Goal: Task Accomplishment & Management: Manage account settings

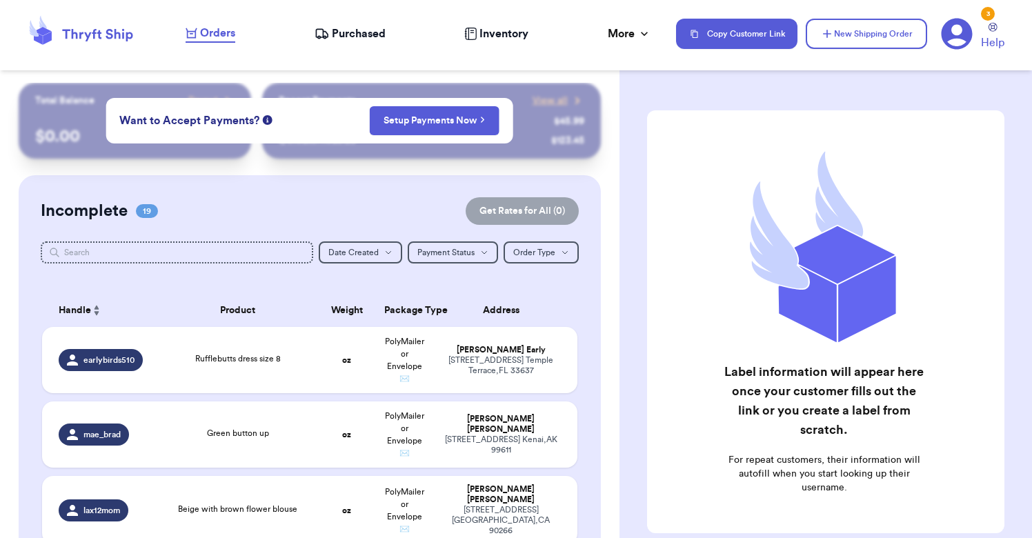
scroll to position [228, 0]
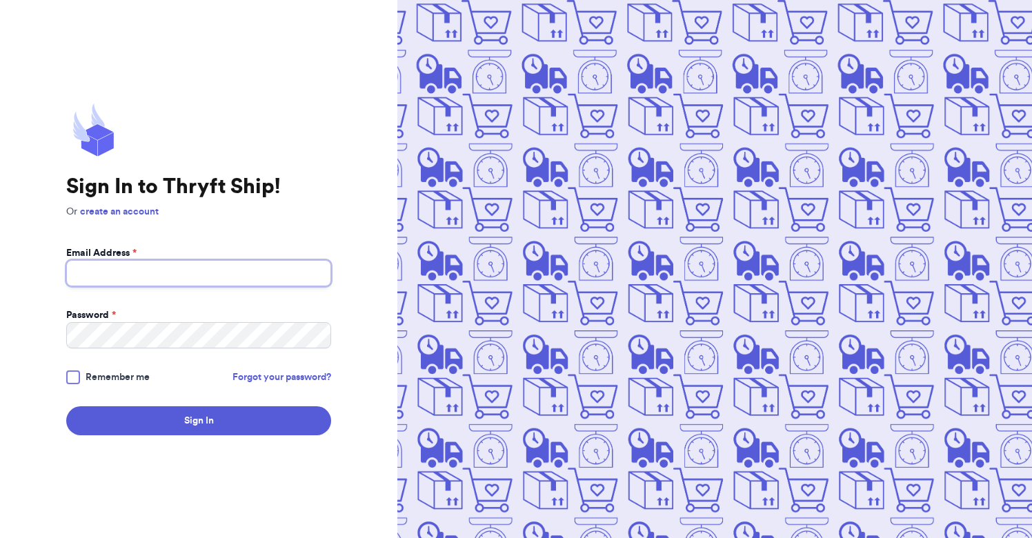
type input "[PERSON_NAME][EMAIL_ADDRESS][PERSON_NAME][DOMAIN_NAME]"
click at [199, 421] on button "Sign In" at bounding box center [198, 420] width 265 height 29
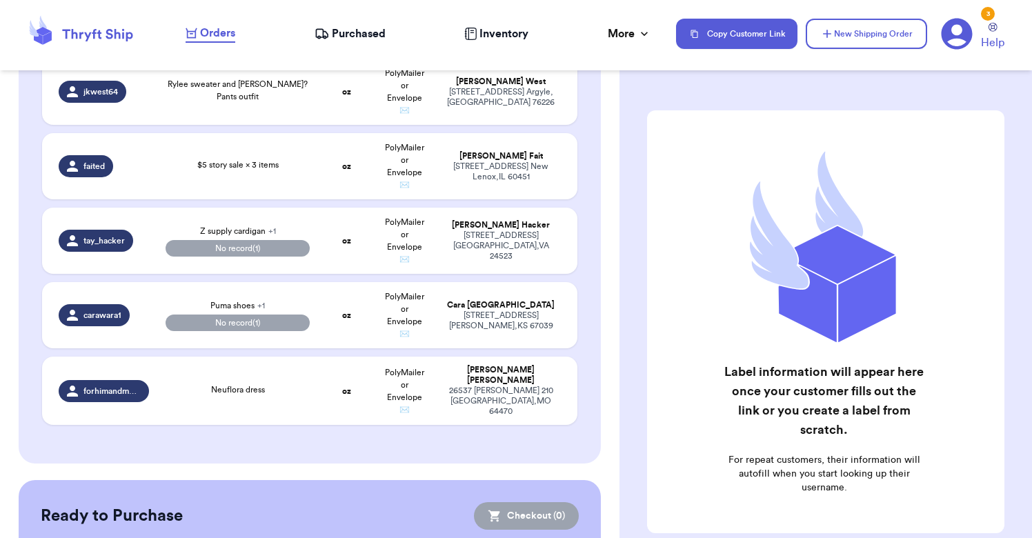
scroll to position [1398, 0]
click at [437, 308] on td "[PERSON_NAME] [STREET_ADDRESS][PERSON_NAME]" at bounding box center [505, 316] width 144 height 66
select select "paid"
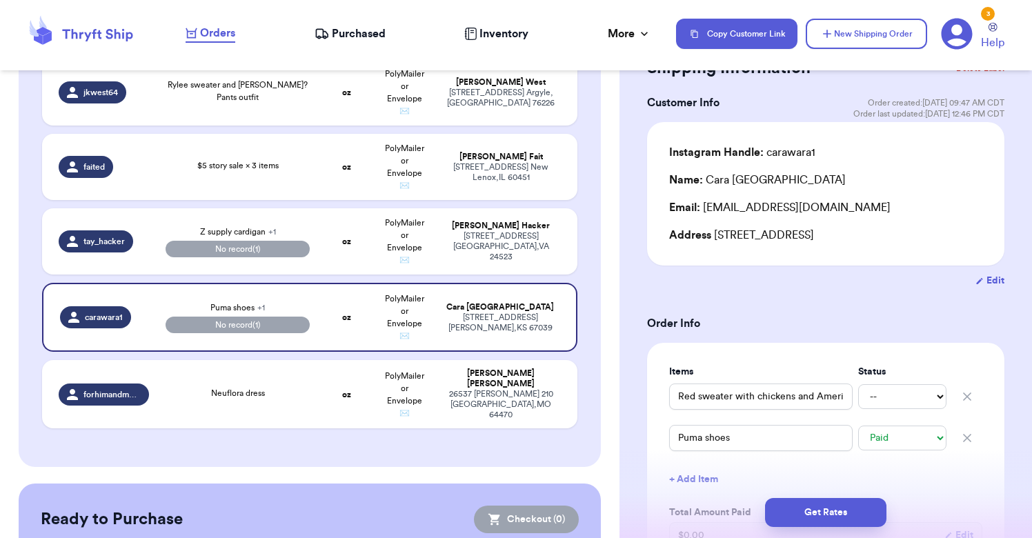
scroll to position [66, 0]
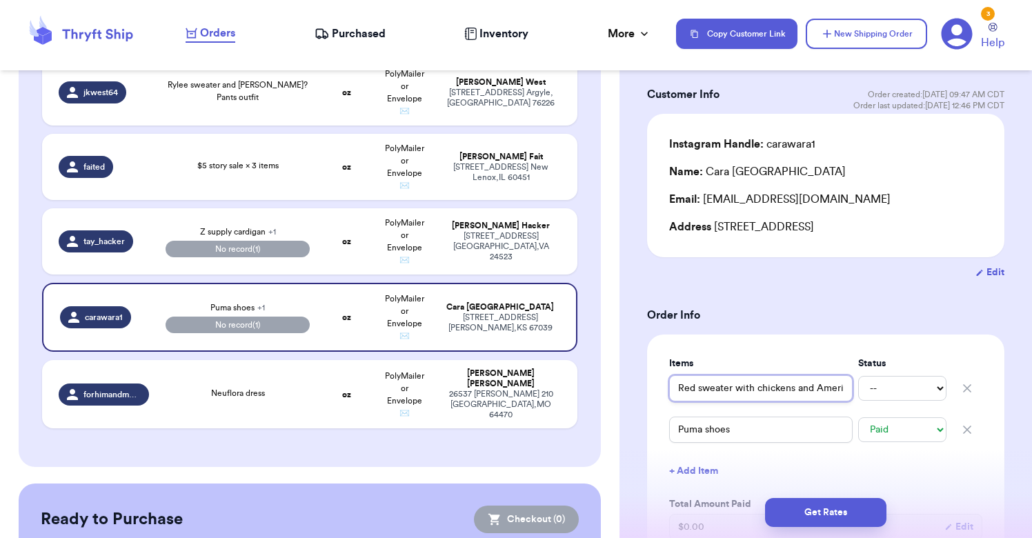
click at [787, 395] on input "Red sweater with chickens and American flags" at bounding box center [761, 388] width 184 height 26
drag, startPoint x: 821, startPoint y: 393, endPoint x: 871, endPoint y: 394, distance: 50.4
click at [871, 394] on div "Red sweater with chickens and American flags -- Paid Owes" at bounding box center [825, 388] width 313 height 30
select select "paid"
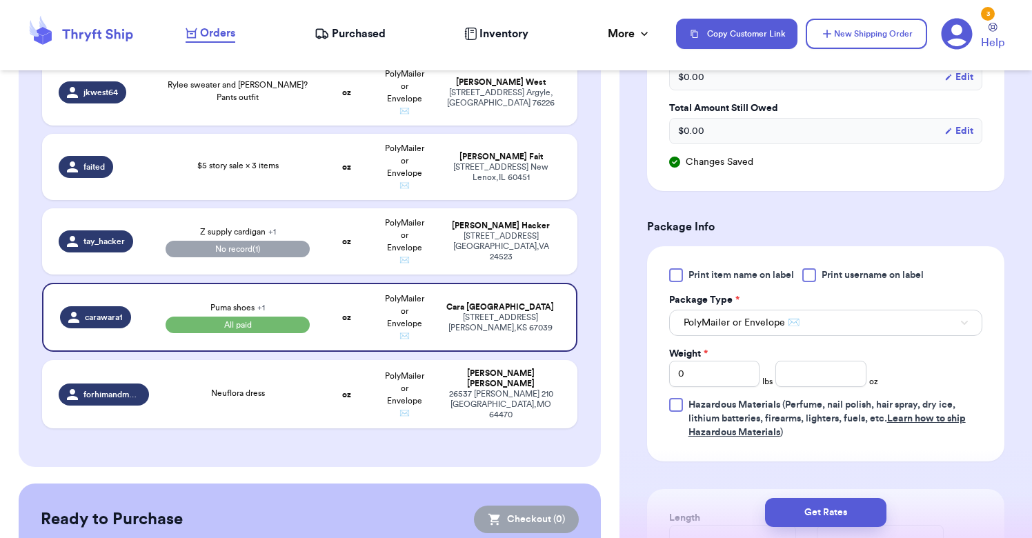
scroll to position [517, 0]
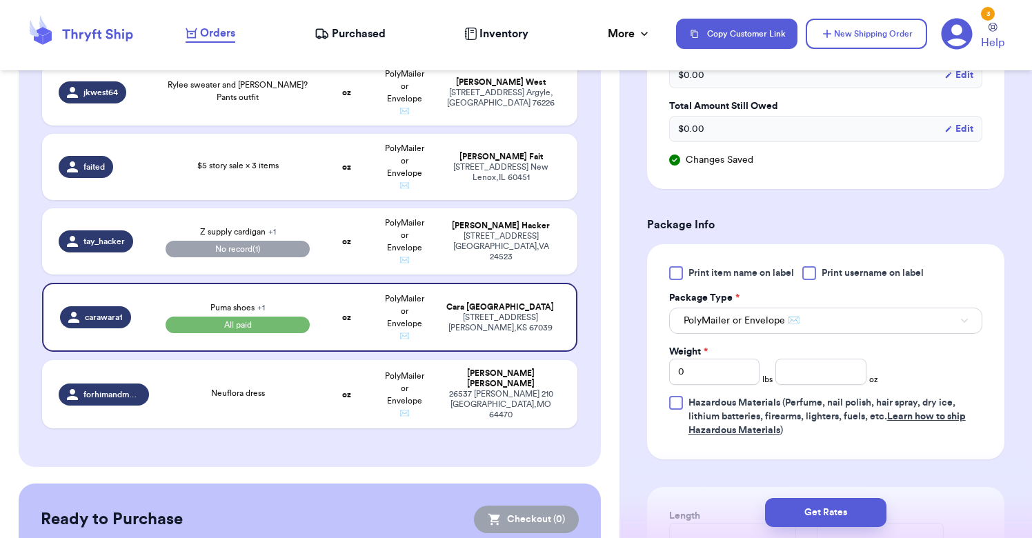
click at [799, 331] on button "PolyMailer or Envelope ✉️" at bounding box center [825, 321] width 313 height 26
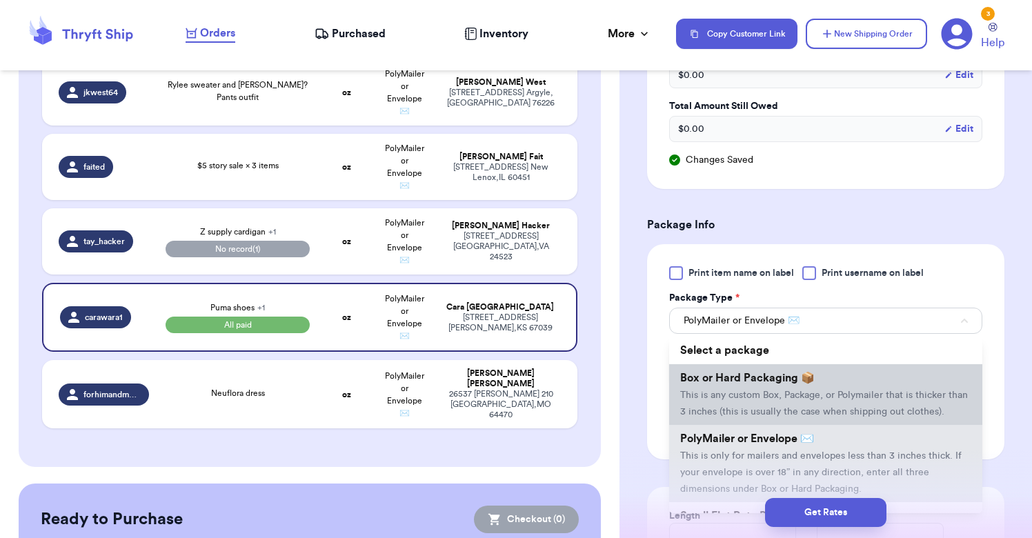
click at [746, 384] on span "Box or Hard Packaging 📦" at bounding box center [747, 378] width 135 height 11
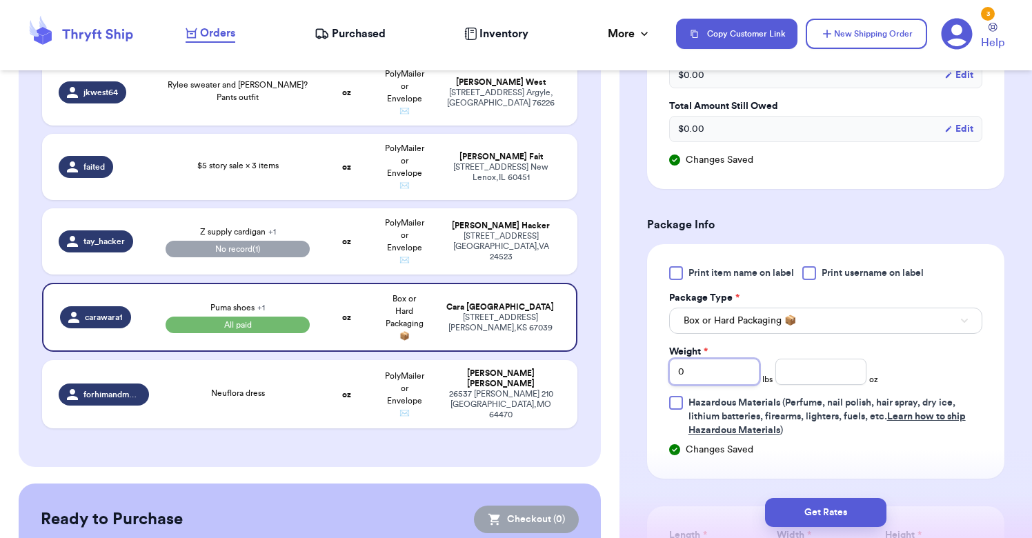
drag, startPoint x: 715, startPoint y: 382, endPoint x: 658, endPoint y: 373, distance: 58.0
click at [658, 373] on div "Print item name on label Print username on label Package Type * Box or Hard Pac…" at bounding box center [825, 361] width 357 height 235
type input "3"
click at [804, 381] on input "number" at bounding box center [821, 372] width 90 height 26
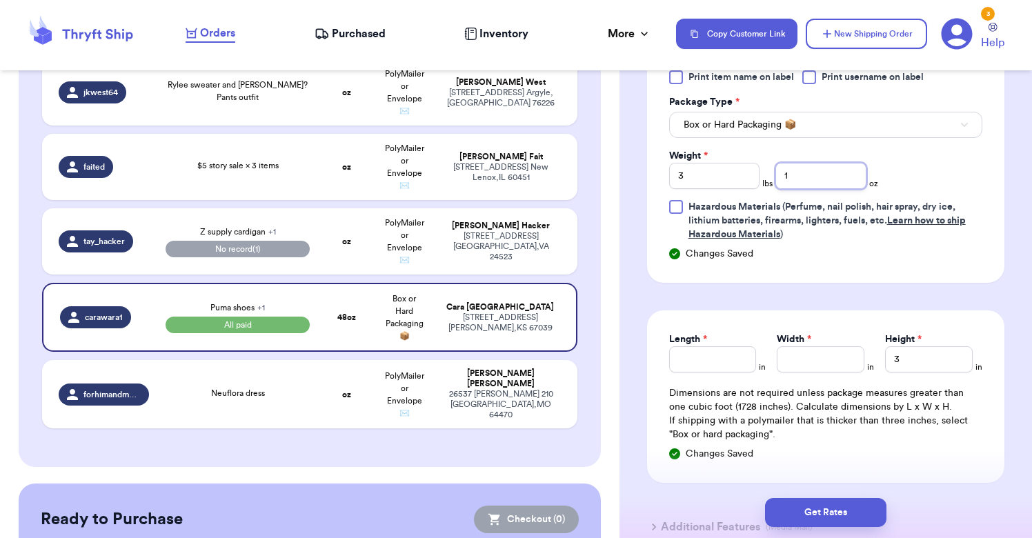
scroll to position [757, 0]
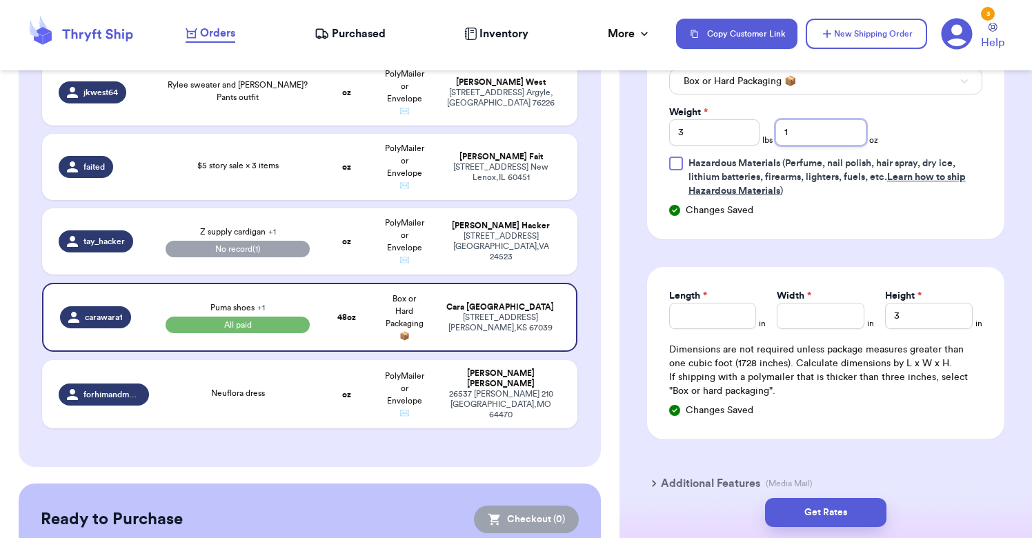
type input "1"
click at [725, 324] on input "Length *" at bounding box center [713, 316] width 88 height 26
type input "13"
click at [820, 315] on input "Width *" at bounding box center [821, 316] width 88 height 26
type input "13"
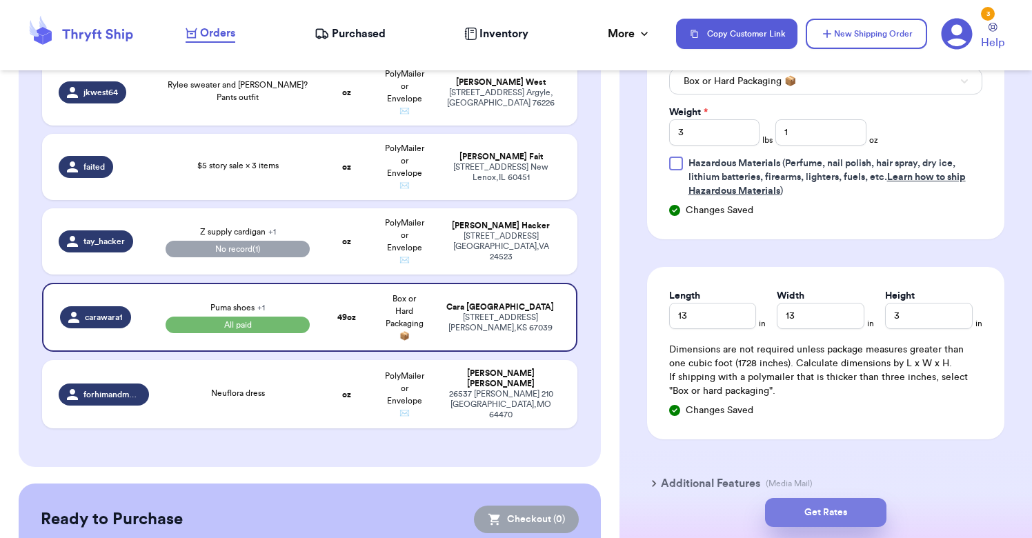
click at [815, 510] on button "Get Rates" at bounding box center [825, 512] width 121 height 29
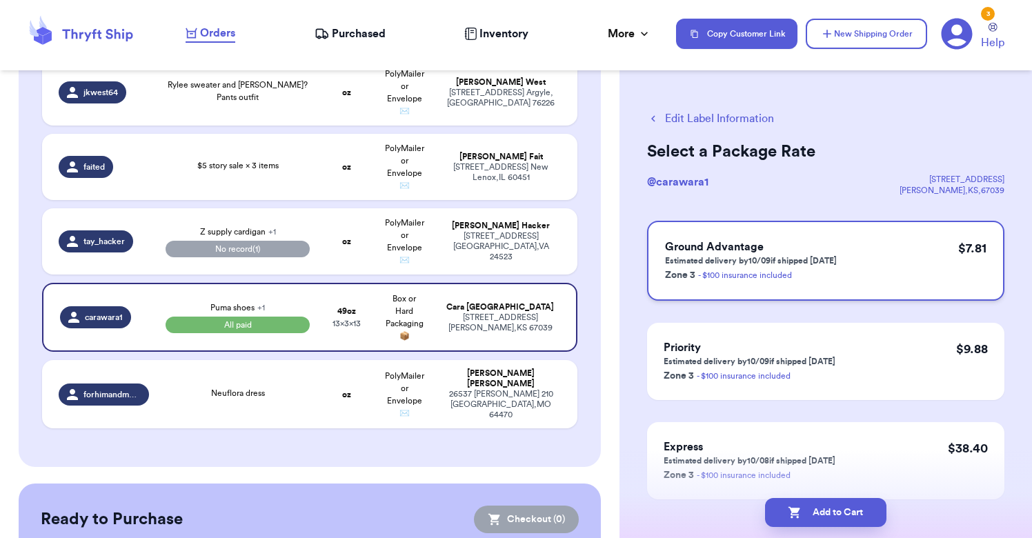
click at [820, 266] on p "Estimated delivery by 10/09 if shipped [DATE]" at bounding box center [751, 260] width 172 height 11
click at [813, 523] on button "Add to Cart" at bounding box center [825, 512] width 121 height 29
checkbox input "true"
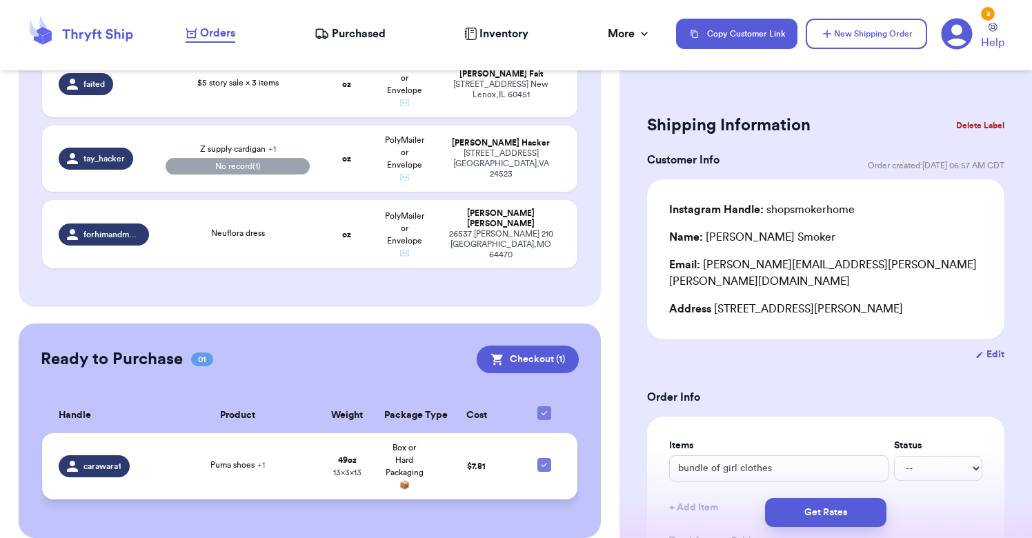
scroll to position [1485, 0]
click at [297, 461] on div "Puma shoes + 1" at bounding box center [238, 467] width 145 height 15
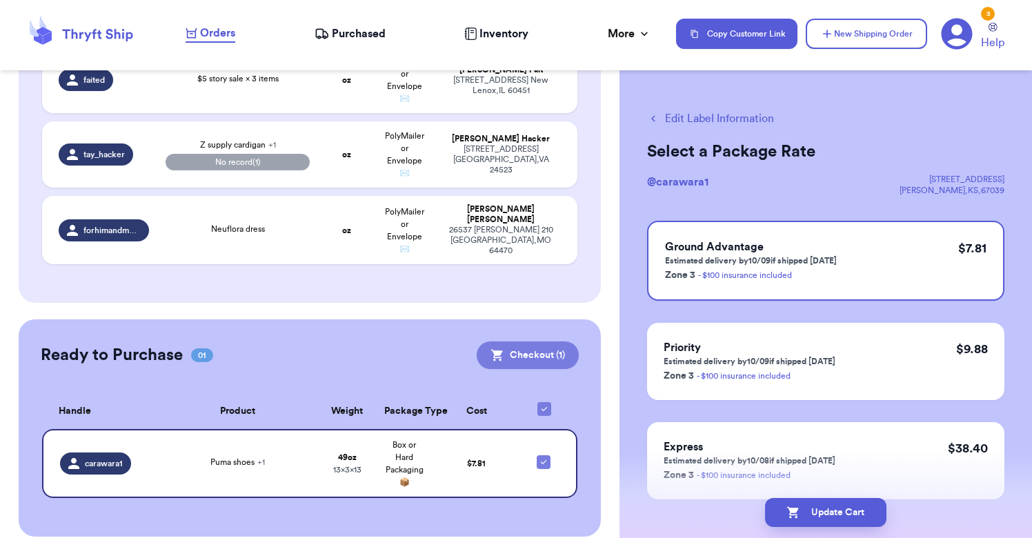
click at [529, 342] on button "Checkout ( 1 )" at bounding box center [528, 356] width 102 height 28
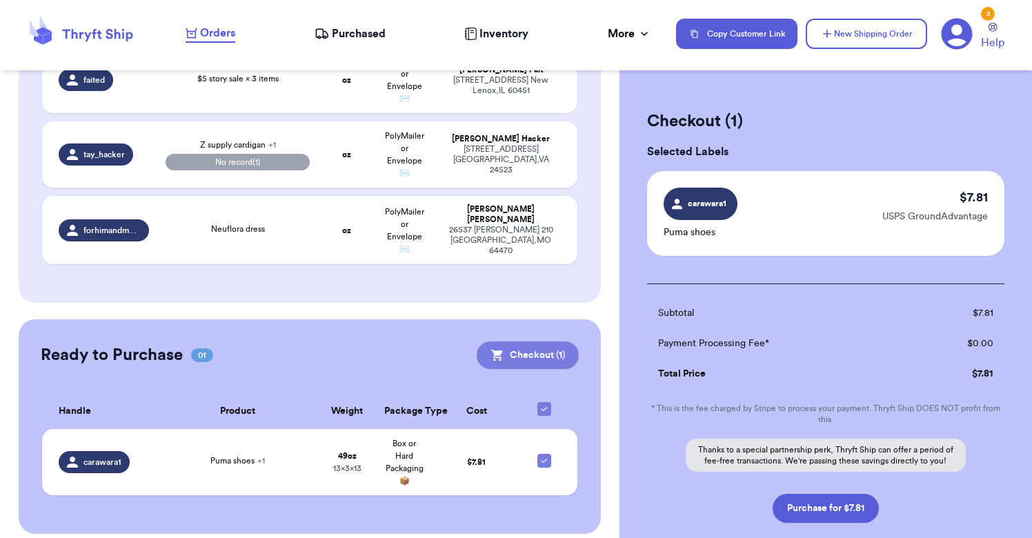
scroll to position [1482, 0]
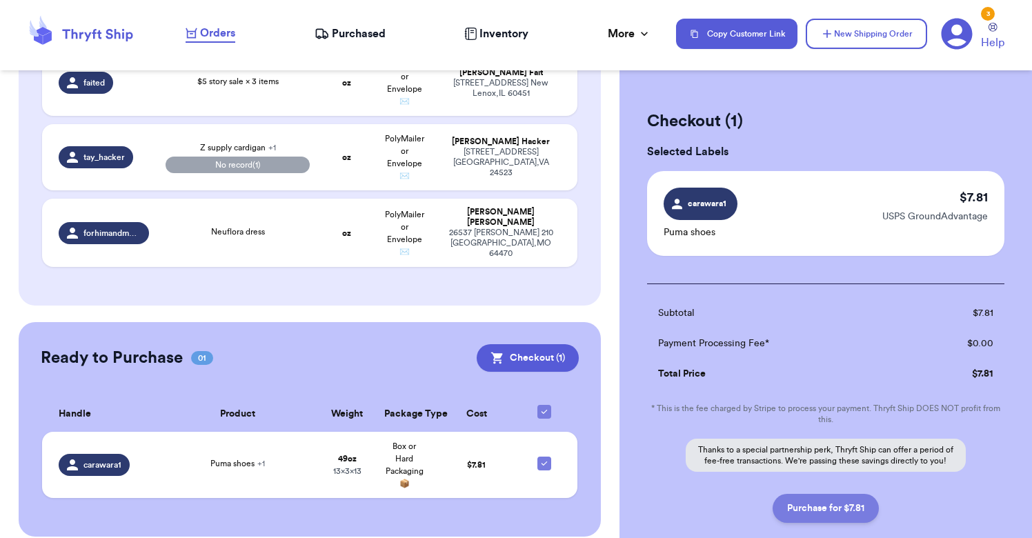
click at [821, 509] on button "Purchase for $7.81" at bounding box center [826, 508] width 106 height 29
checkbox input "false"
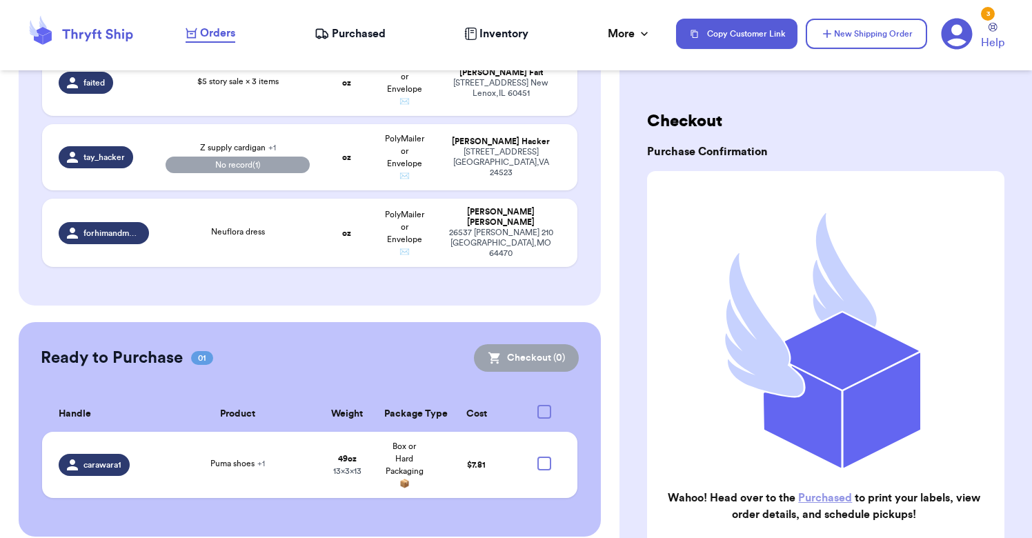
checkbox input "true"
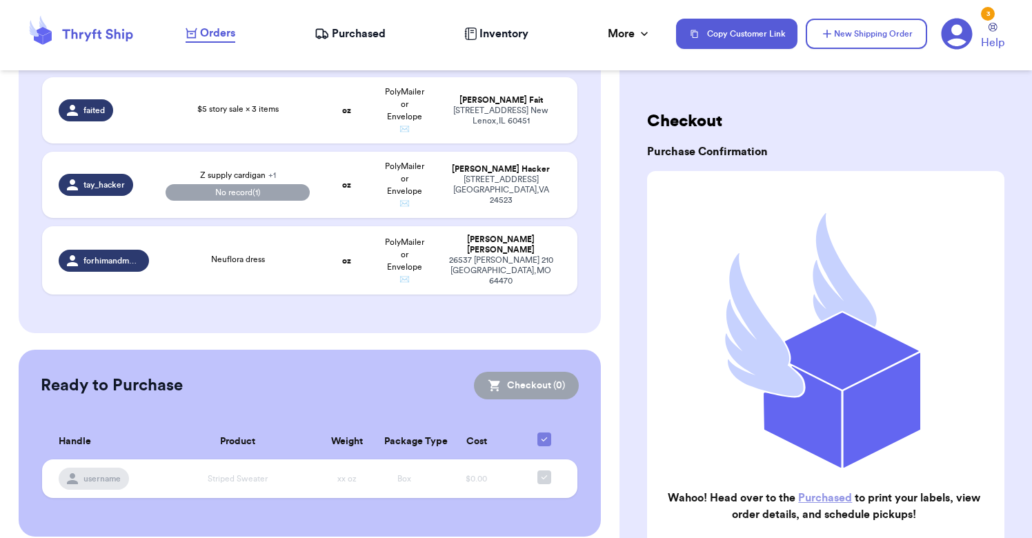
click at [364, 37] on span "Purchased" at bounding box center [359, 34] width 54 height 17
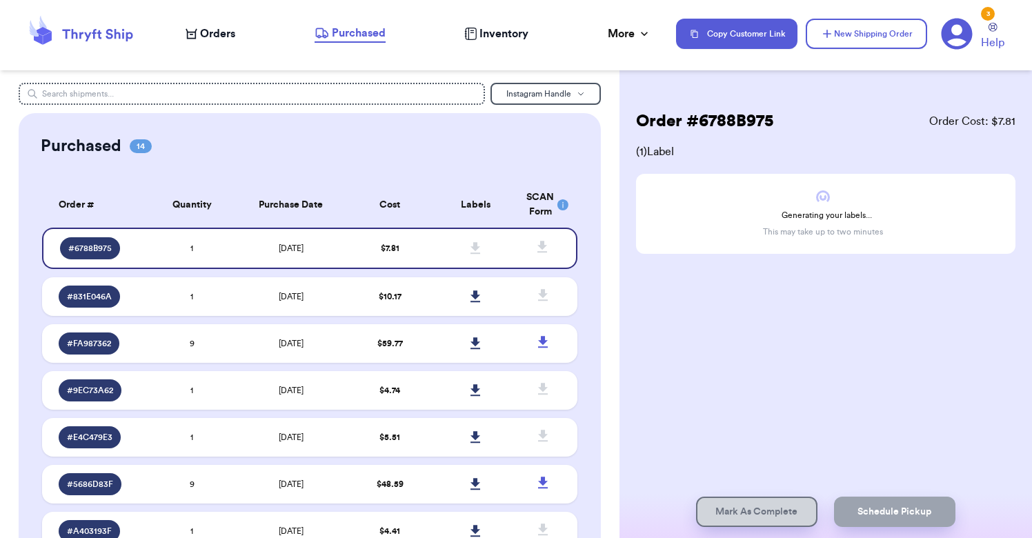
click at [217, 37] on span "Orders" at bounding box center [217, 34] width 35 height 17
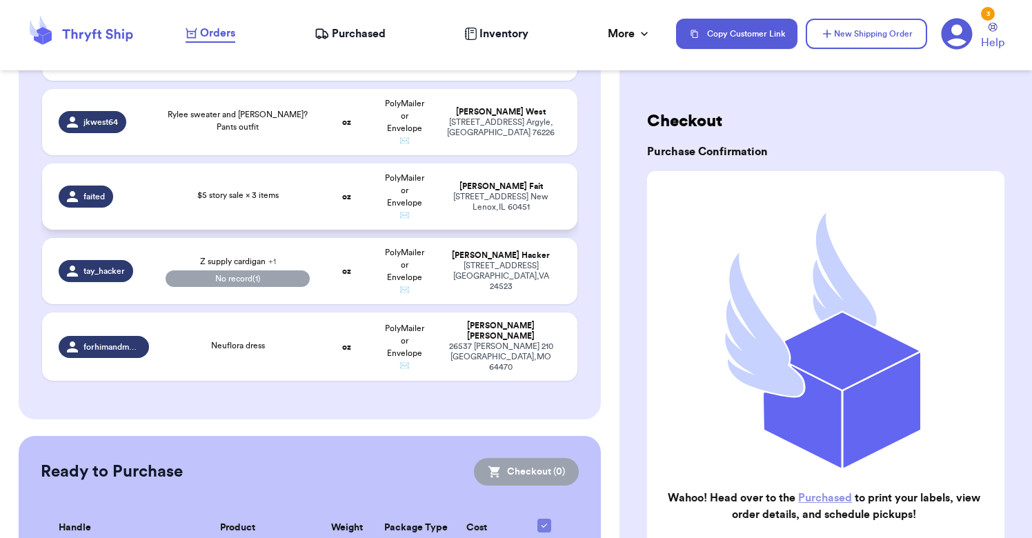
scroll to position [1386, 0]
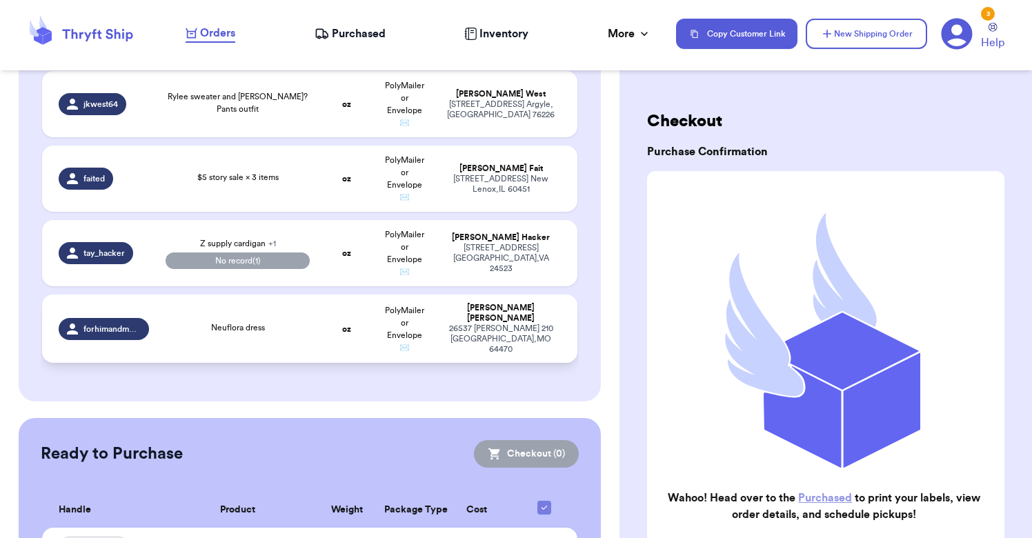
click at [321, 305] on td "oz" at bounding box center [346, 329] width 57 height 68
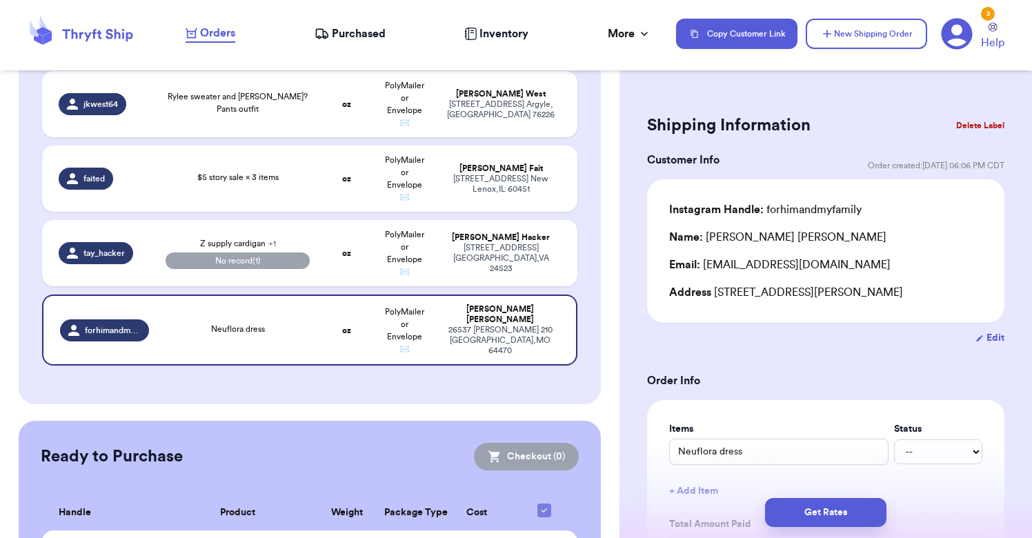
scroll to position [0, 0]
click at [987, 122] on button "Delete Label" at bounding box center [980, 125] width 59 height 30
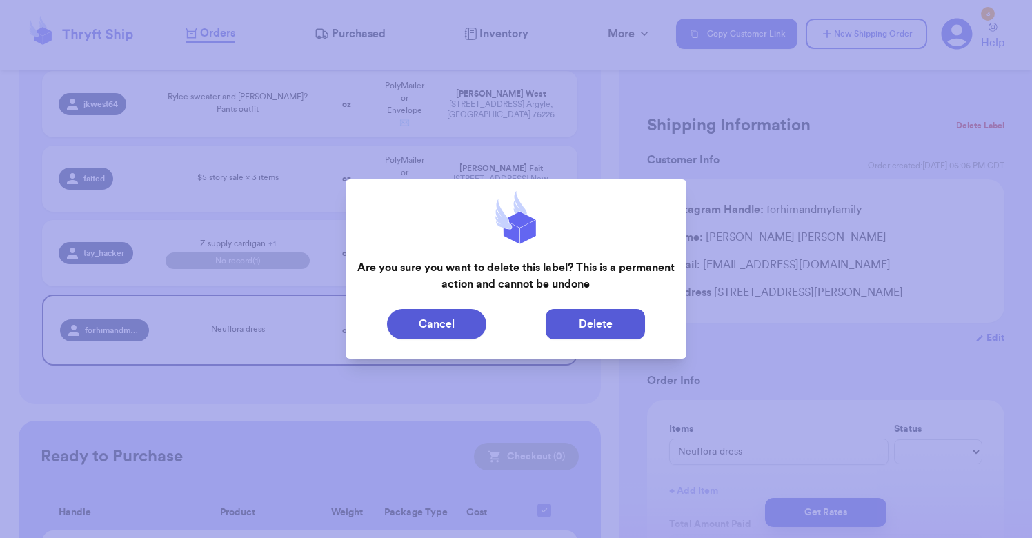
click at [598, 315] on button "Delete" at bounding box center [595, 324] width 99 height 30
type input "bundle of girl clothes"
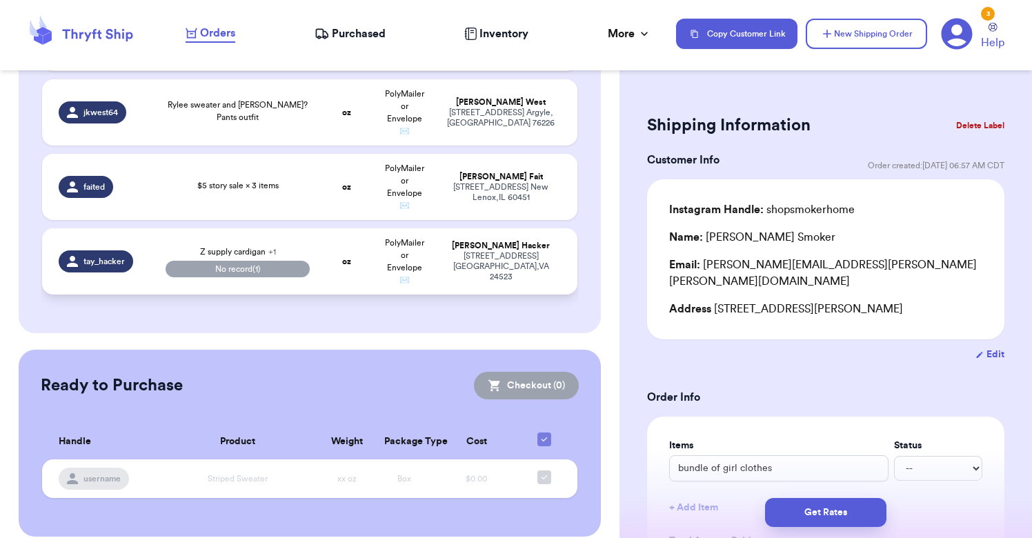
click at [341, 243] on td "oz" at bounding box center [346, 261] width 57 height 66
type input "Z supply cardigan"
select select "paid"
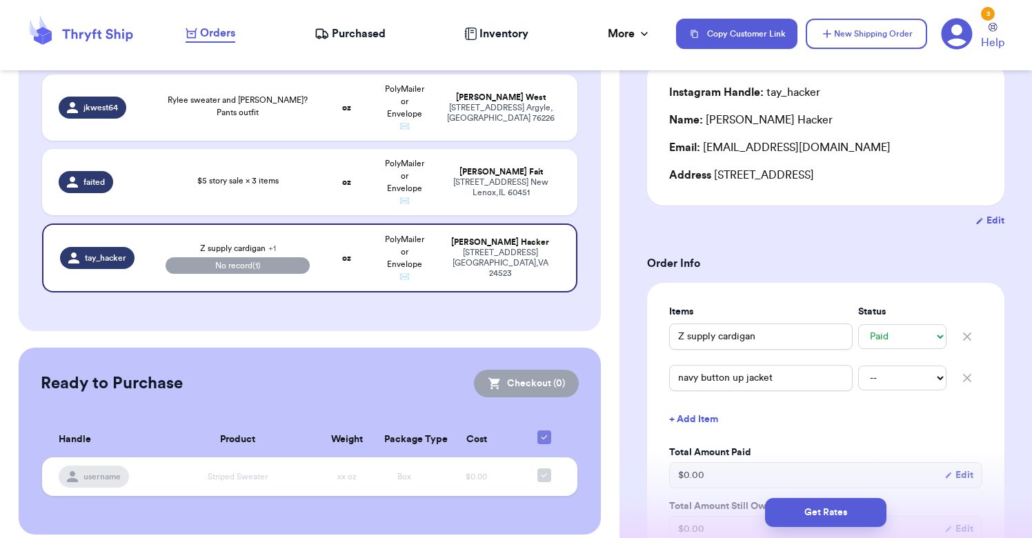
scroll to position [93, 0]
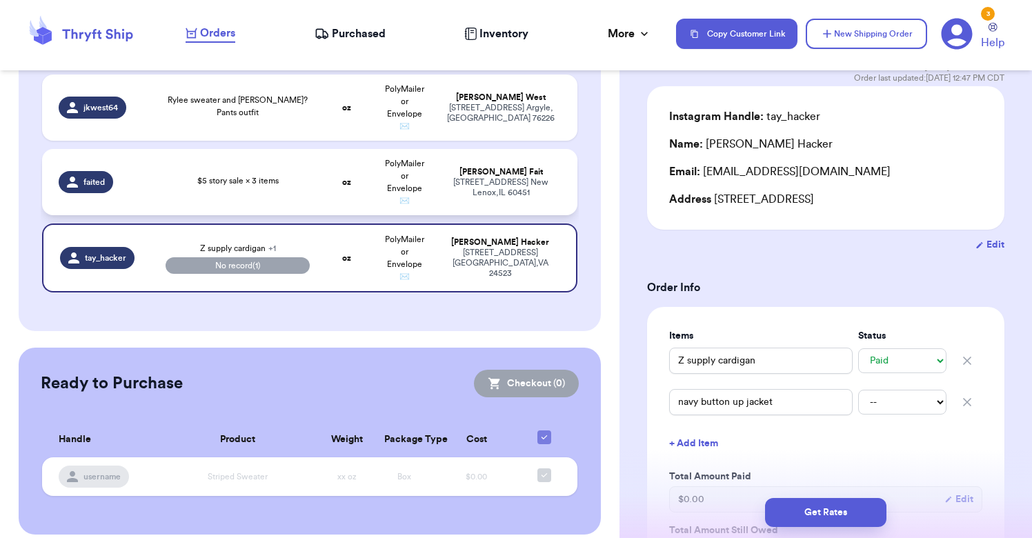
click at [306, 175] on div "$5 story sale × 3 items" at bounding box center [238, 182] width 145 height 15
type input "$5 story sale × 3 items"
select select "unknown"
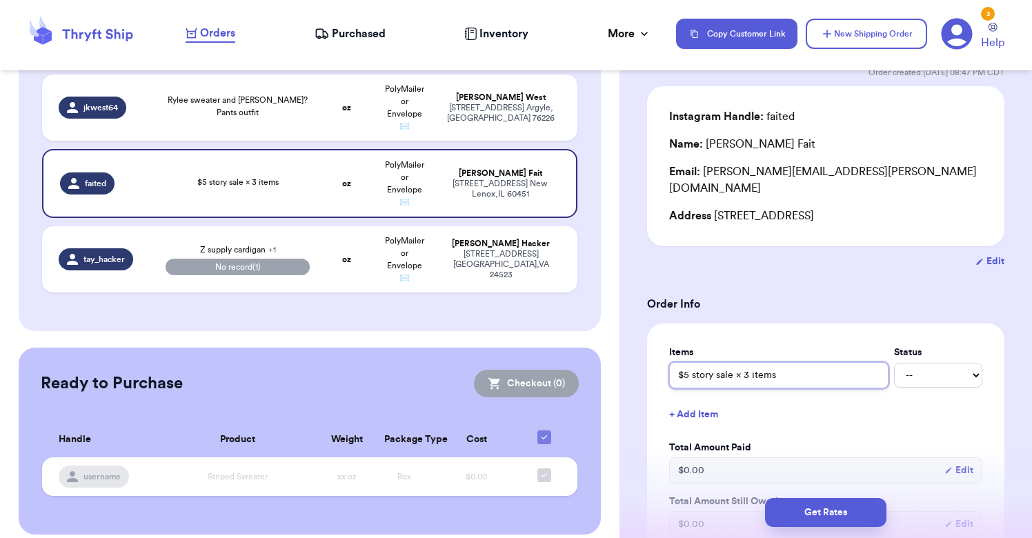
click at [824, 362] on input "$5 story sale × 3 items" at bounding box center [778, 375] width 219 height 26
type input "$5 story sale × 3 items ("
type input "$5 story sale × 3 items (s"
type input "$5 story sale × 3 items (st"
type input "$5 story sale × 3 items (str"
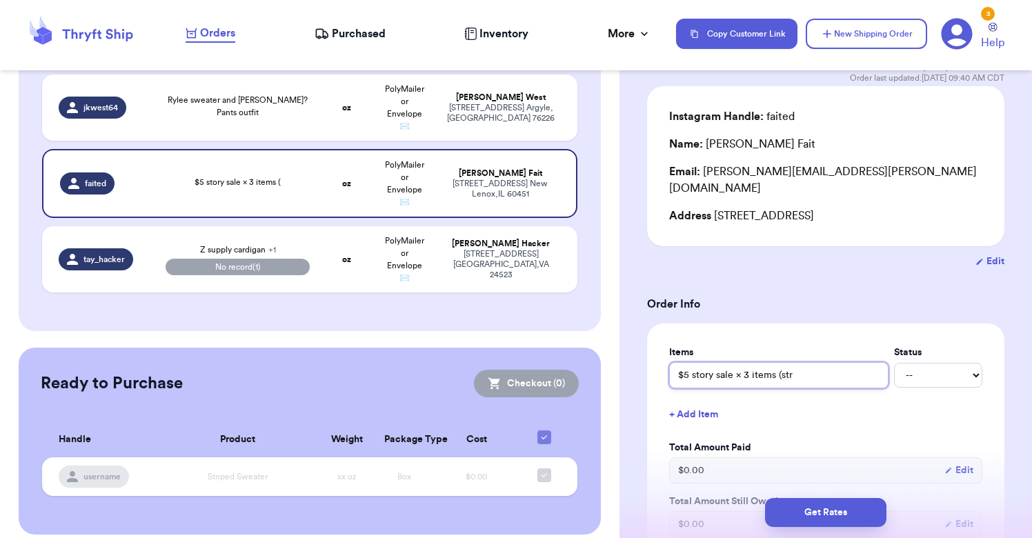
type input "$5 story sale × 3 items (stri"
type input "$5 story sale × 3 items (strip"
type input "$5 story sale × 3 items (stripp"
type input "$5 story sale × 3 items (strippe"
type input "$5 story sale × 3 items (stripped"
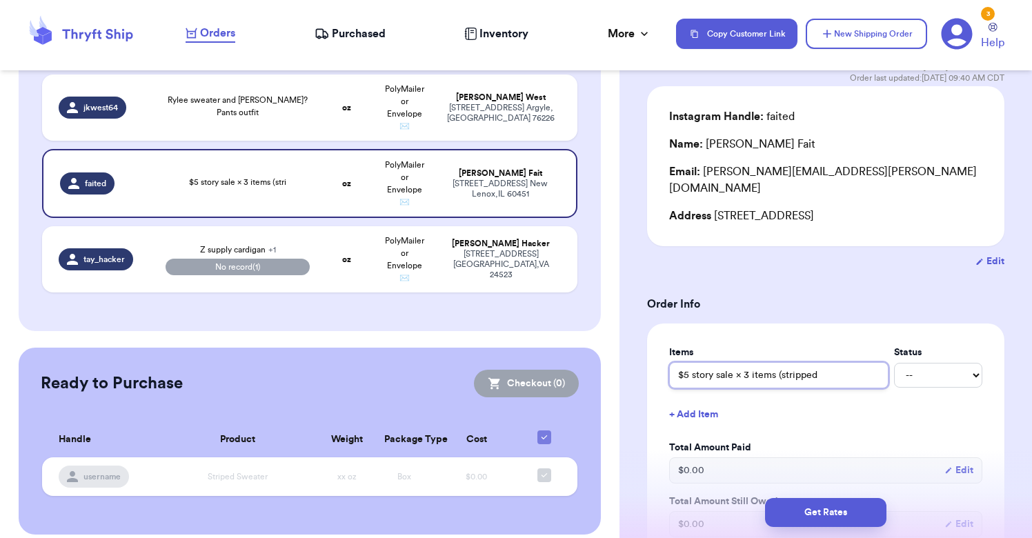
type input "$5 story sale × 3 items (stripped"
type input "$5 story sale × 3 items (stripped w"
type input "$5 story sale × 3 items (stripped we"
type input "$5 story sale × 3 items (stripped w"
type input "$5 story sale × 3 items (stripped"
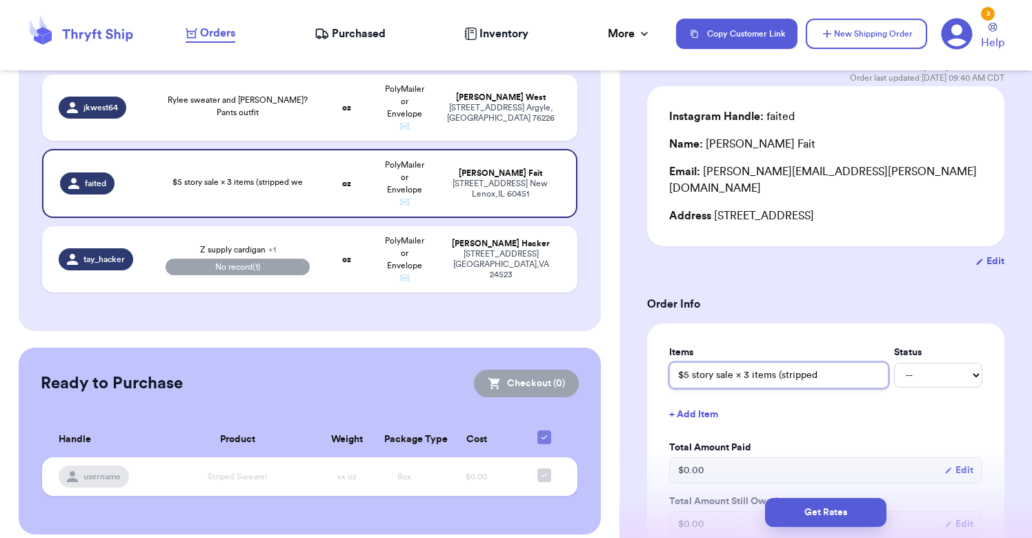
type input "$5 story sale × 3 items (stripped s"
type input "$5 story sale × 3 items (stripped sw"
type input "$5 story sale × 3 items (stripped swe"
type input "$5 story sale × 3 items (stripped swea"
type input "$5 story sale × 3 items (stripped sweat"
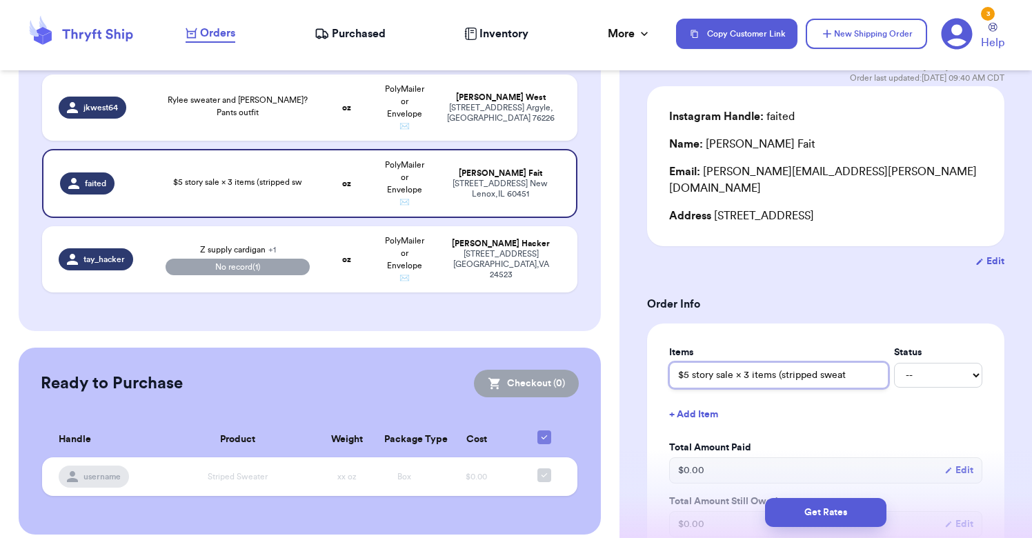
type input "$5 story sale × 3 items (stripped sweate"
type input "$5 story sale × 3 items (stripped sweater"
type input "$5 story sale × 3 items (stripped sweater,"
type input "$5 story sale × 3 items (stripped sweater, g"
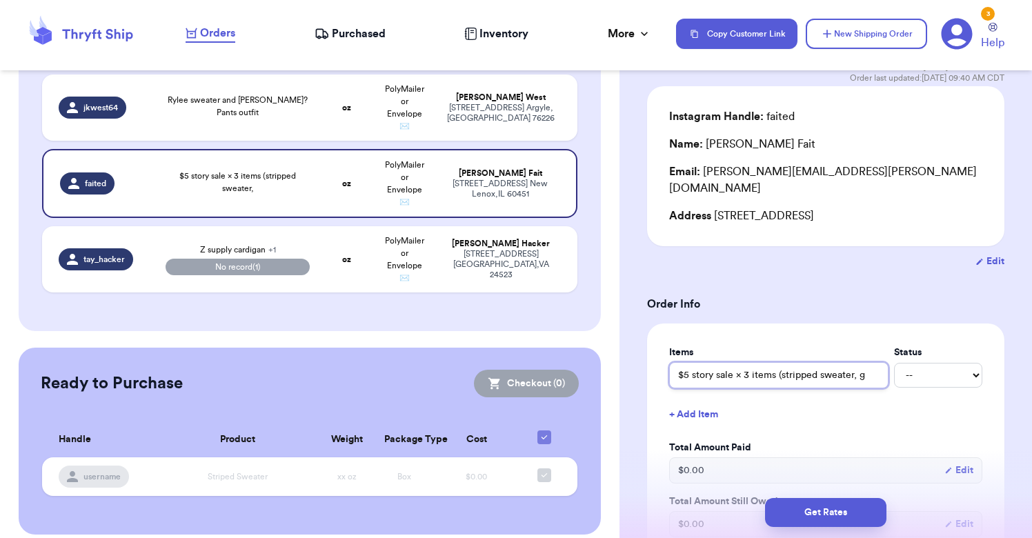
type input "$5 story sale × 3 items (stripped sweater, gr"
type input "$5 story sale × 3 items (stripped sweater, gra"
type input "$5 story sale × 3 items (stripped sweater, grat"
type input "$5 story sale × 3 items (stripped sweater, gray"
type input "$5 story sale × 3 items (stripped sweater, gray g"
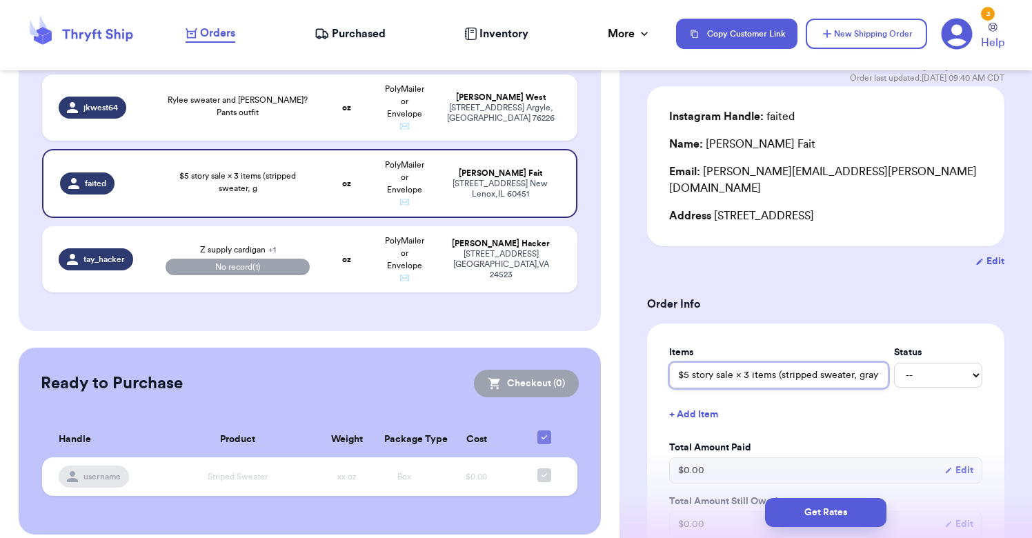
type input "$5 story sale × 3 items (stripped sweater, gray ga"
type input "$5 story sale × 3 items (stripped sweater, gray gap"
type input "$5 story sale × 3 items (stripped sweater, gray gap."
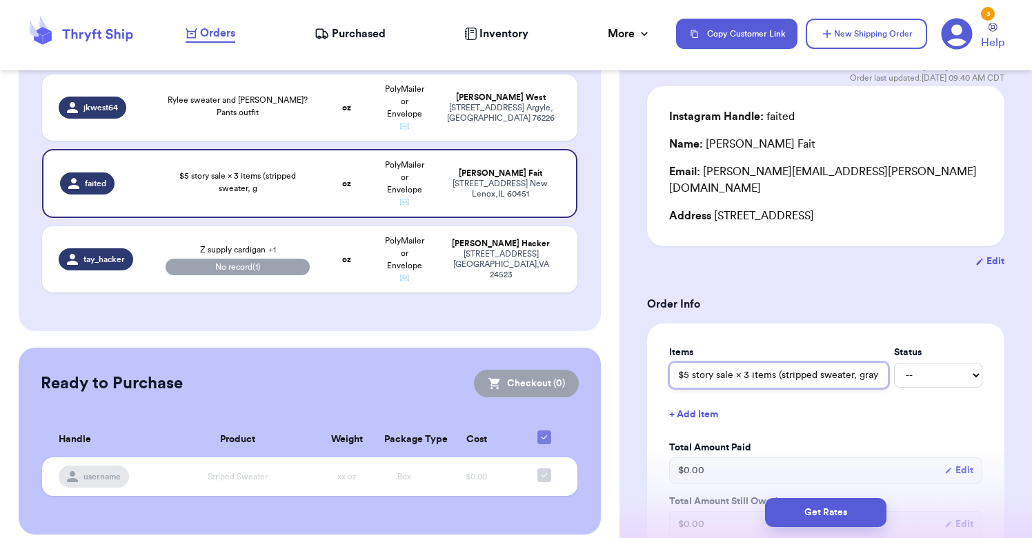
type input "$5 story sale × 3 items (stripped sweater, gray gap"
type input "$5 story sale × 3 items (stripped sweater, gray gap s"
type input "$5 story sale × 3 items (stripped sweater, gray gap sw"
type input "$5 story sale × 3 items (stripped sweater, gray gap swe"
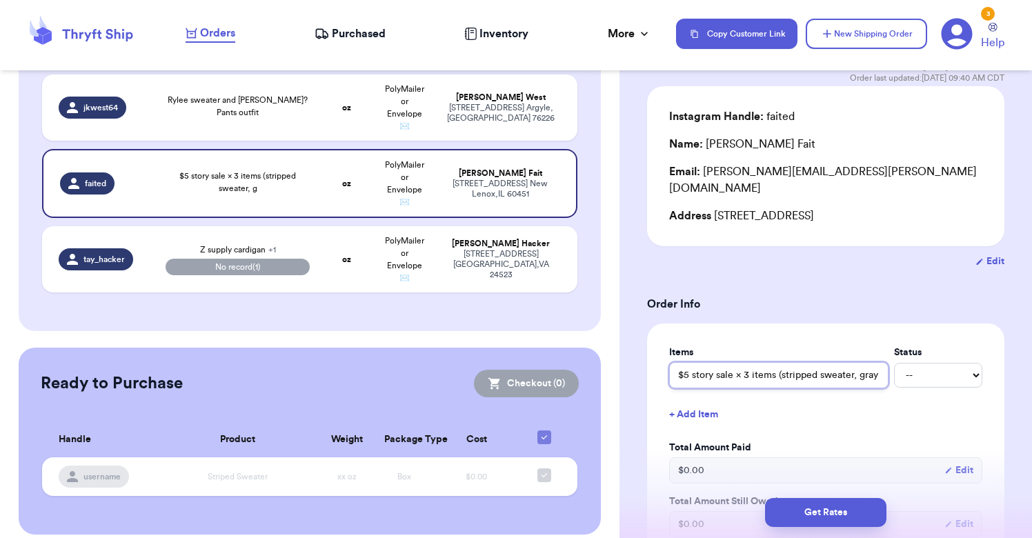
type input "$5 story sale × 3 items (stripped sweater, gray gap swea"
type input "$5 story sale × 3 items (stripped sweater, gray gap sweat"
type input "$5 story sale × 3 items (stripped sweater, gray gap sweate"
type input "$5 story sale × 3 items (stripped sweater, gray gap sweater"
type input "$5 story sale × 3 items (stripped sweater, gray gap sweater,"
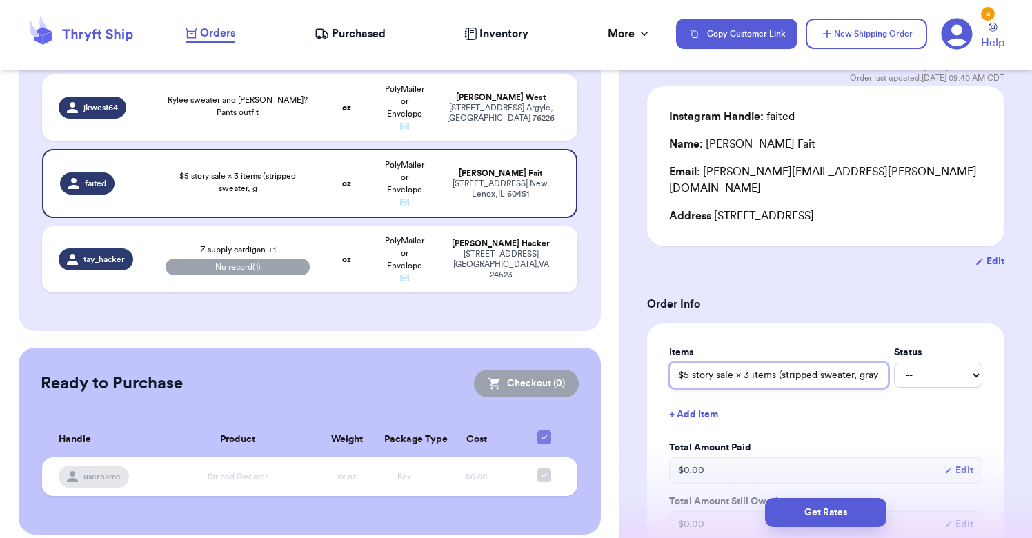
type input "$5 story sale × 3 items (stripped sweater, gray gap sweater,"
type input "$5 story sale × 3 items (stripped sweater, gray gap sweater, m"
type input "$5 story sale × 3 items (stripped sweater, gray gap sweater, mu"
type input "$5 story sale × 3 items (stripped sweater, gray gap sweater, mus"
type input "$5 story sale × 3 items (stripped sweater, gray gap sweater, mush"
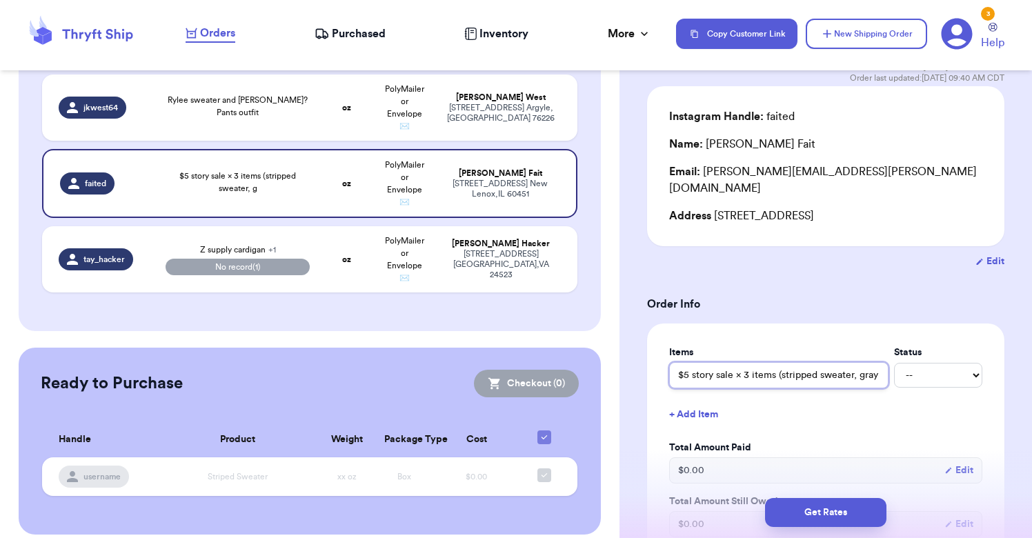
type input "$5 story sale × 3 items (stripped sweater, gray gap sweater, mushr"
type input "$5 story sale × 3 items (stripped sweater, gray gap sweater, mushro"
type input "$5 story sale × 3 items (stripped sweater, gray gap sweater, mushroo"
type input "$5 story sale × 3 items (stripped sweater, gray gap sweater, mushroom"
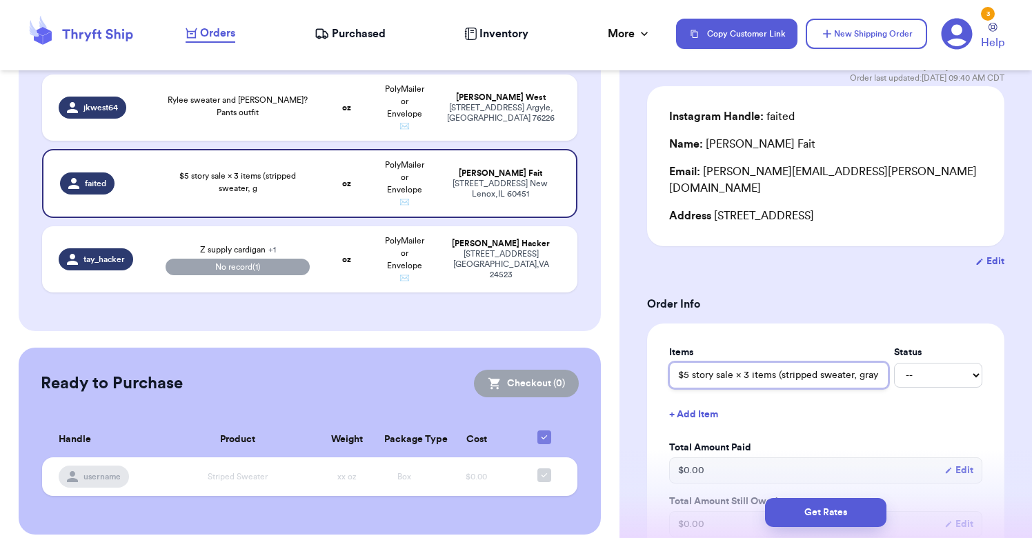
type input "$5 story sale × 3 items (stripped sweater, gray gap sweater, mushroom v"
type input "$5 story sale × 3 items (stripped sweater, gray gap sweater, mushroom ve"
type input "$5 story sale × 3 items (stripped sweater, gray gap sweater, mushroom ves"
type input "$5 story sale × 3 items (stripped sweater, gray gap sweater, mushroom vest"
type input "$5 story sale × 3 items (stripped sweater, gray gap sweater, mushroom vest)"
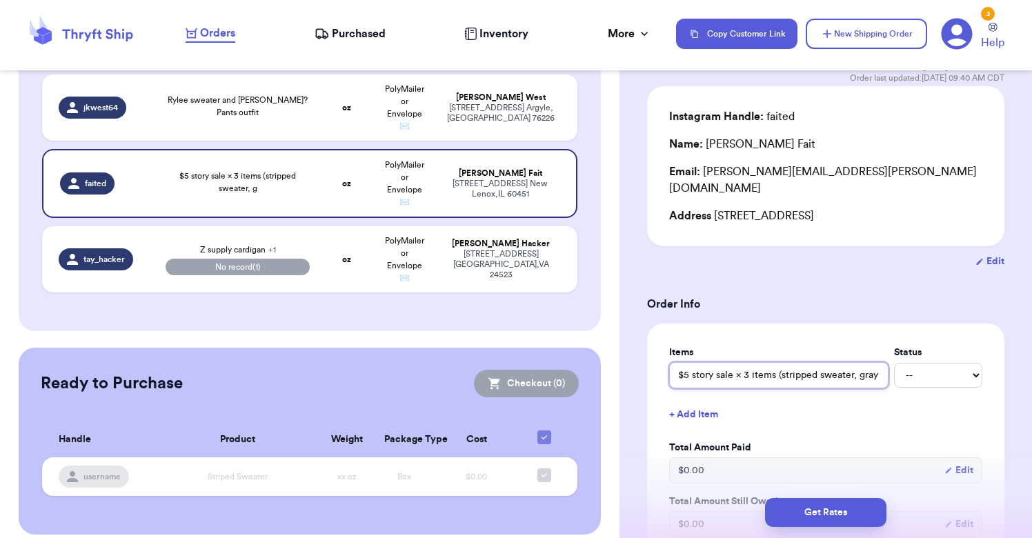
type input "$5 story sale × 3 items (stripped sweater, gray gap sweater, mushroom vest)"
select select "paid"
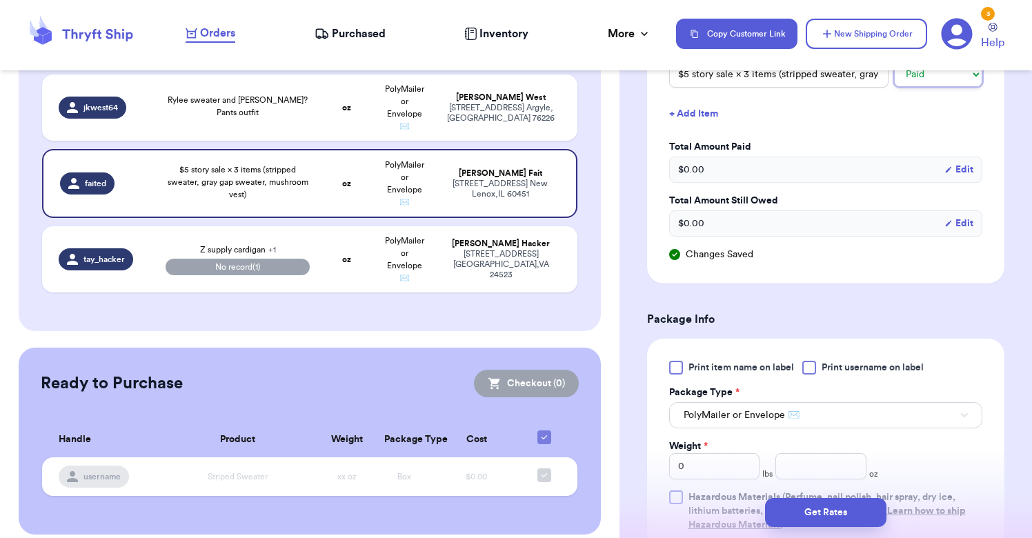
scroll to position [411, 0]
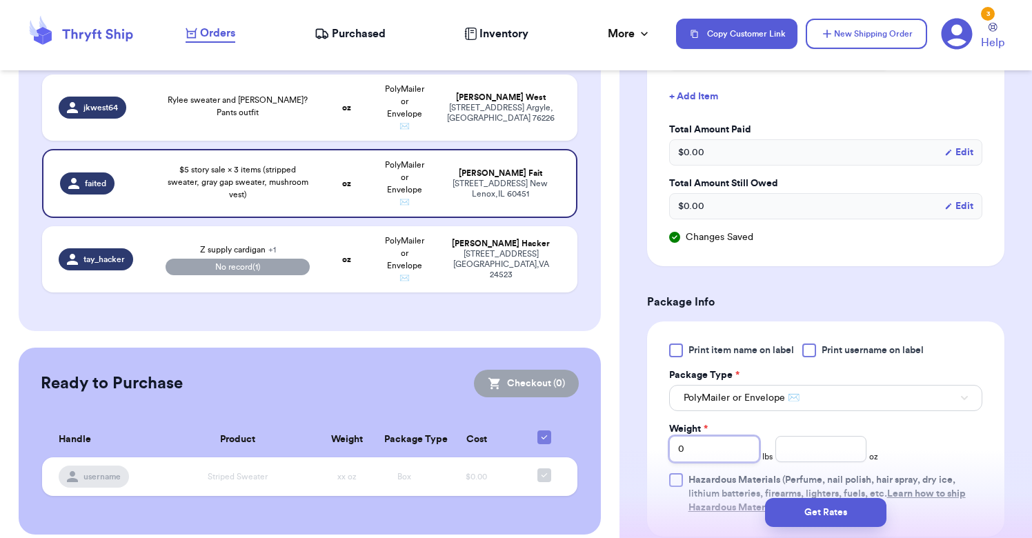
drag, startPoint x: 726, startPoint y: 440, endPoint x: 602, endPoint y: 434, distance: 124.3
click at [602, 434] on div "Customer Link New Order Total Balance Payout $ 0.00 Recent Payments View all @ …" at bounding box center [516, 269] width 1032 height 538
type input "1"
click at [799, 440] on input "number" at bounding box center [821, 449] width 90 height 26
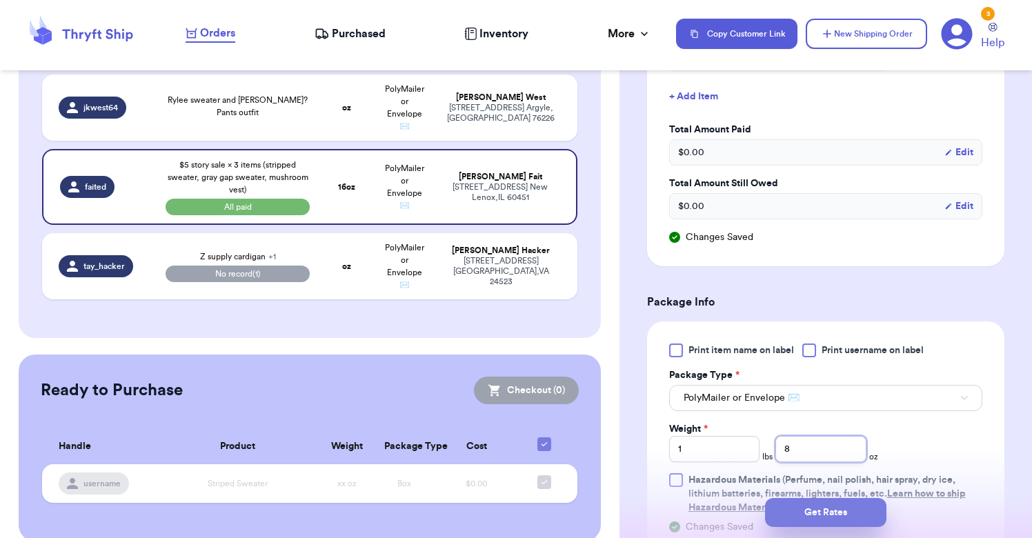
type input "8"
click at [832, 516] on button "Get Rates" at bounding box center [825, 512] width 121 height 29
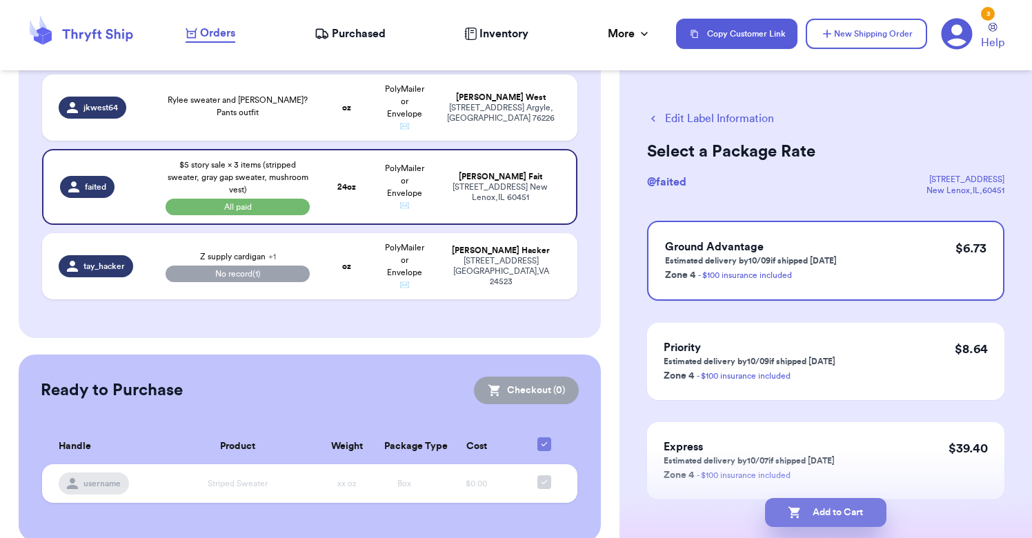
click at [831, 508] on button "Add to Cart" at bounding box center [825, 512] width 121 height 29
checkbox input "true"
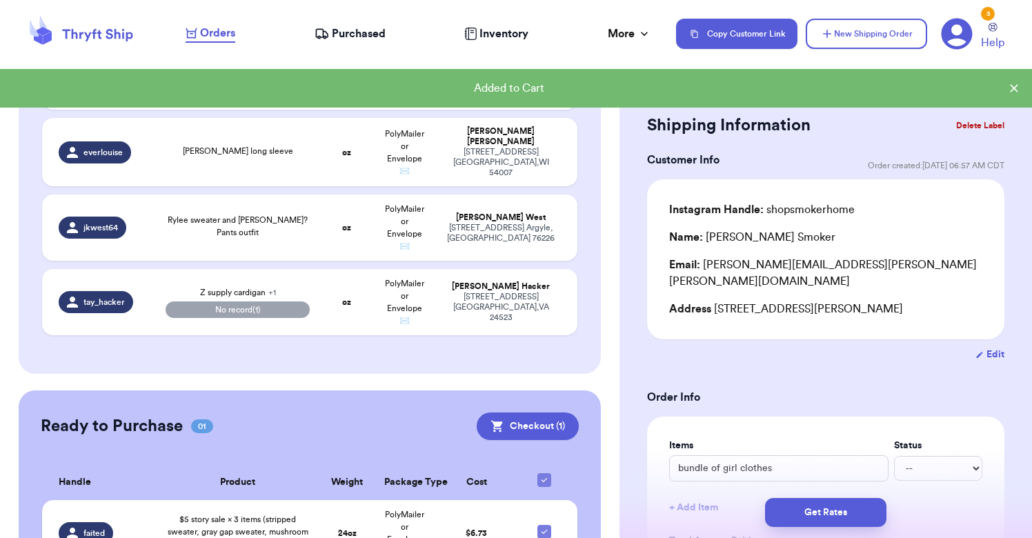
scroll to position [1265, 0]
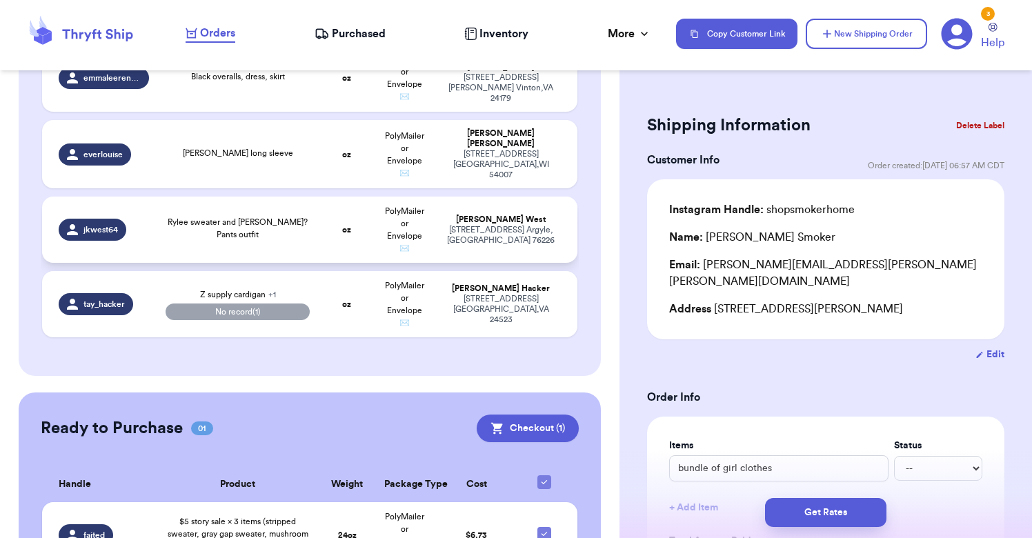
click at [253, 218] on span "Rylee sweater and [PERSON_NAME]? Pants outfit" at bounding box center [238, 228] width 140 height 21
type input "Rylee sweater and [PERSON_NAME]? Pants outfit"
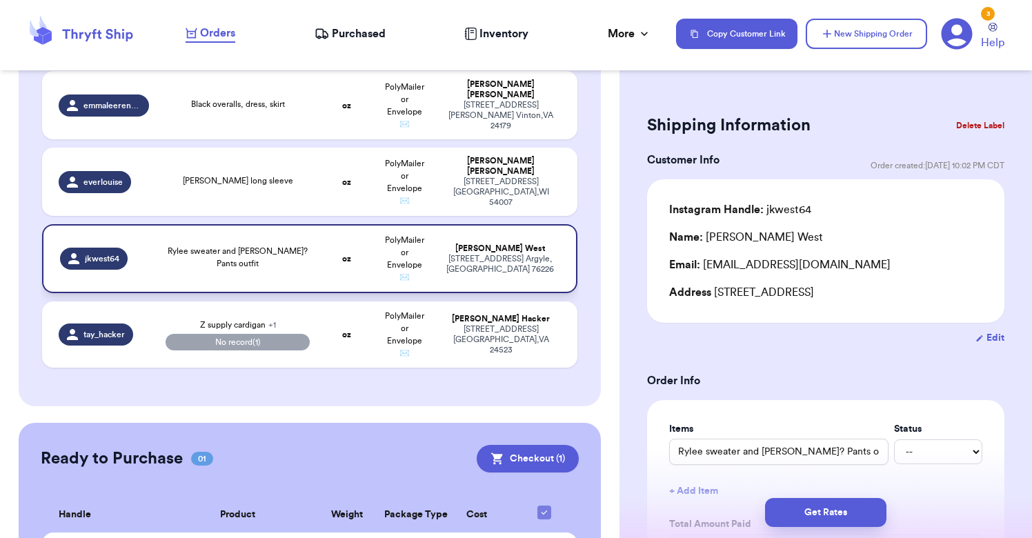
scroll to position [1221, 0]
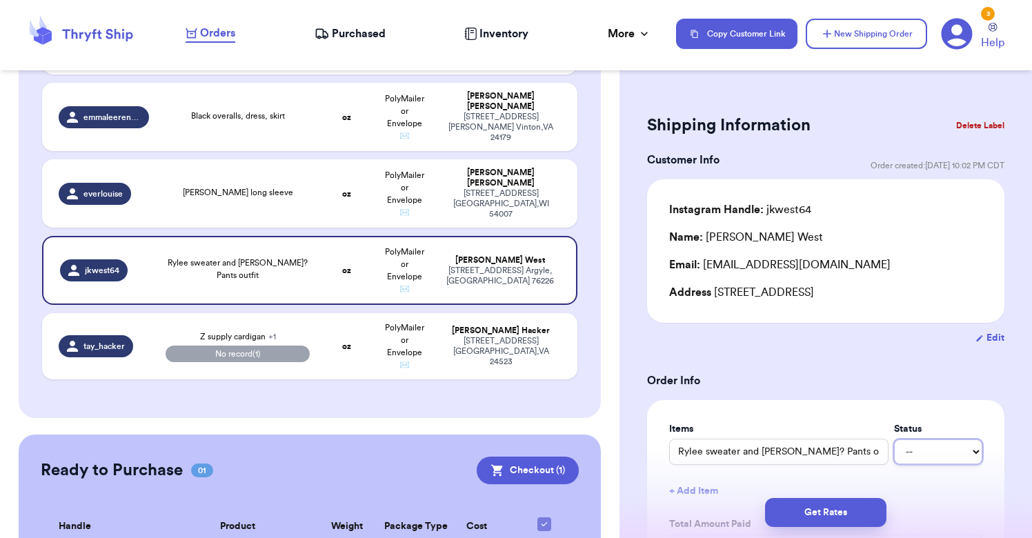
select select "paid"
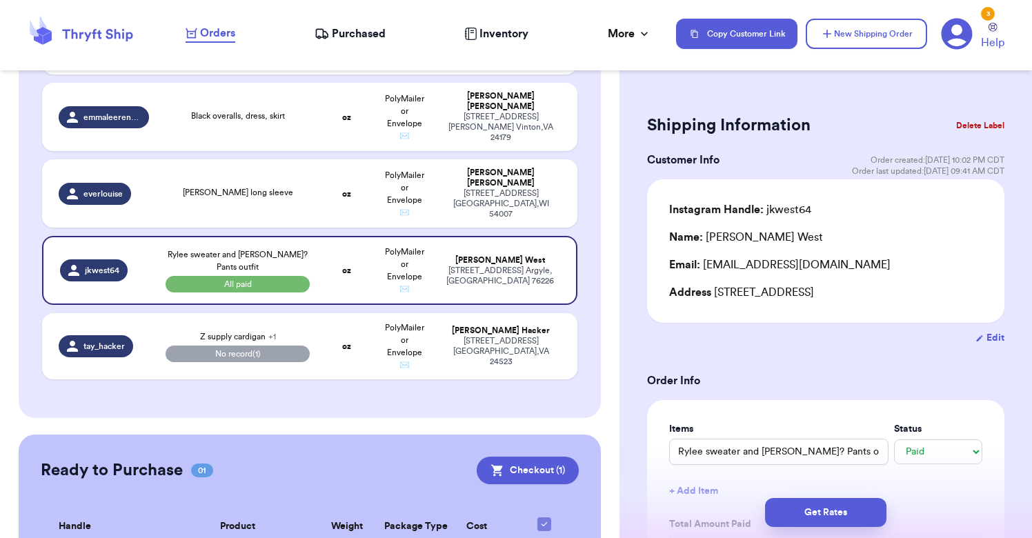
click at [819, 495] on div "Get Rates" at bounding box center [826, 512] width 413 height 51
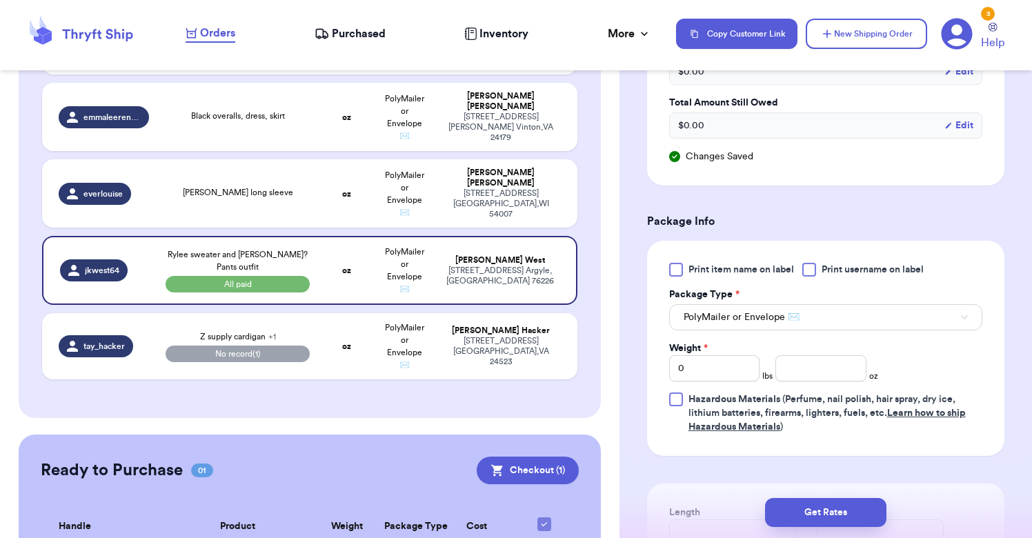
scroll to position [493, 0]
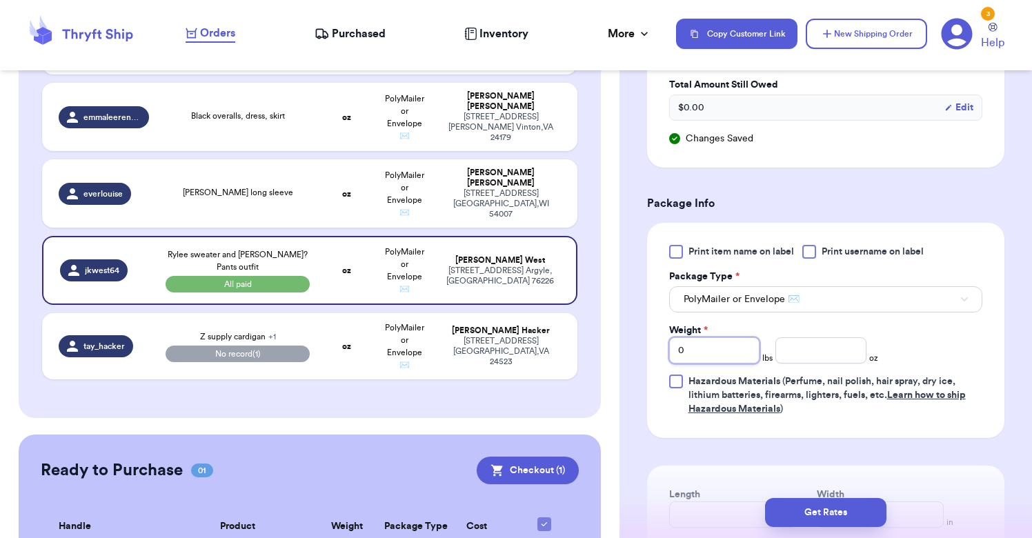
drag, startPoint x: 707, startPoint y: 360, endPoint x: 645, endPoint y: 358, distance: 61.4
click at [645, 358] on div "Shipping Information Delete Label Customer Info Order created: [DATE] 10:02 PM …" at bounding box center [826, 188] width 413 height 1198
type input "2"
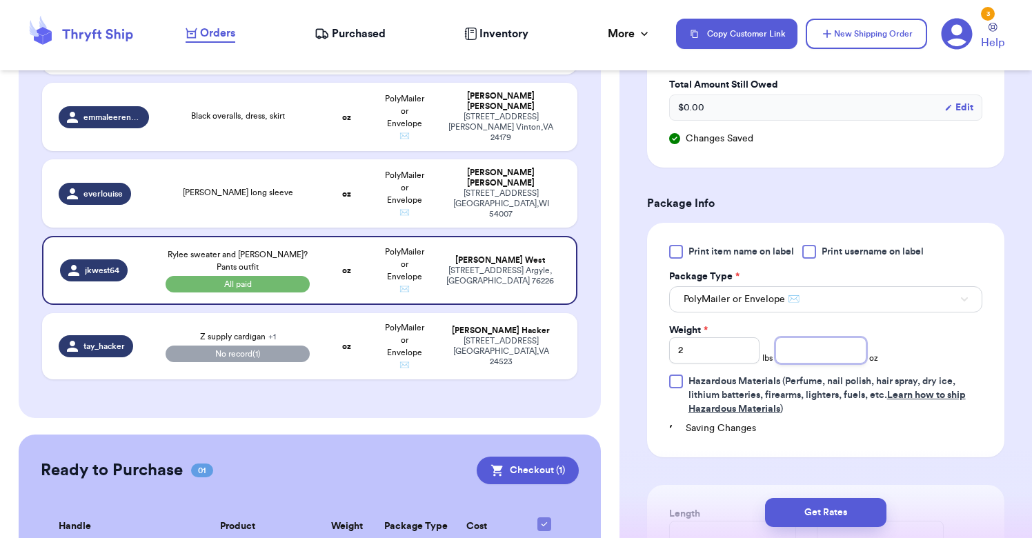
click at [807, 351] on input "number" at bounding box center [821, 350] width 90 height 26
type input "1"
click at [816, 506] on button "Get Rates" at bounding box center [825, 512] width 121 height 29
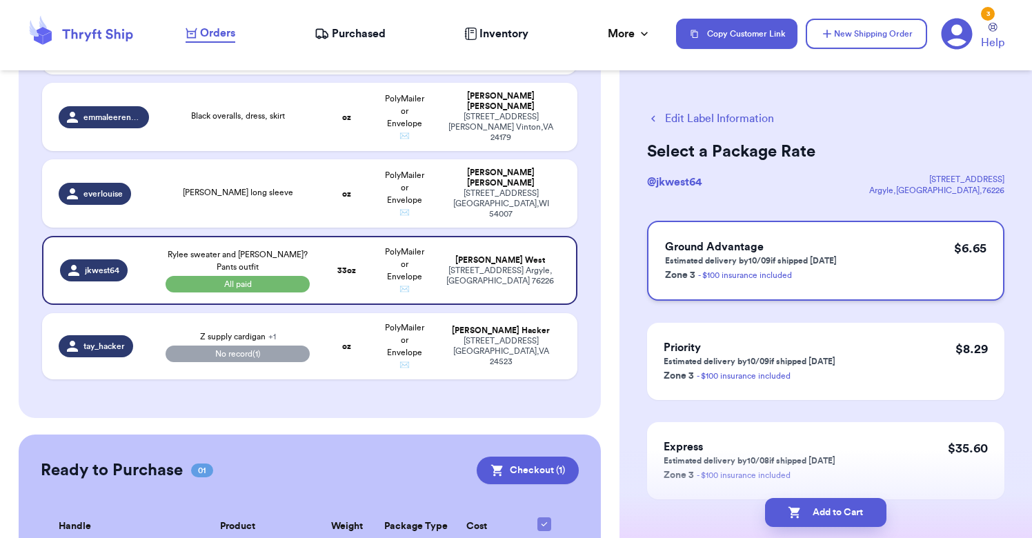
click at [806, 264] on p "Estimated delivery by 10/09 if shipped [DATE]" at bounding box center [751, 260] width 172 height 11
click at [838, 520] on button "Add to Cart" at bounding box center [825, 512] width 121 height 29
checkbox input "true"
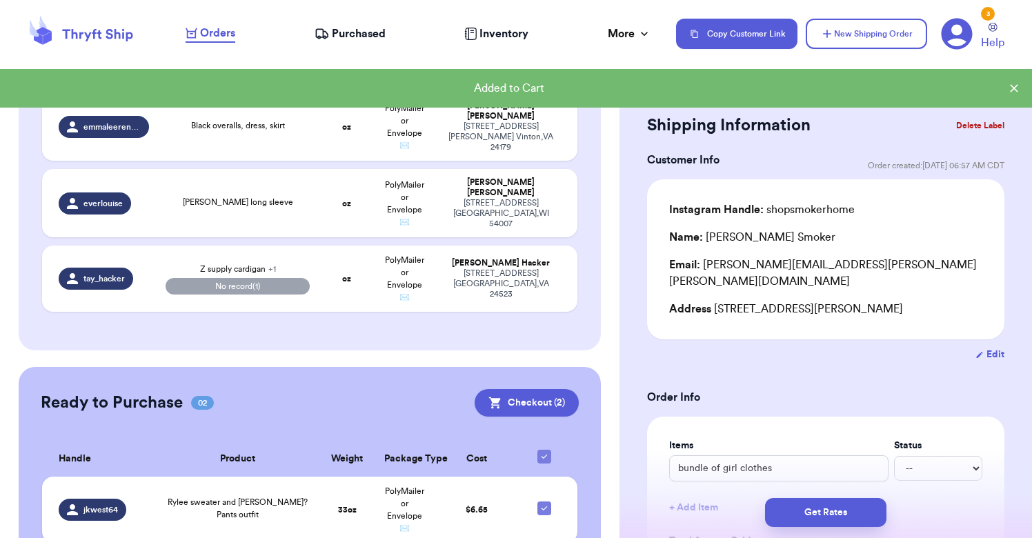
scroll to position [1212, 0]
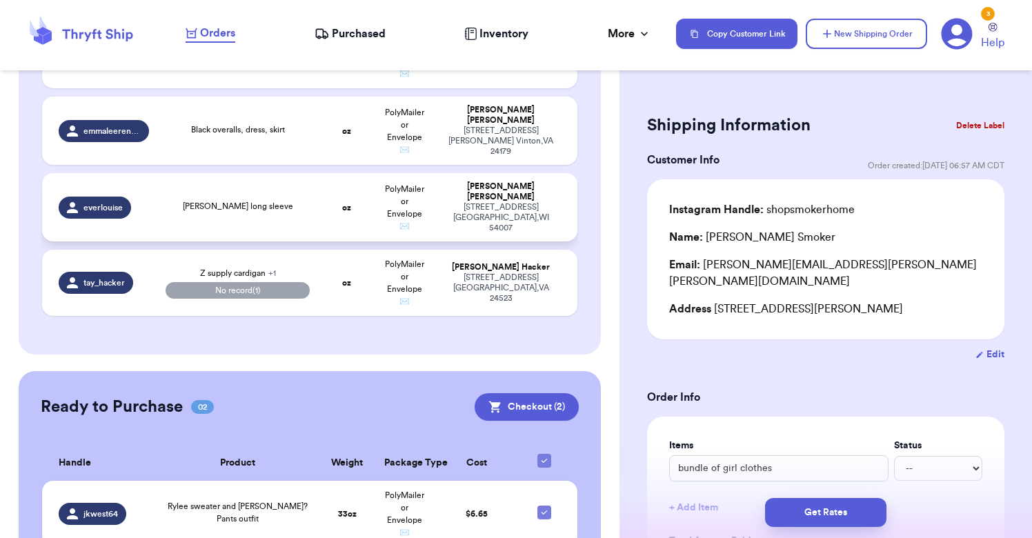
click at [338, 204] on td "oz" at bounding box center [346, 207] width 57 height 68
type input "[PERSON_NAME] long sleeve"
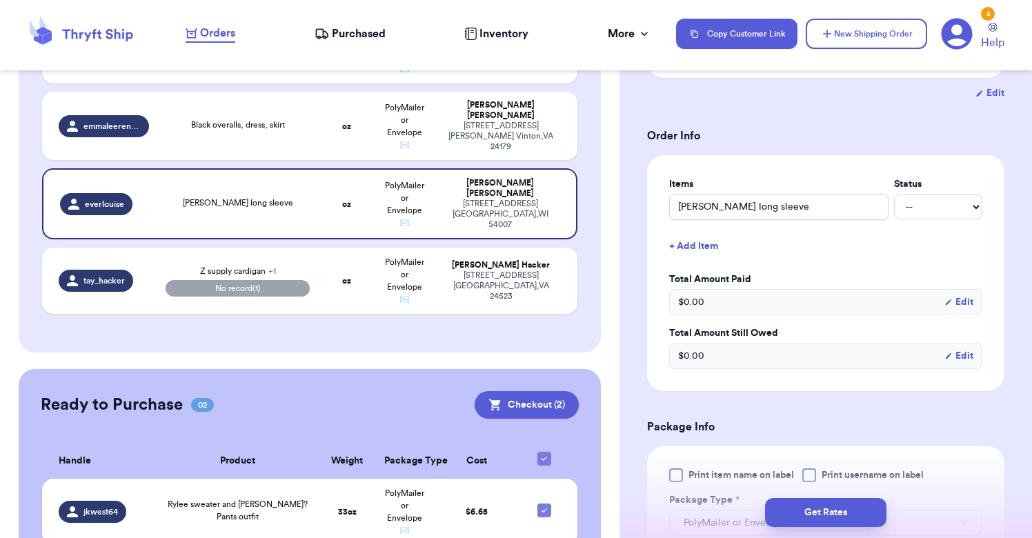
scroll to position [256, 0]
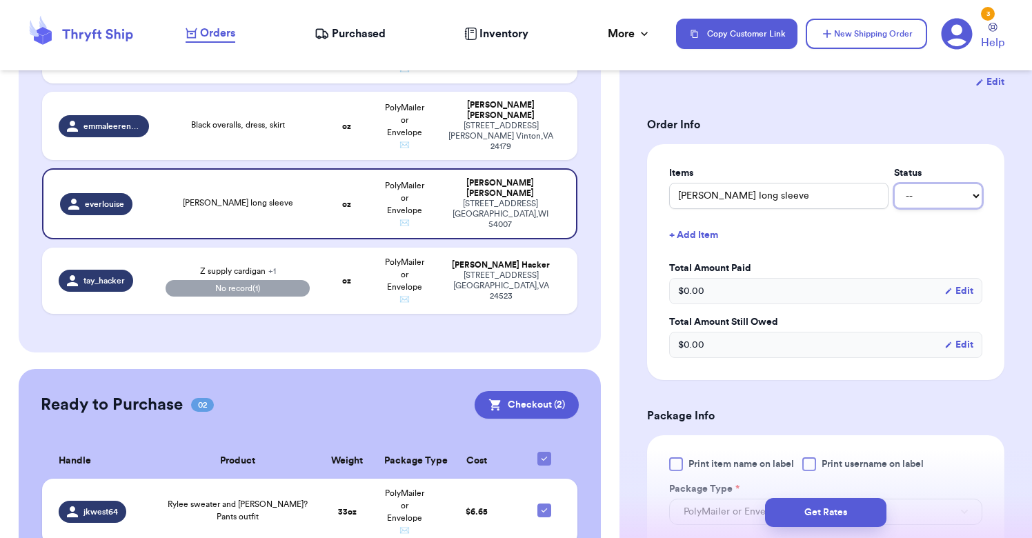
select select "paid"
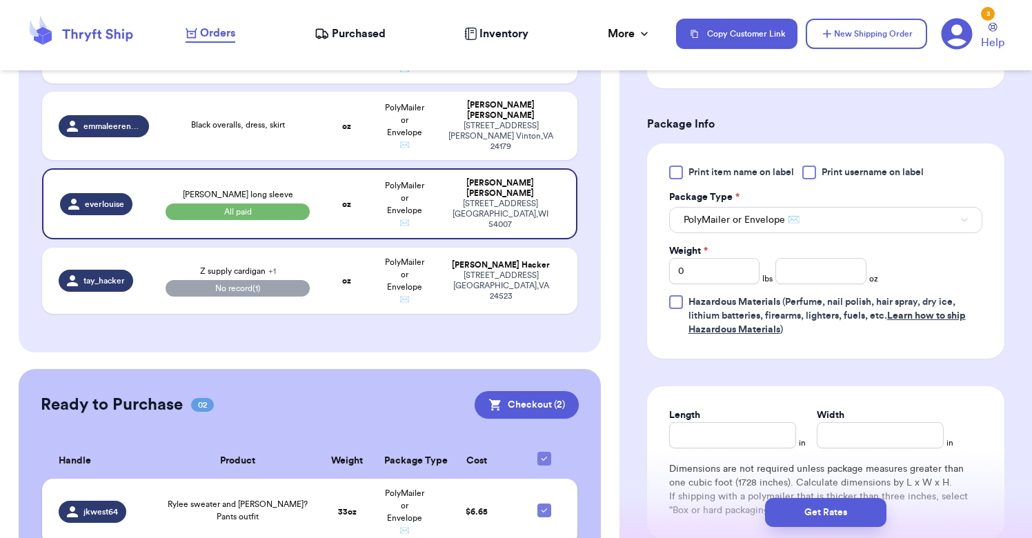
scroll to position [574, 0]
click at [840, 259] on input "number" at bounding box center [821, 270] width 90 height 26
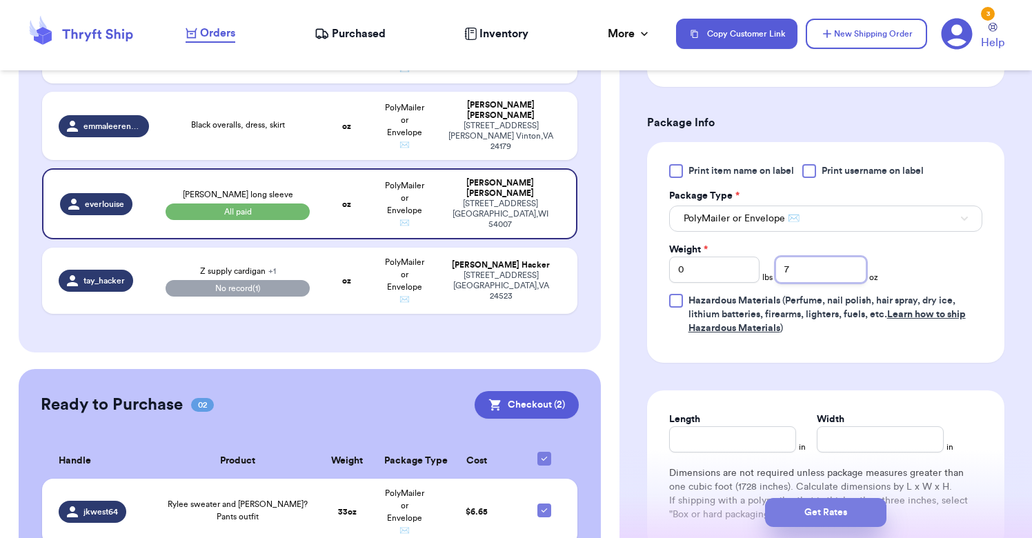
type input "7"
click at [816, 514] on button "Get Rates" at bounding box center [825, 512] width 121 height 29
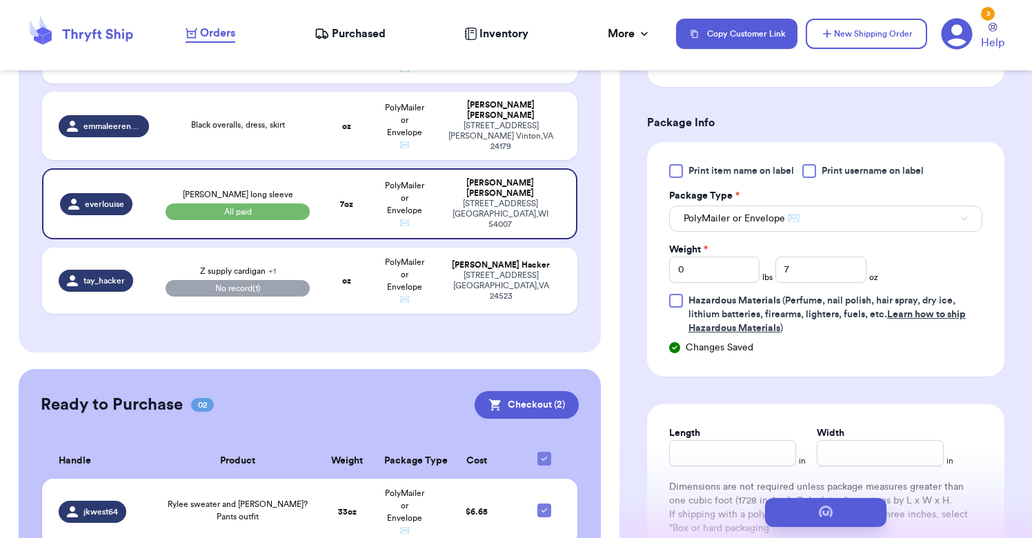
scroll to position [0, 0]
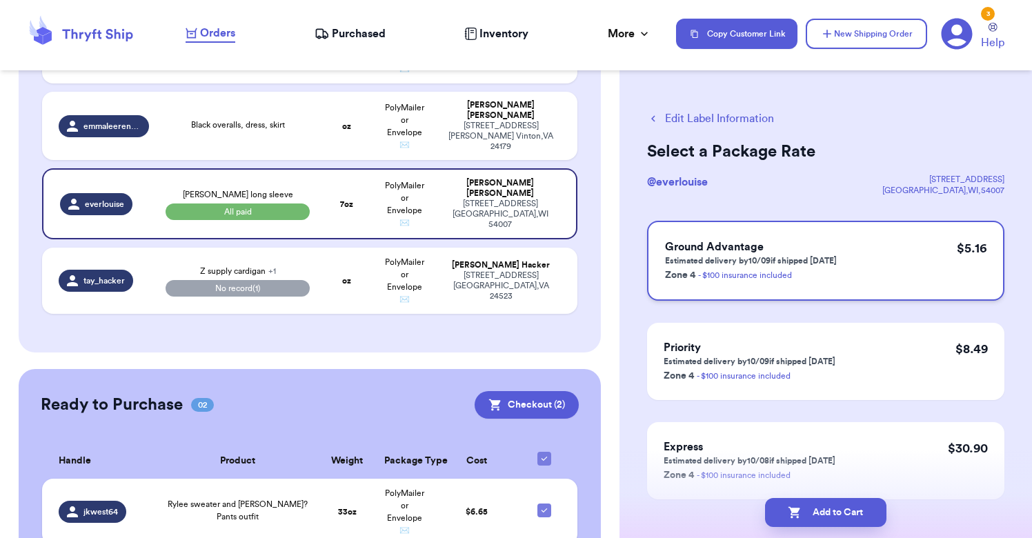
click at [909, 251] on div "Ground Advantage Estimated delivery by 10/09 if shipped [DATE] Zone 4 - $100 in…" at bounding box center [825, 261] width 357 height 80
click at [833, 506] on button "Add to Cart" at bounding box center [825, 512] width 121 height 29
checkbox input "true"
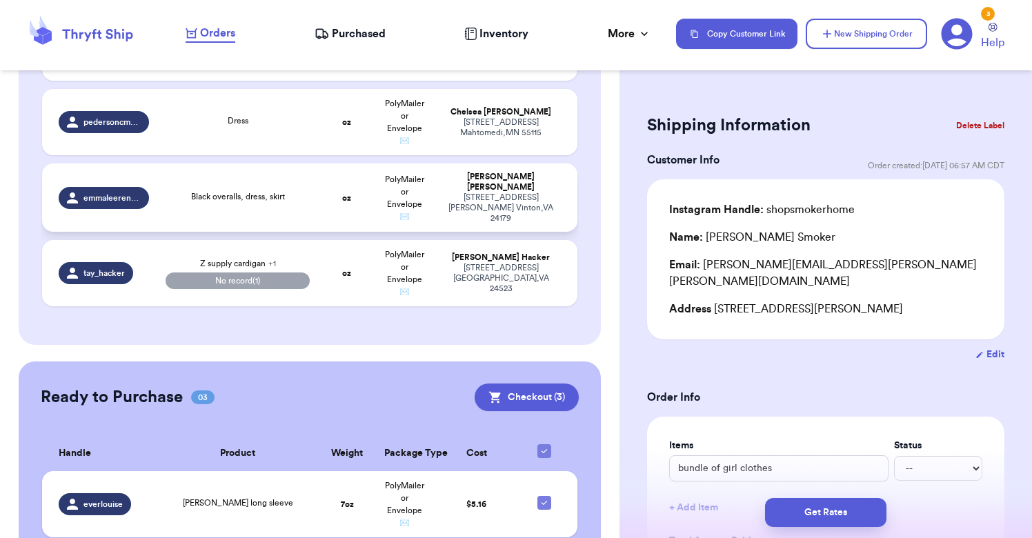
scroll to position [1143, 0]
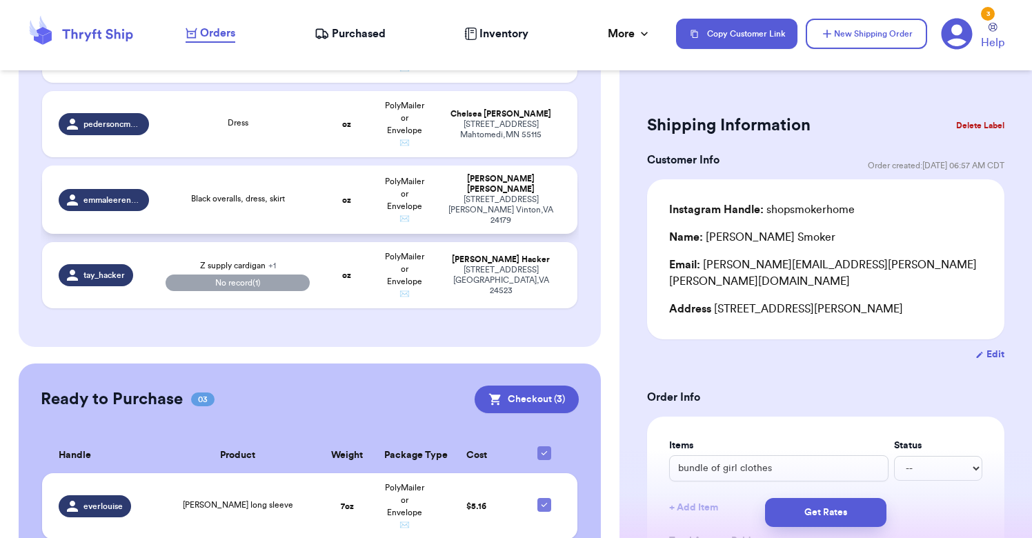
click at [322, 201] on td "oz" at bounding box center [346, 200] width 57 height 68
type input "Black overalls, dress, skirt"
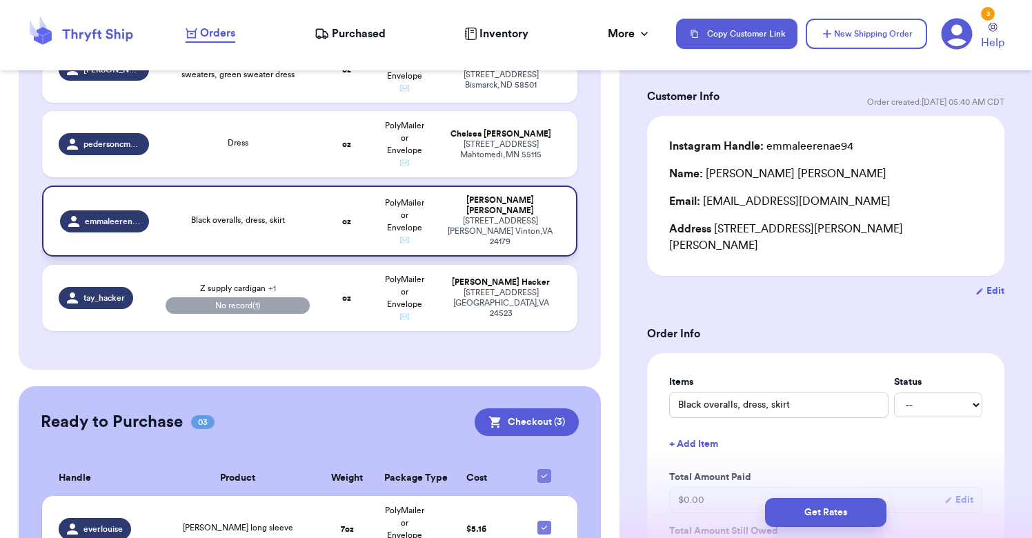
scroll to position [1105, 0]
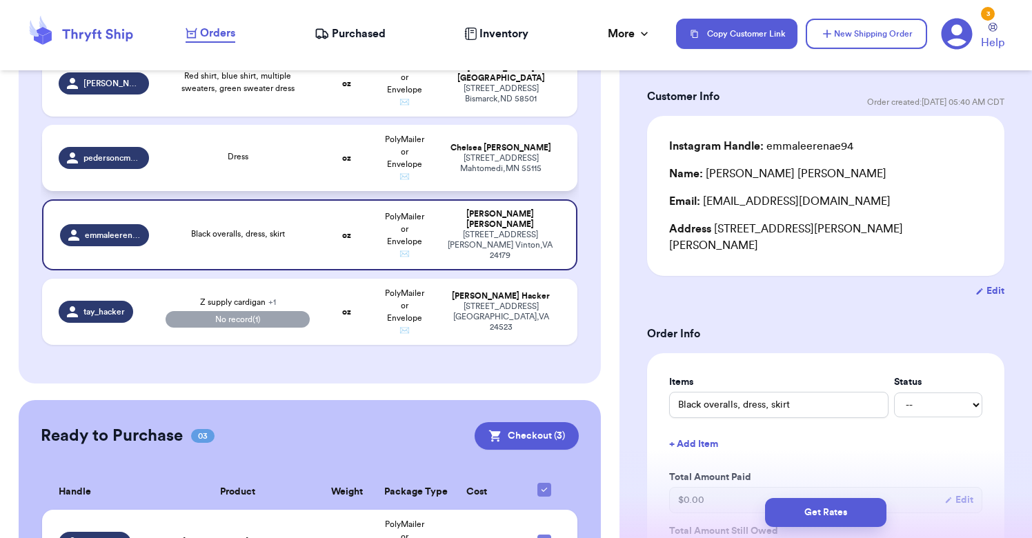
click at [332, 167] on td "oz" at bounding box center [346, 158] width 57 height 66
type input "Dress"
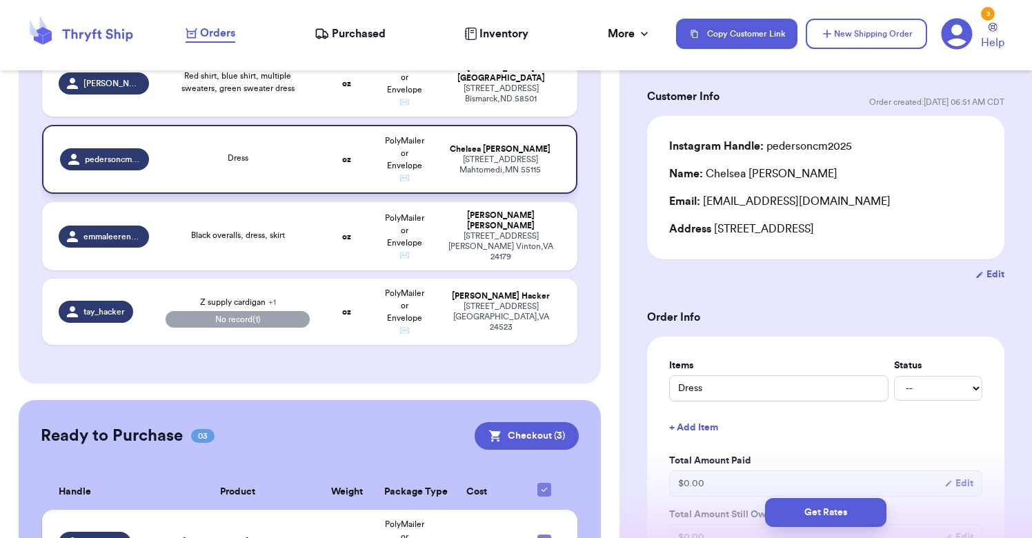
drag, startPoint x: 326, startPoint y: 164, endPoint x: 306, endPoint y: 159, distance: 20.6
click at [306, 159] on tr "pedersoncm2025 Dress oz PolyMailer or Envelope ✉️ [PERSON_NAME] [STREET_ADDRESS…" at bounding box center [309, 159] width 535 height 69
click at [306, 159] on div "Dress" at bounding box center [238, 159] width 145 height 15
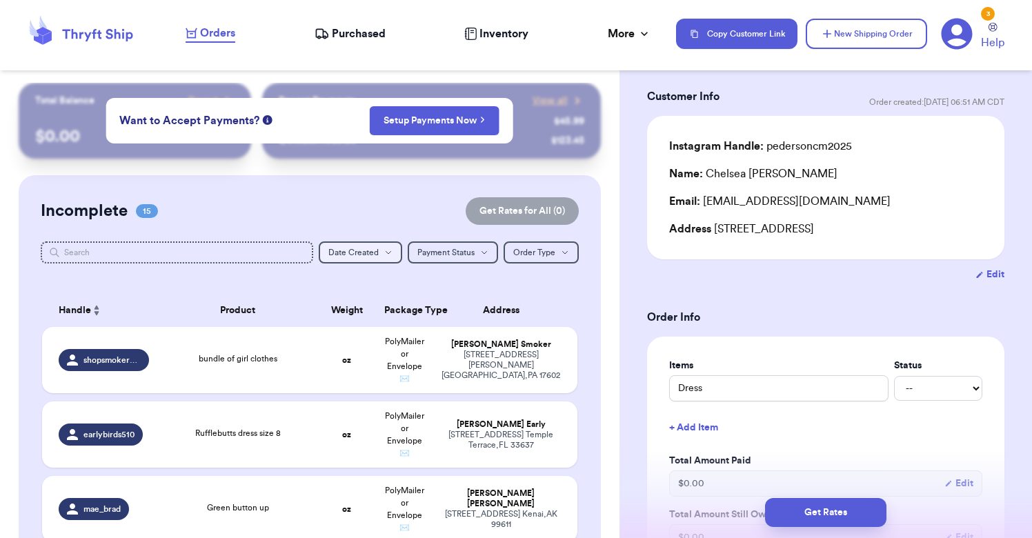
scroll to position [0, 0]
select select "paid"
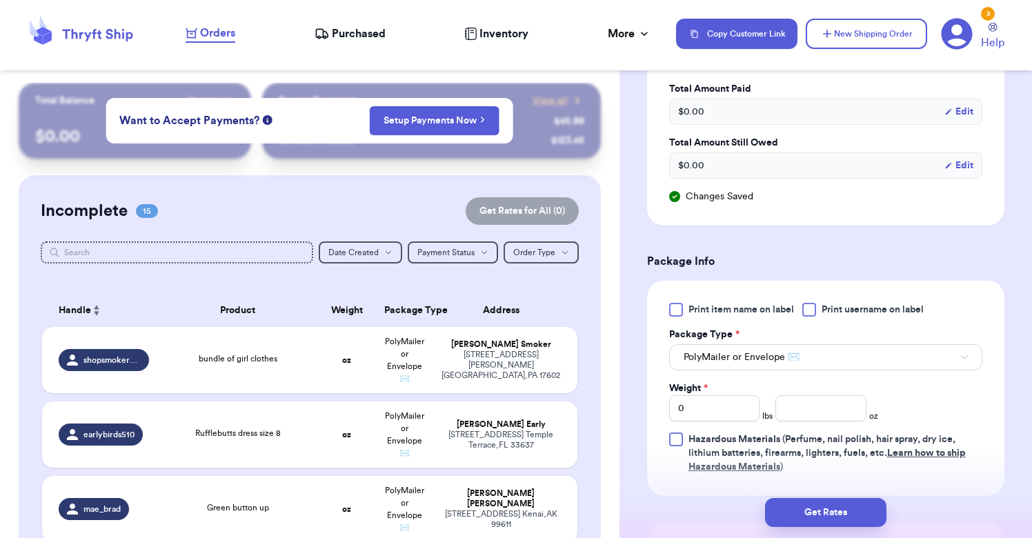
scroll to position [477, 0]
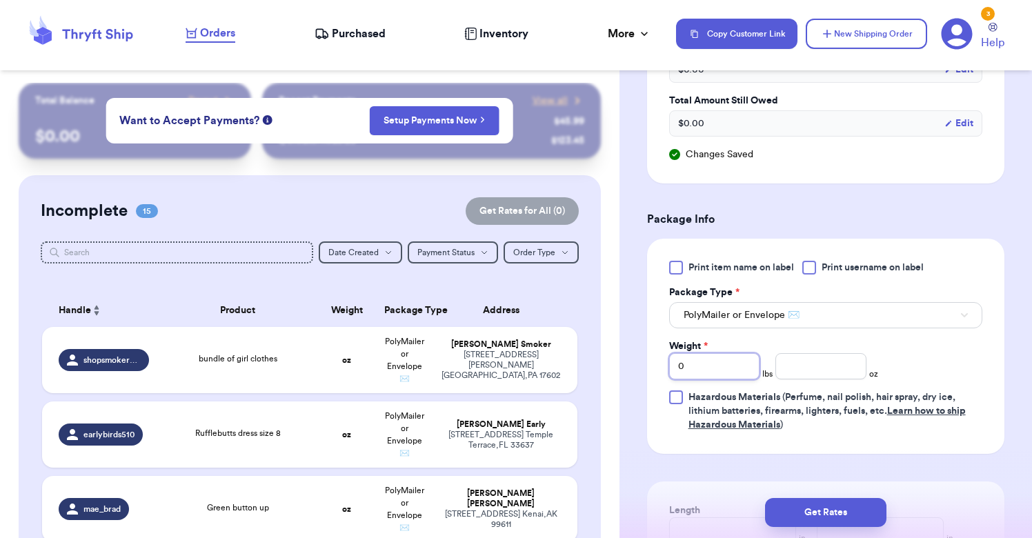
click at [711, 367] on input "0" at bounding box center [714, 366] width 90 height 26
click at [804, 366] on input "number" at bounding box center [821, 366] width 90 height 26
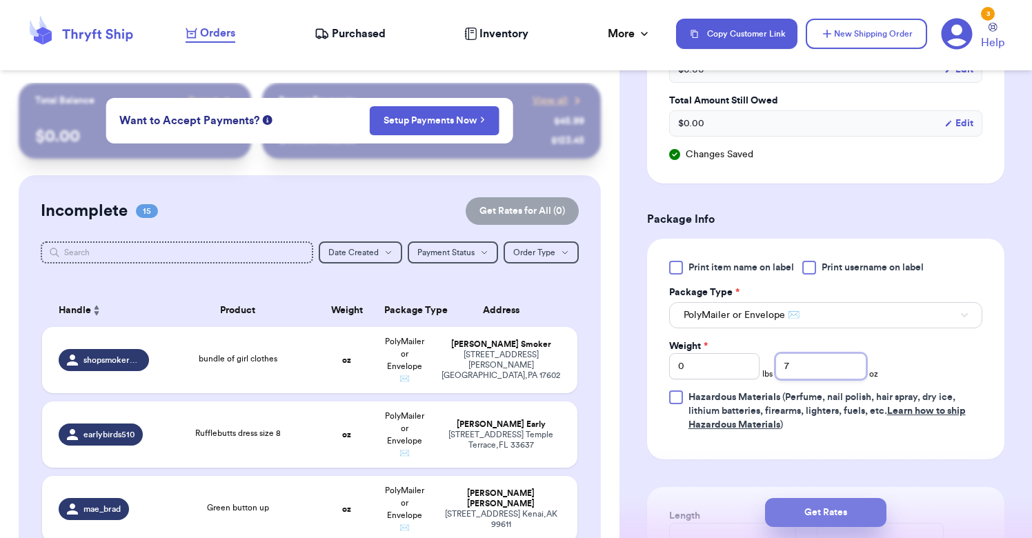
type input "7"
click at [825, 511] on button "Get Rates" at bounding box center [825, 512] width 121 height 29
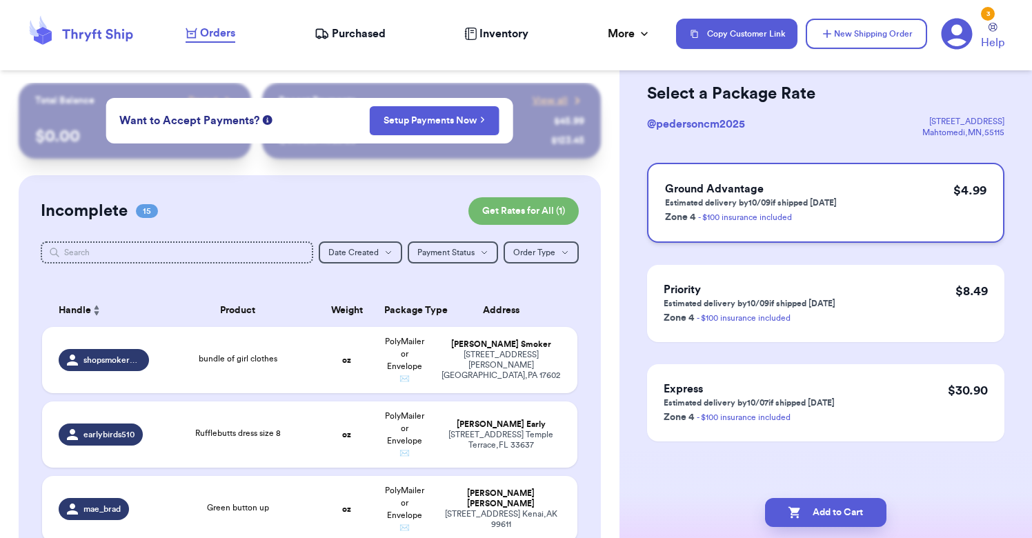
scroll to position [0, 0]
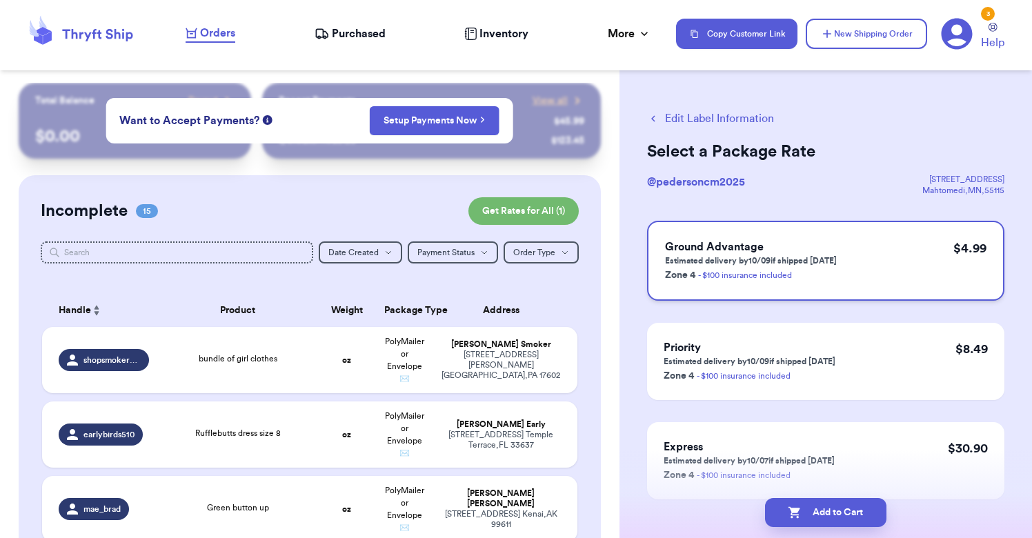
click at [862, 244] on div "Ground Advantage Estimated delivery by 10/09 if shipped [DATE] Zone 4 - $100 in…" at bounding box center [825, 261] width 357 height 80
click at [816, 517] on button "Add to Cart" at bounding box center [825, 512] width 121 height 29
checkbox input "true"
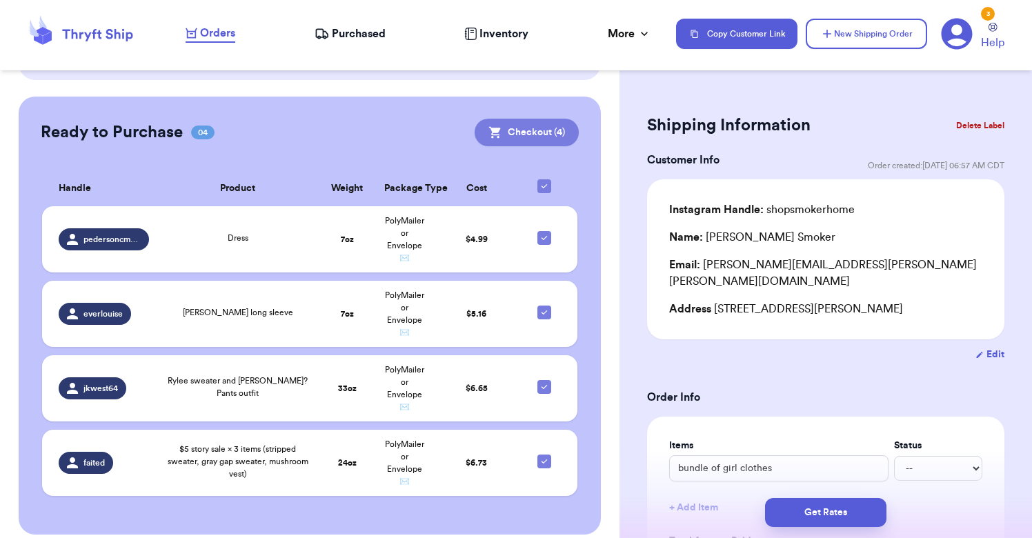
click at [527, 122] on button "Checkout ( 4 )" at bounding box center [527, 133] width 104 height 28
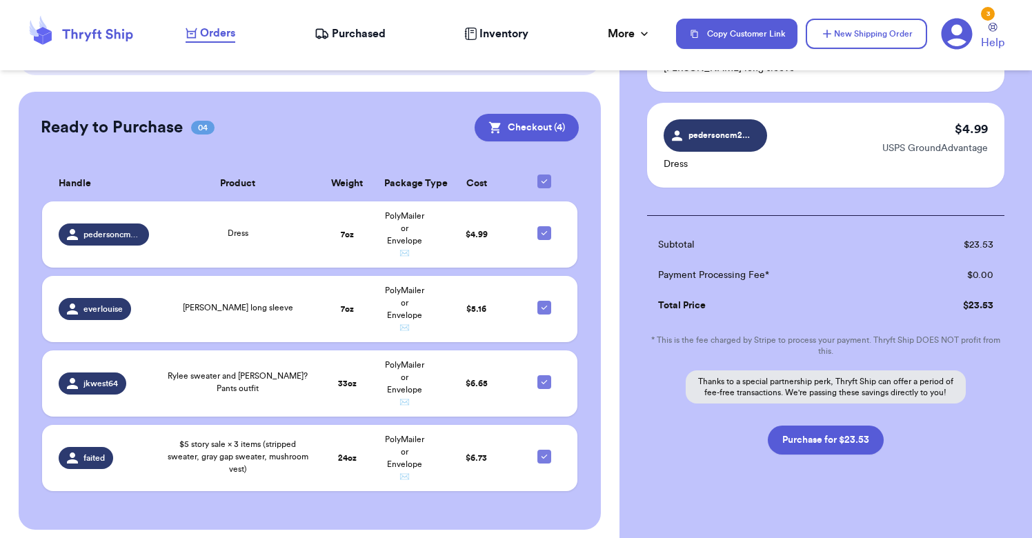
scroll to position [383, 0]
click at [801, 427] on button "Purchase for $23.53" at bounding box center [826, 440] width 116 height 29
checkbox input "false"
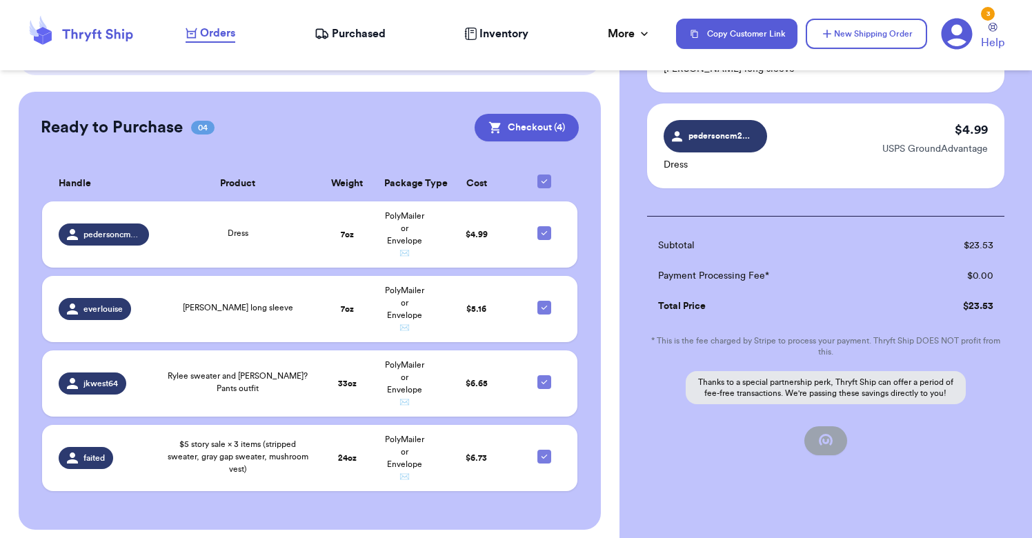
checkbox input "false"
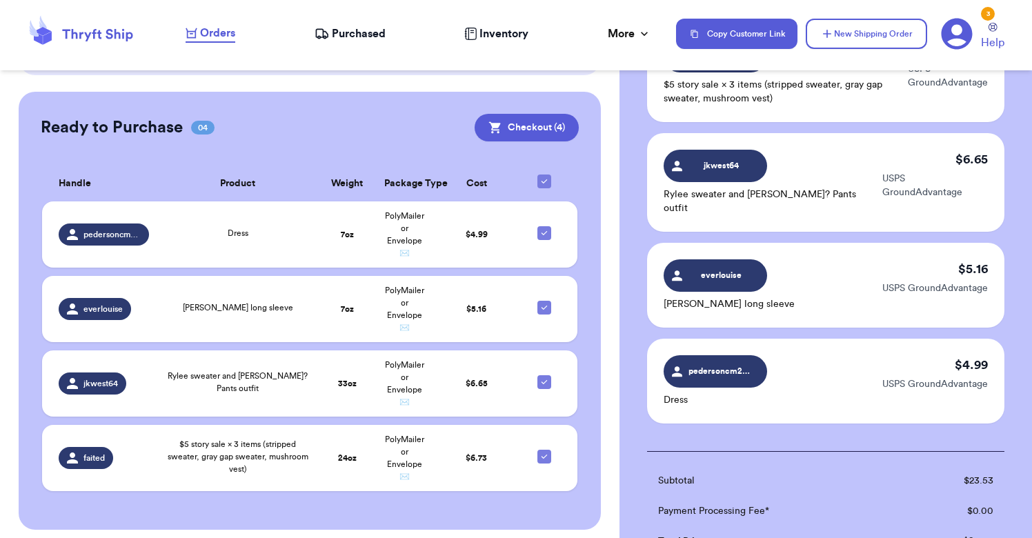
checkbox input "true"
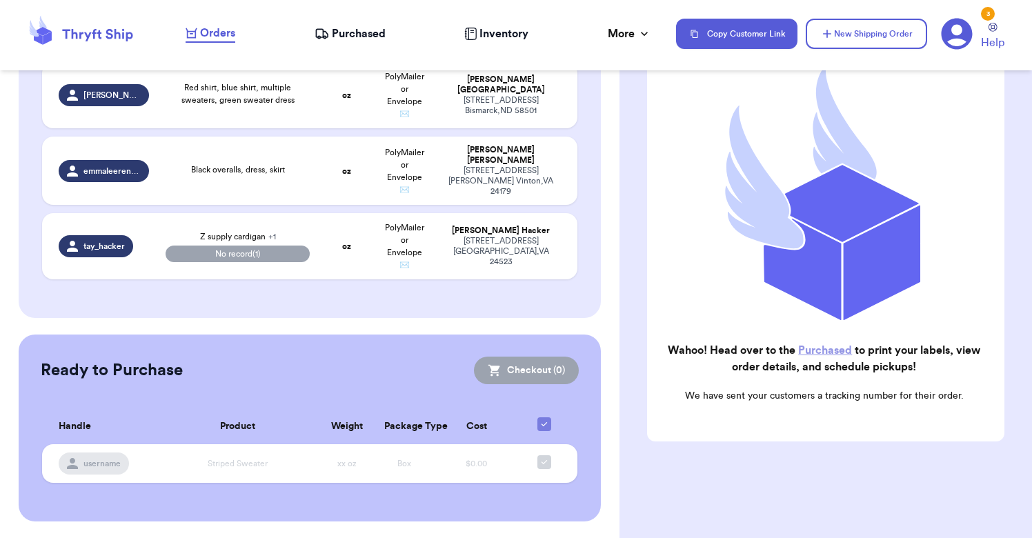
click at [814, 349] on link "Purchased" at bounding box center [825, 350] width 54 height 11
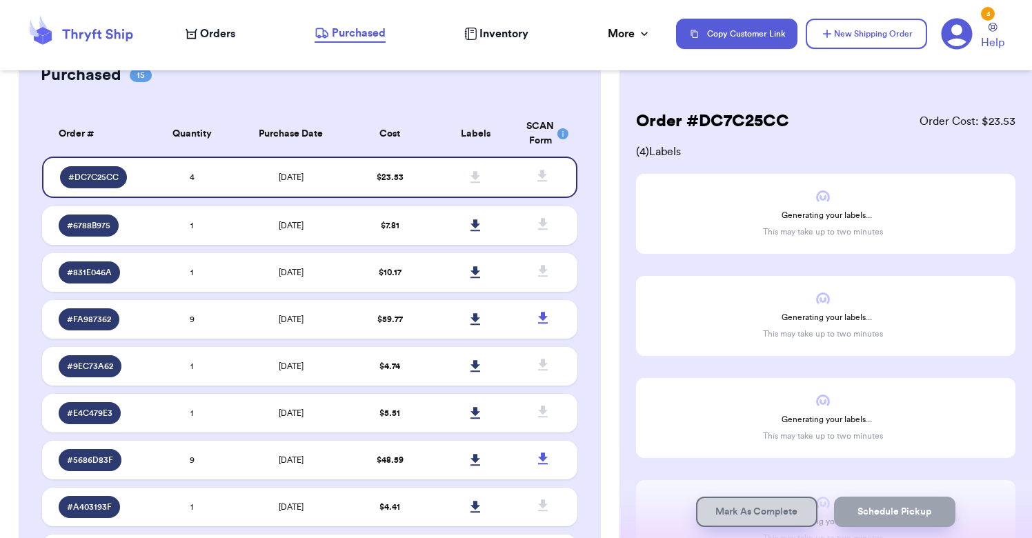
scroll to position [49, 0]
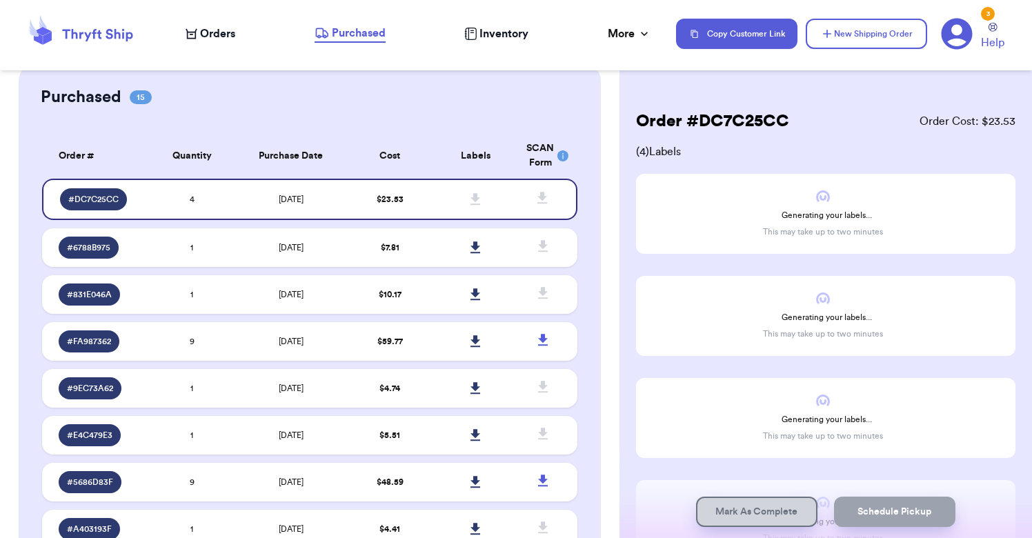
click at [219, 36] on span "Orders" at bounding box center [217, 34] width 35 height 17
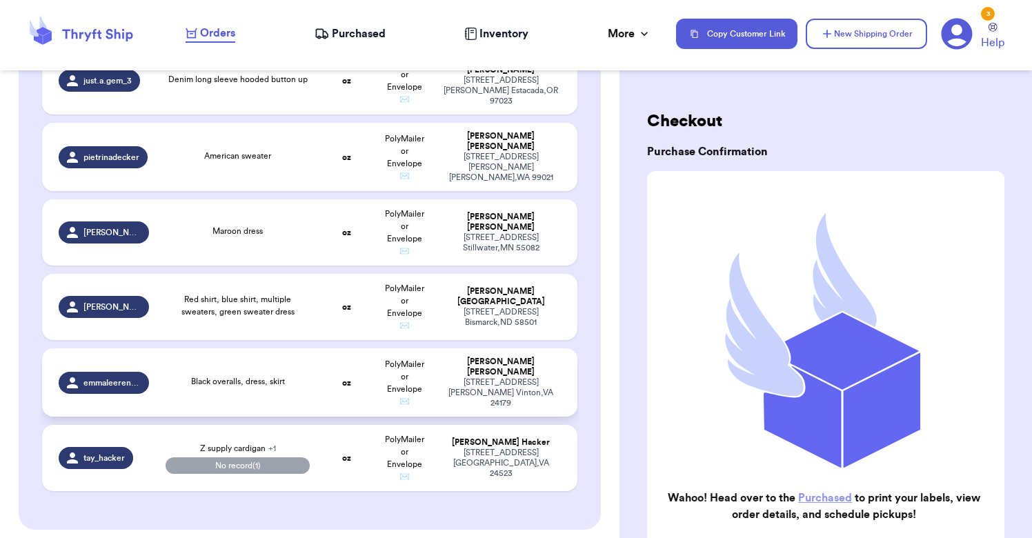
scroll to position [874, 0]
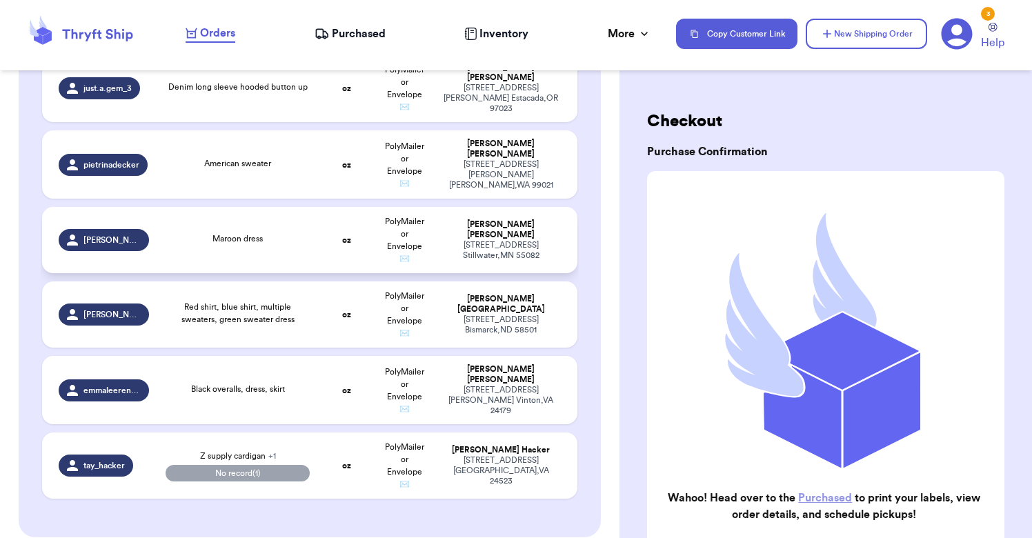
click at [304, 244] on div "Maroon dress" at bounding box center [238, 240] width 145 height 15
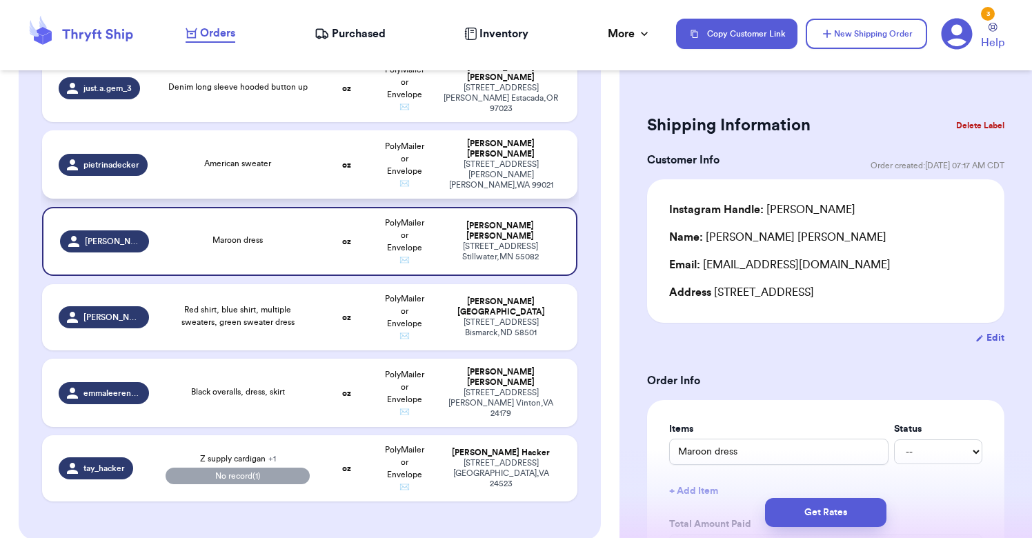
click at [324, 172] on td "oz" at bounding box center [346, 164] width 57 height 68
type input "American sweater"
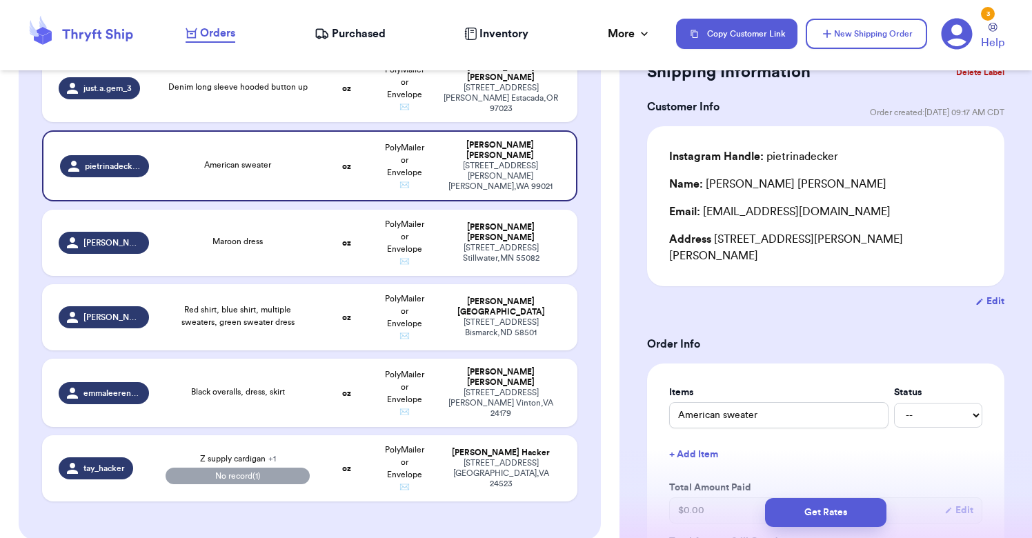
scroll to position [58, 0]
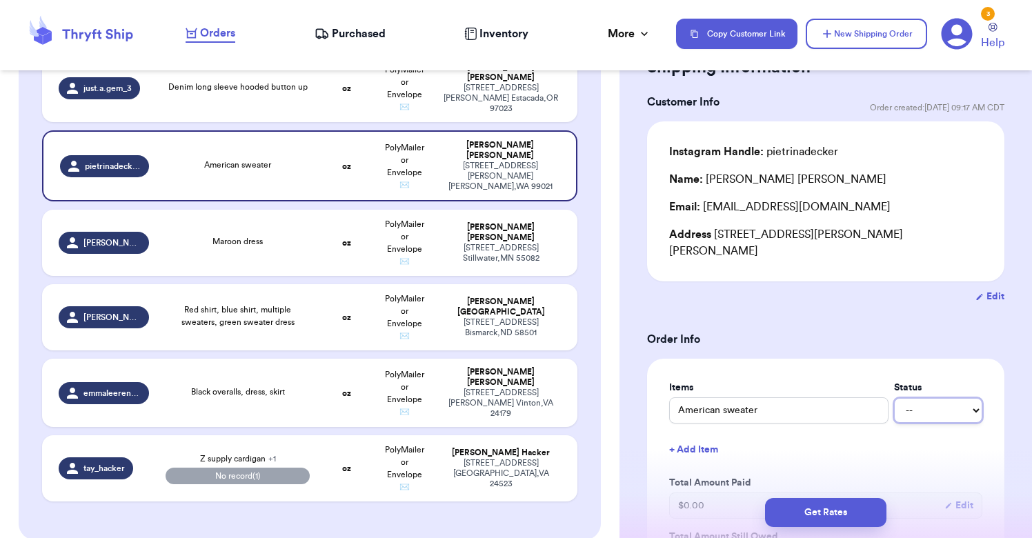
select select "paid"
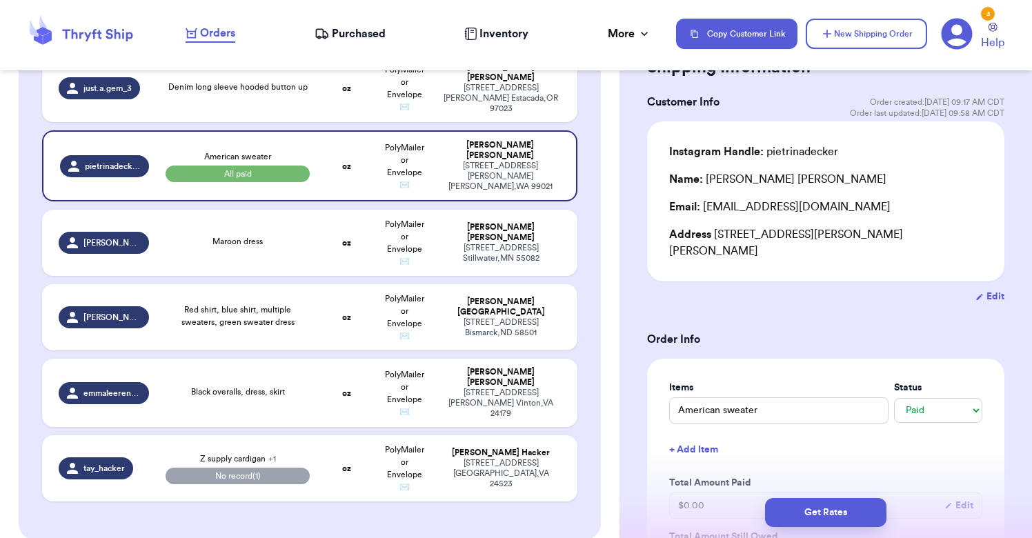
drag, startPoint x: 930, startPoint y: 413, endPoint x: 907, endPoint y: 411, distance: 23.6
click at [907, 411] on div "Items Status American sweater -- Paid Owes + Add Item Total Amount Paid $ 0.00 …" at bounding box center [825, 489] width 313 height 217
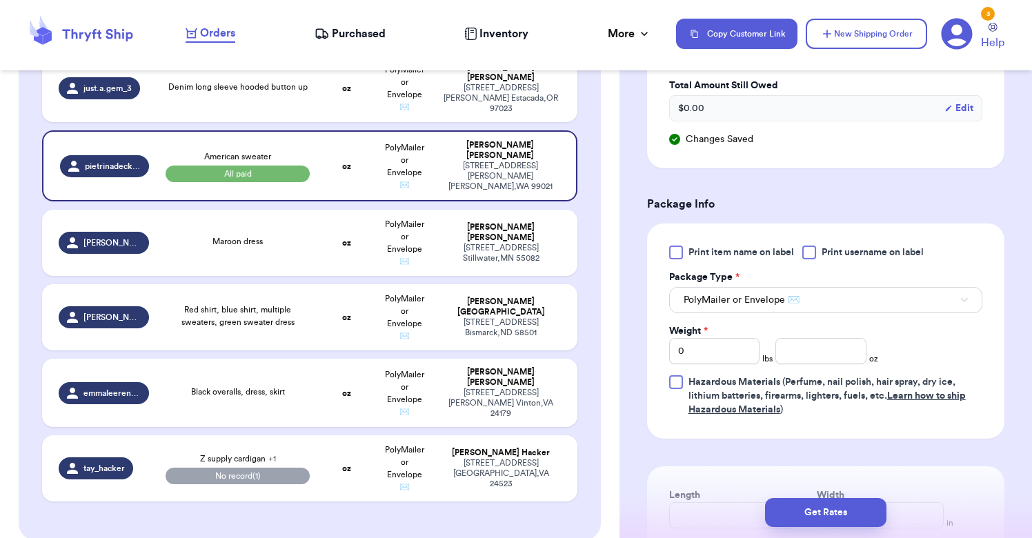
scroll to position [515, 0]
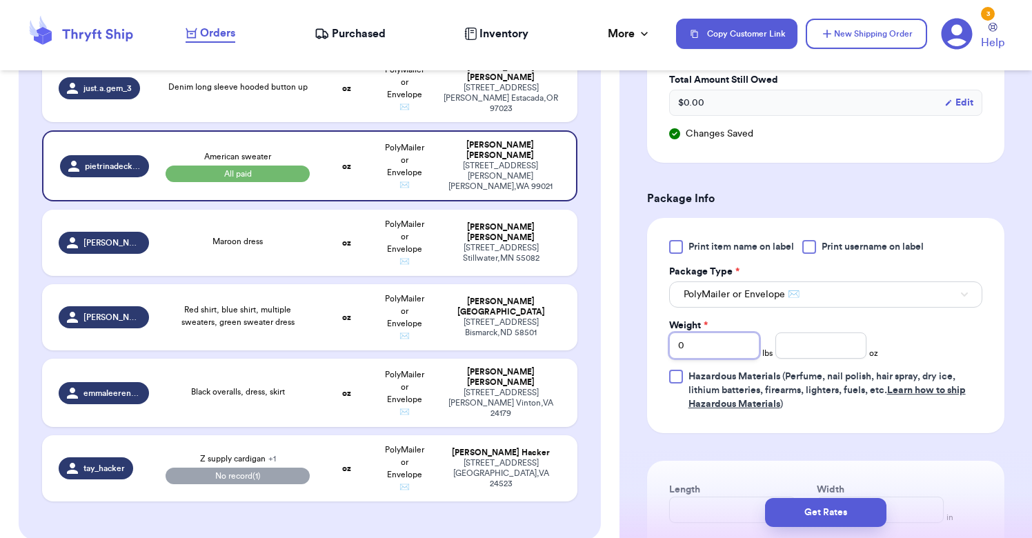
drag, startPoint x: 705, startPoint y: 330, endPoint x: 630, endPoint y: 333, distance: 75.2
click at [630, 333] on div "Shipping Information Delete Label Customer Info Order created: [DATE] 09:17 AM …" at bounding box center [826, 175] width 413 height 1214
type input "1"
click at [812, 339] on input "number" at bounding box center [821, 346] width 90 height 26
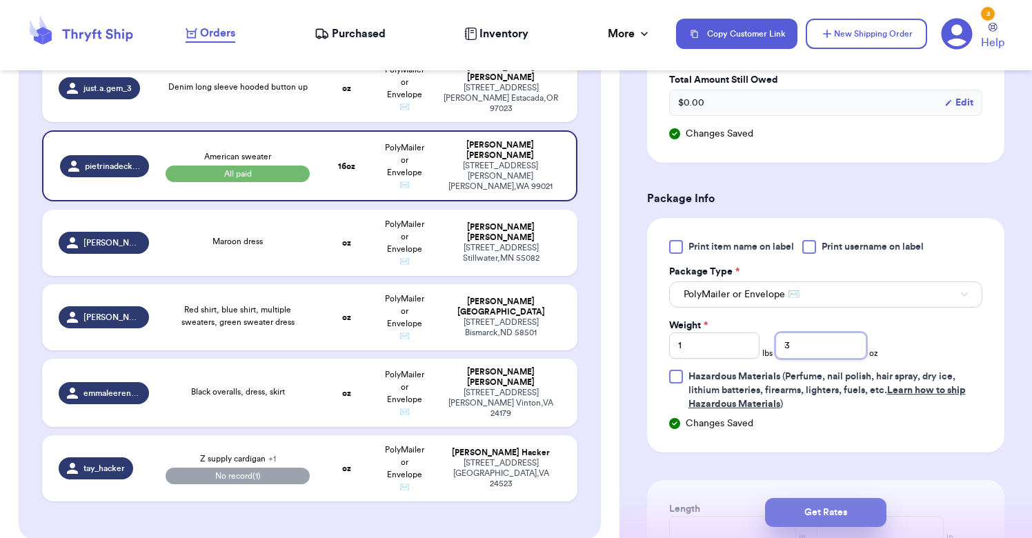
type input "3"
click at [818, 518] on button "Get Rates" at bounding box center [825, 512] width 121 height 29
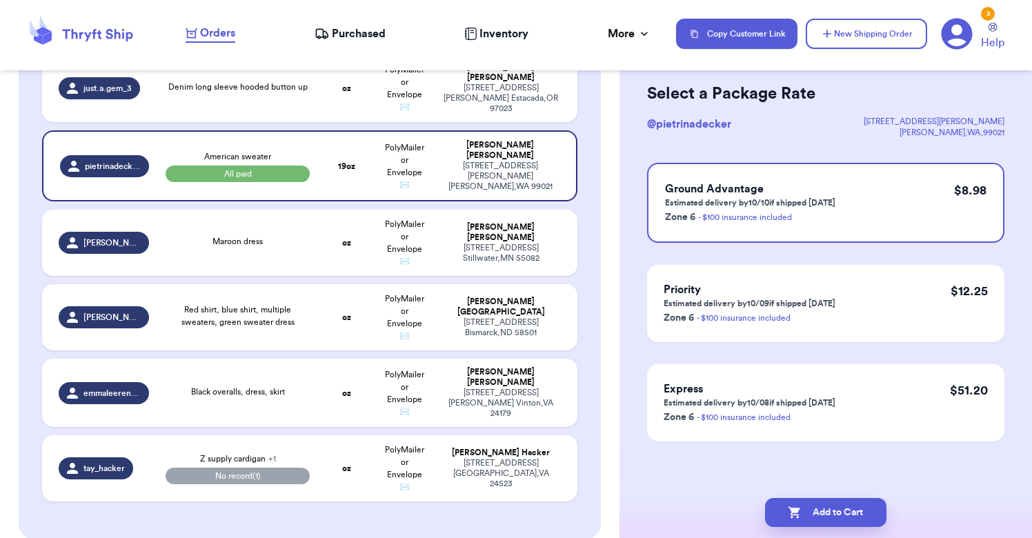
scroll to position [0, 0]
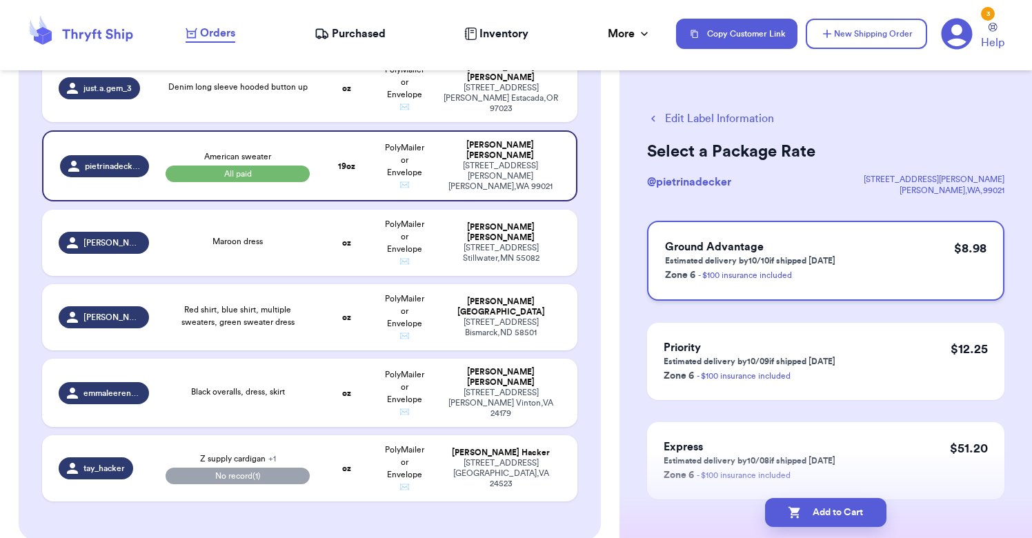
click at [840, 259] on div "Ground Advantage Estimated delivery by 10/10 if shipped [DATE] Zone 6 - $100 in…" at bounding box center [825, 261] width 357 height 80
click at [835, 517] on button "Add to Cart" at bounding box center [825, 512] width 121 height 29
checkbox input "true"
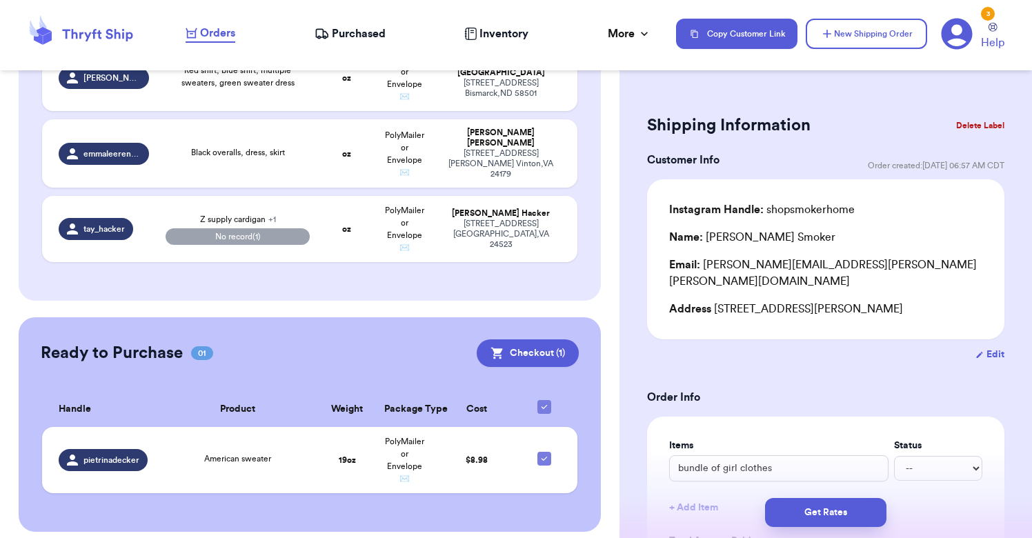
scroll to position [1038, 0]
click at [343, 28] on span "Purchased" at bounding box center [359, 34] width 54 height 17
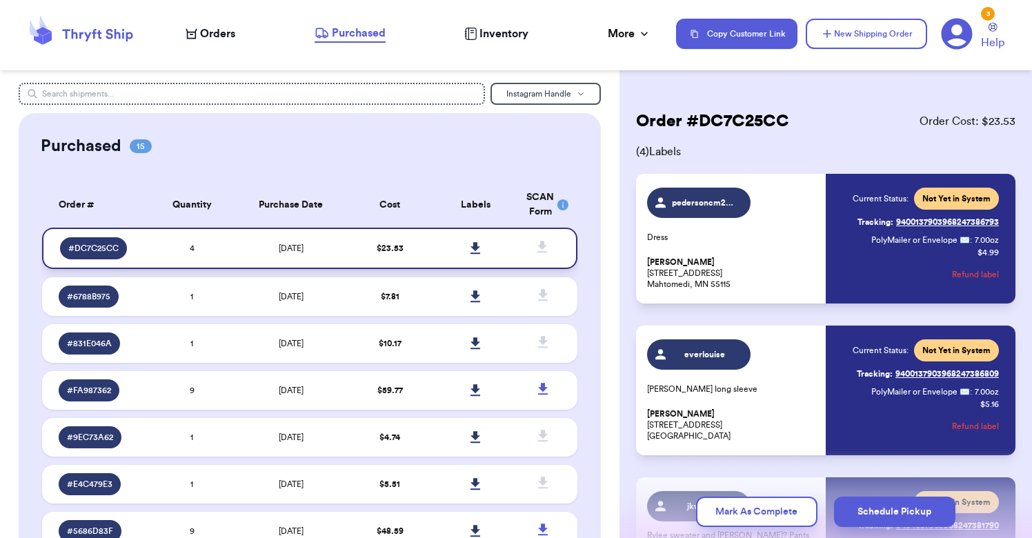
click at [477, 254] on icon at bounding box center [476, 248] width 10 height 12
click at [232, 39] on span "Orders" at bounding box center [217, 34] width 35 height 17
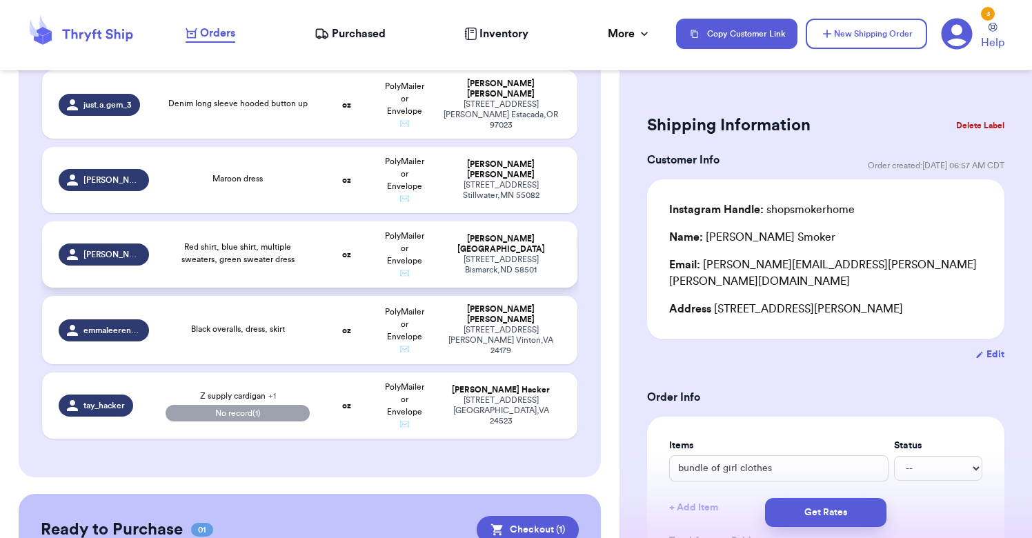
scroll to position [853, 0]
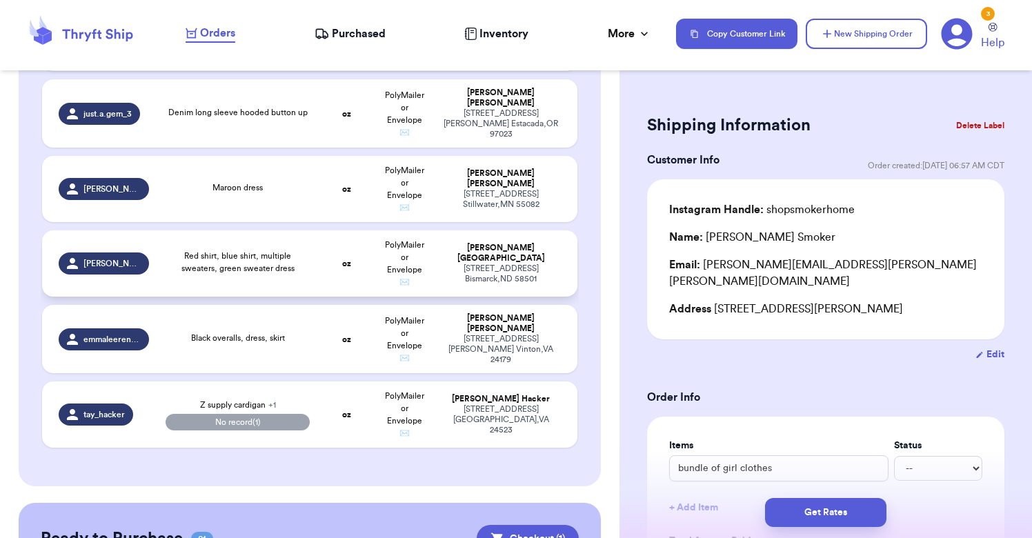
click at [371, 264] on td "oz" at bounding box center [346, 263] width 57 height 66
type input "Red shirt, blue shirt, multiple sweaters, green sweater dress"
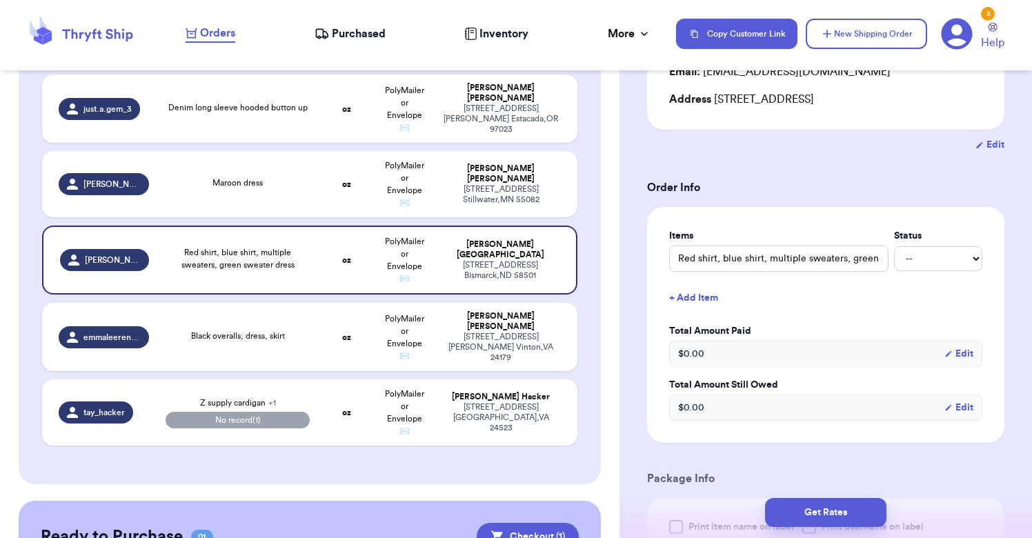
scroll to position [199, 0]
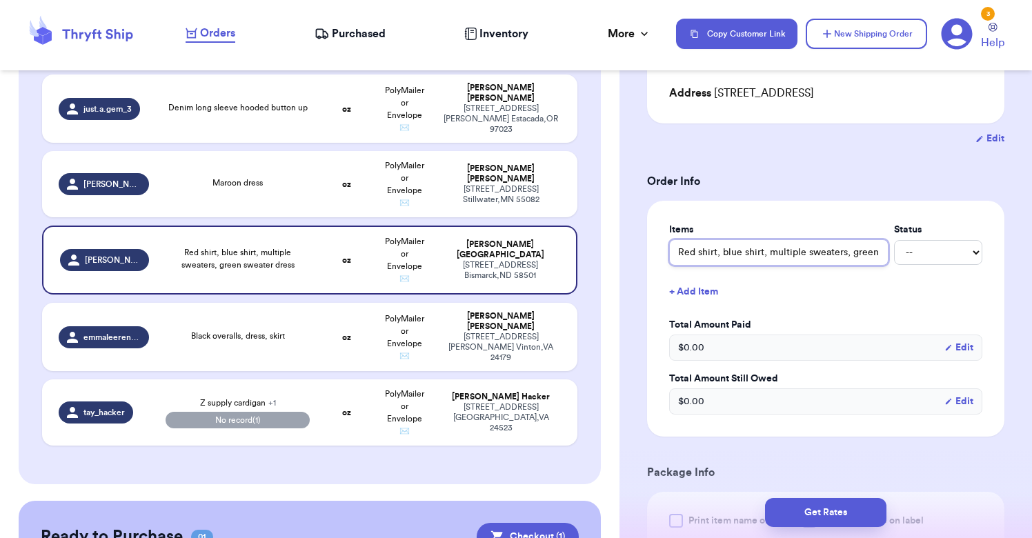
drag, startPoint x: 776, startPoint y: 253, endPoint x: 885, endPoint y: 293, distance: 116.4
click at [885, 293] on div "Items Status Red shirt, blue shirt, multiple sweaters, green sweater dress -- P…" at bounding box center [825, 319] width 313 height 192
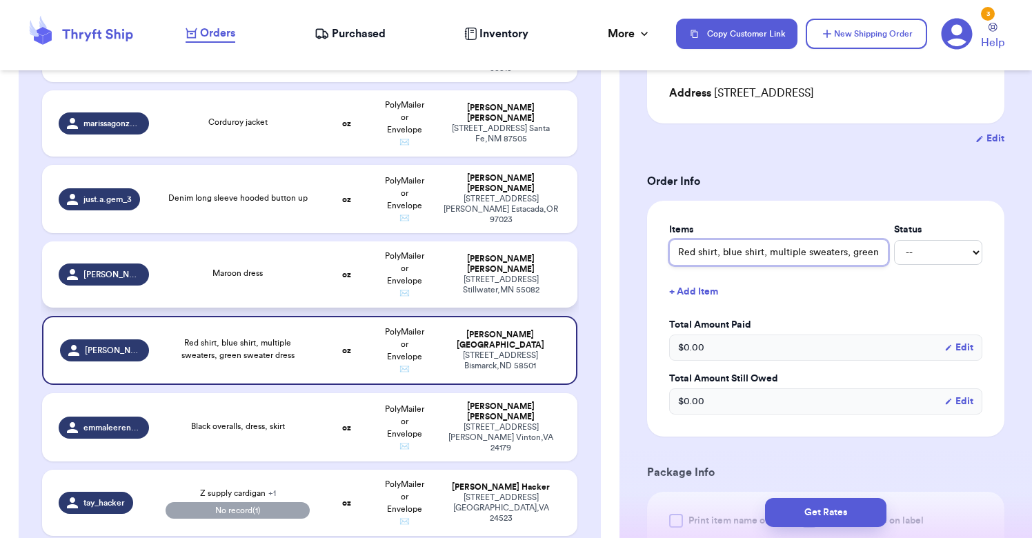
scroll to position [748, 0]
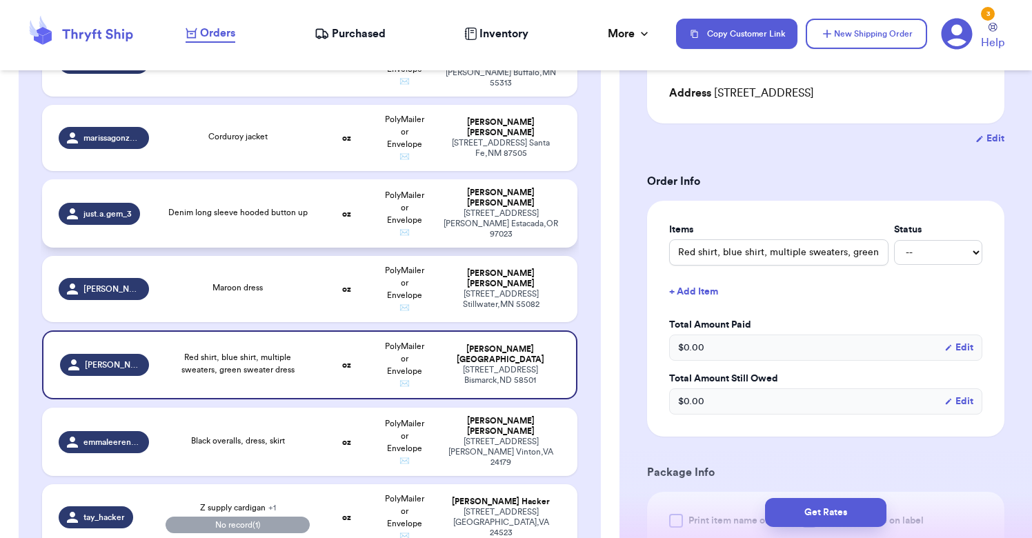
click at [305, 217] on span "Denim long sleeve hooded button up" at bounding box center [237, 212] width 139 height 8
type input "Denim long sleeve hooded button up"
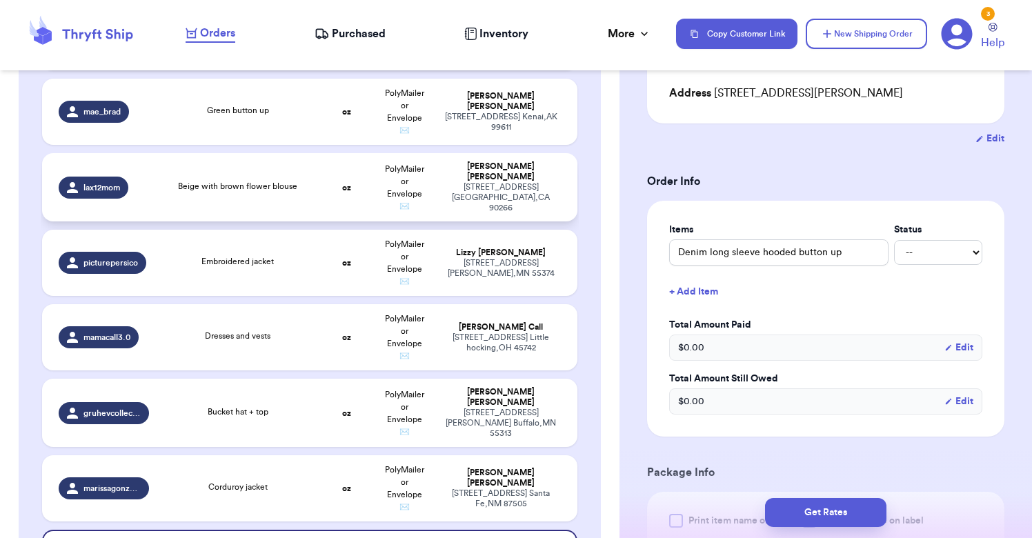
scroll to position [422, 0]
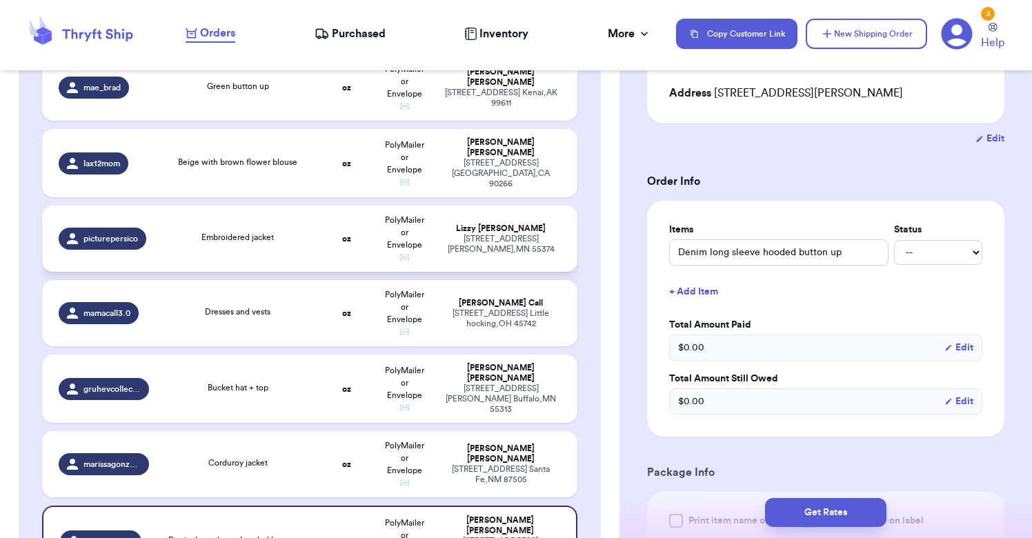
click at [287, 255] on td "Embroidered jacket" at bounding box center [237, 239] width 161 height 66
type input "Embroidered jacket"
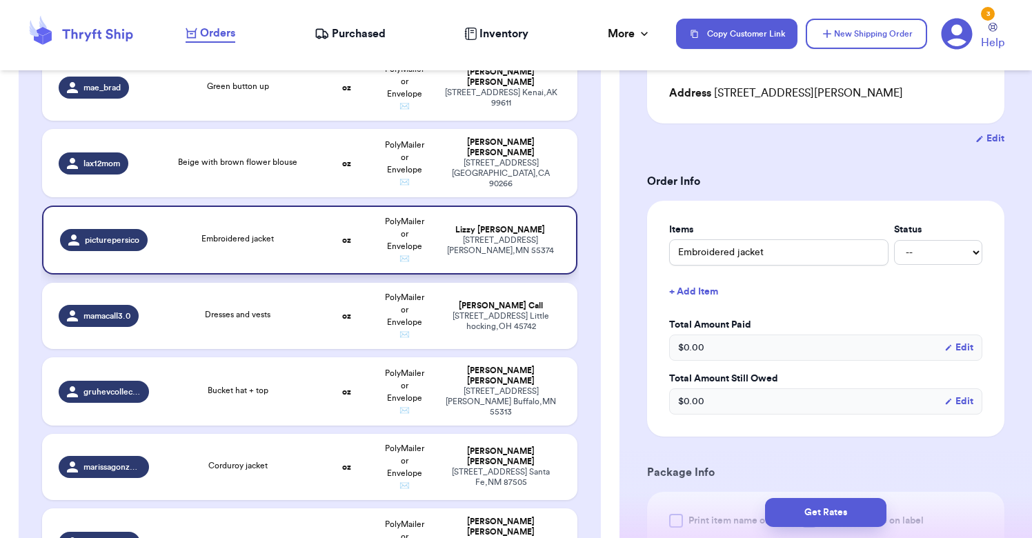
drag, startPoint x: 271, startPoint y: 255, endPoint x: 284, endPoint y: 243, distance: 18.1
click at [284, 243] on td "Embroidered jacket" at bounding box center [237, 240] width 161 height 69
click at [333, 251] on td "oz" at bounding box center [346, 240] width 57 height 69
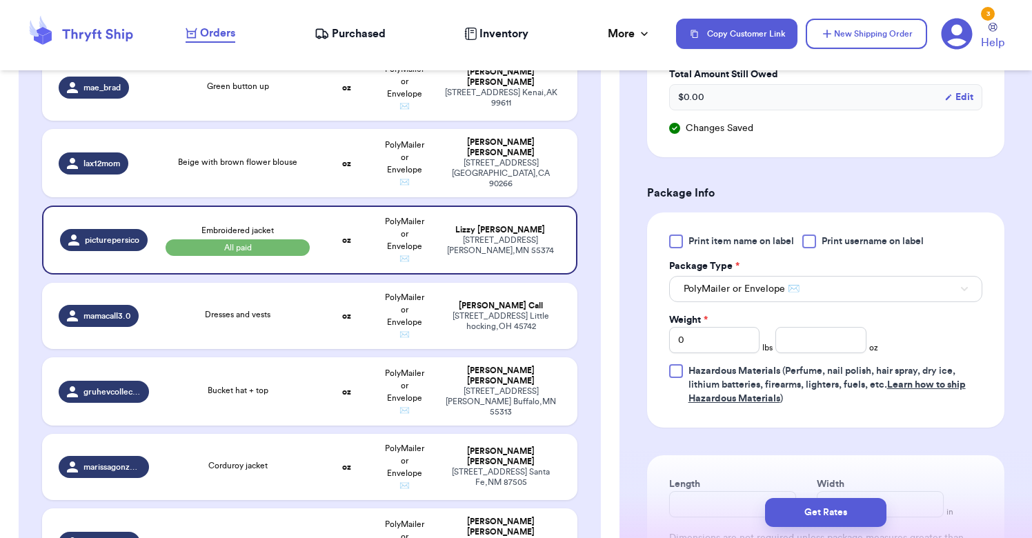
scroll to position [531, 0]
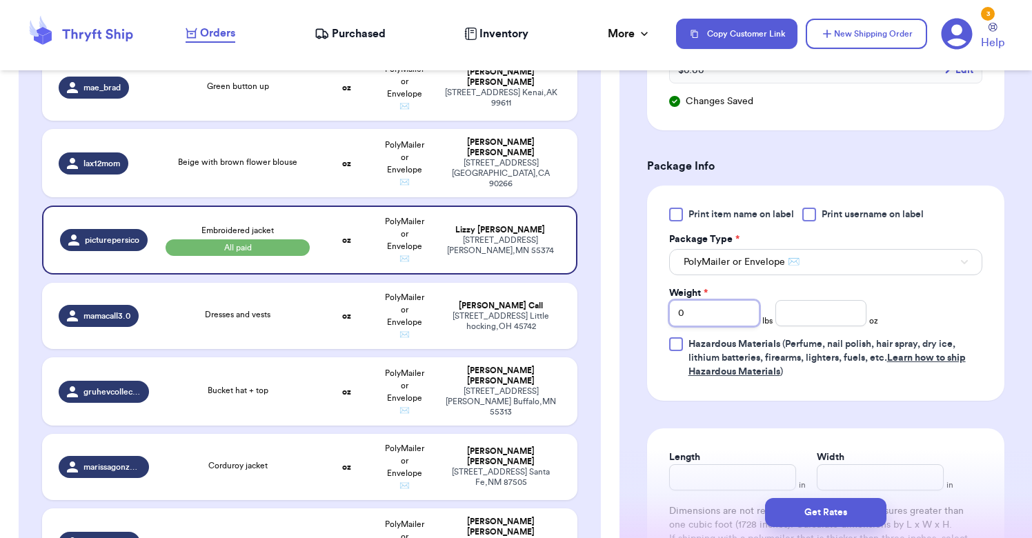
drag, startPoint x: 713, startPoint y: 314, endPoint x: 651, endPoint y: 308, distance: 62.3
click at [651, 308] on div "Print item name on label Print username on label Package Type * PolyMailer or E…" at bounding box center [825, 293] width 357 height 215
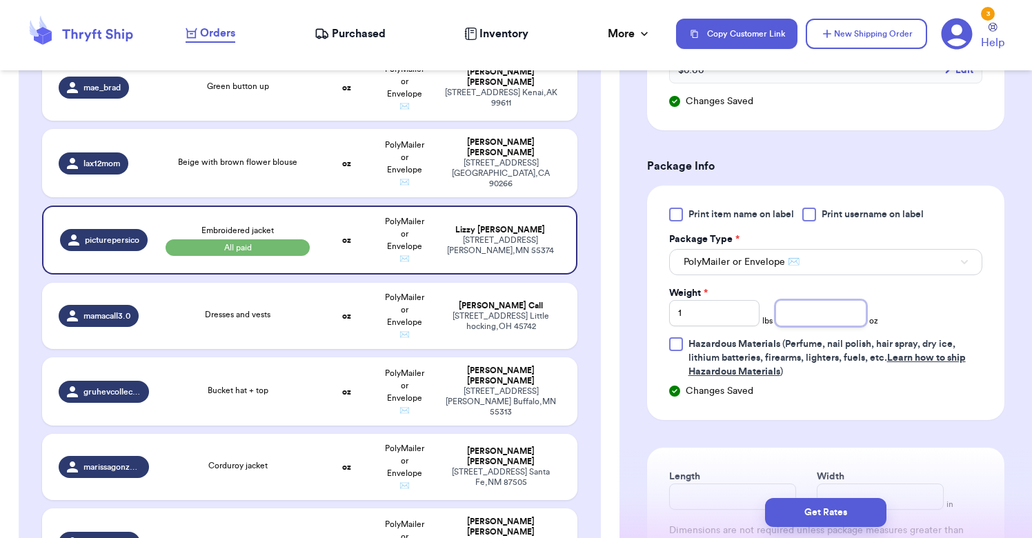
click at [820, 317] on input "number" at bounding box center [821, 313] width 90 height 26
click at [818, 515] on button "Get Rates" at bounding box center [825, 512] width 121 height 29
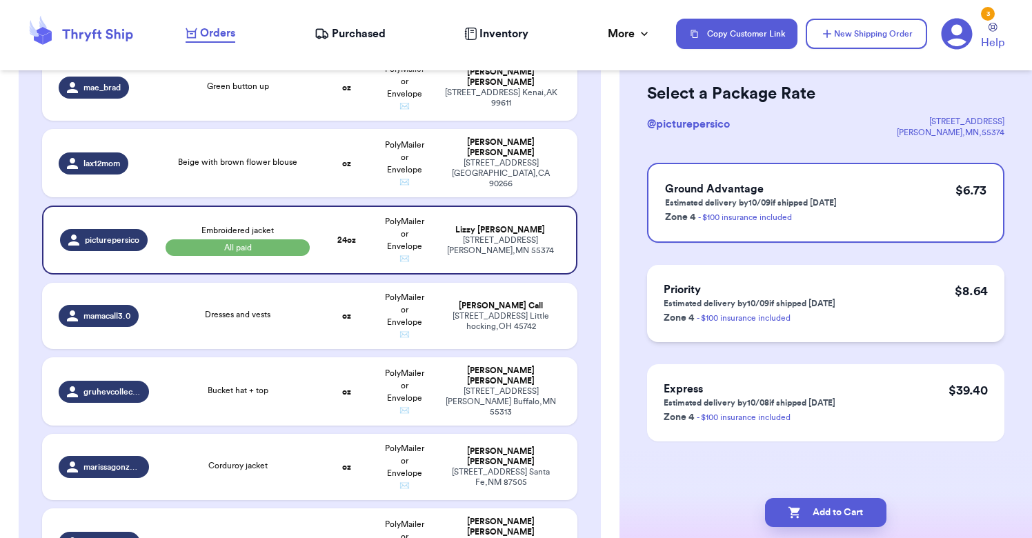
scroll to position [0, 0]
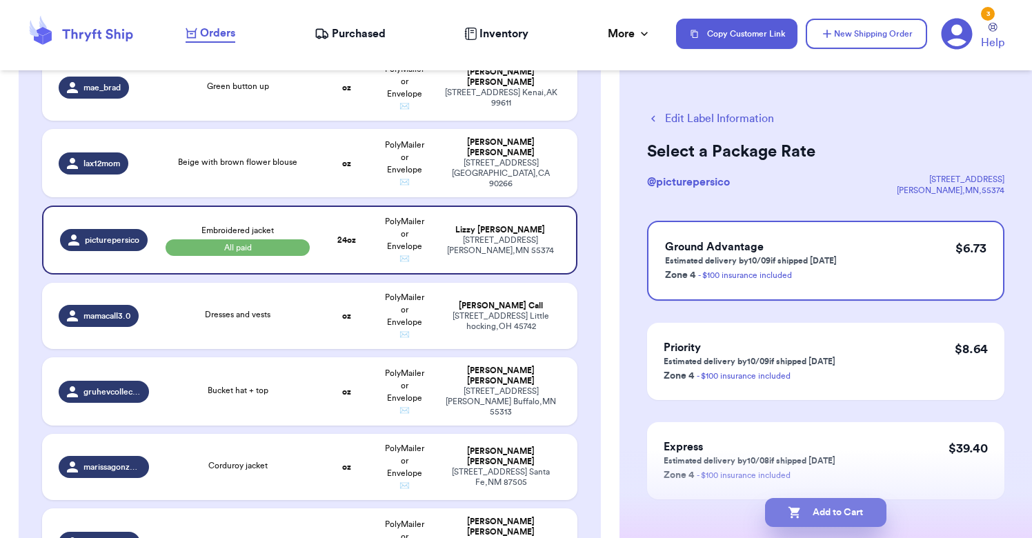
click at [806, 507] on button "Add to Cart" at bounding box center [825, 512] width 121 height 29
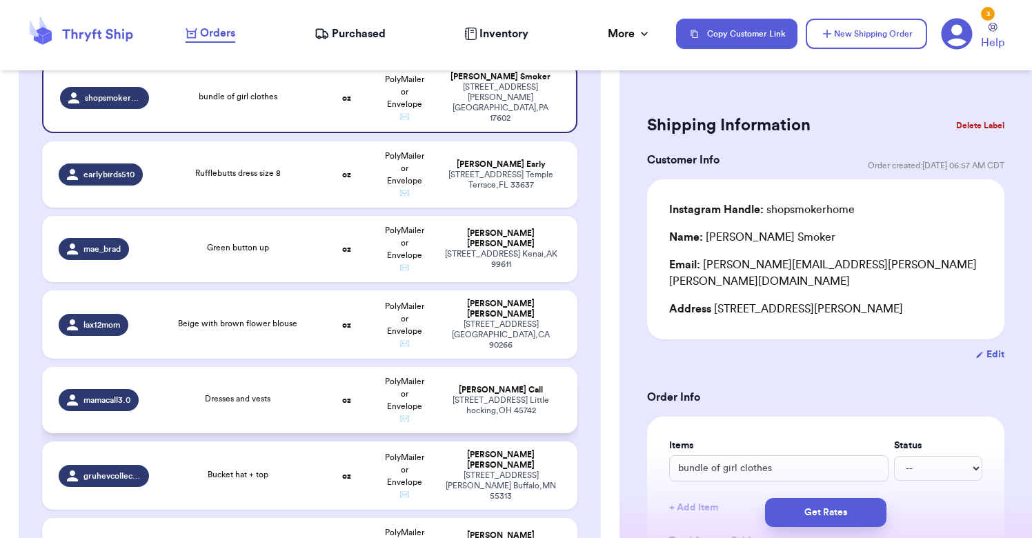
scroll to position [270, 0]
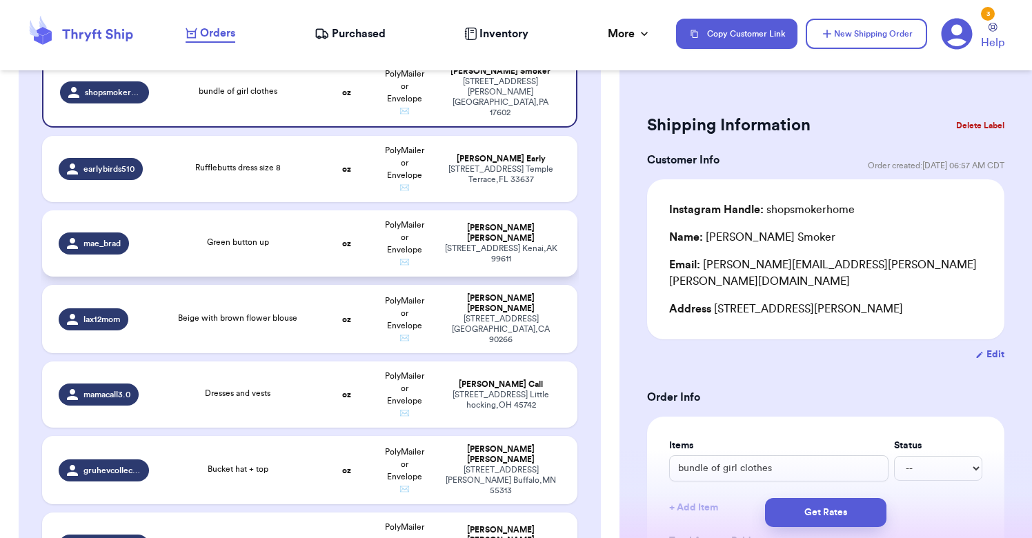
click at [367, 252] on td "oz" at bounding box center [346, 243] width 57 height 66
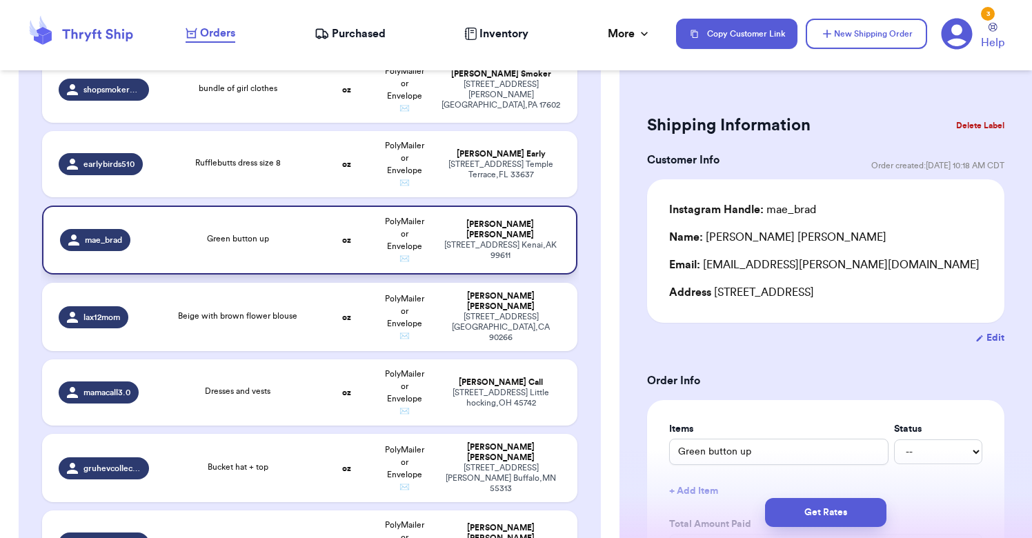
click at [290, 248] on div "Green button up" at bounding box center [238, 240] width 145 height 15
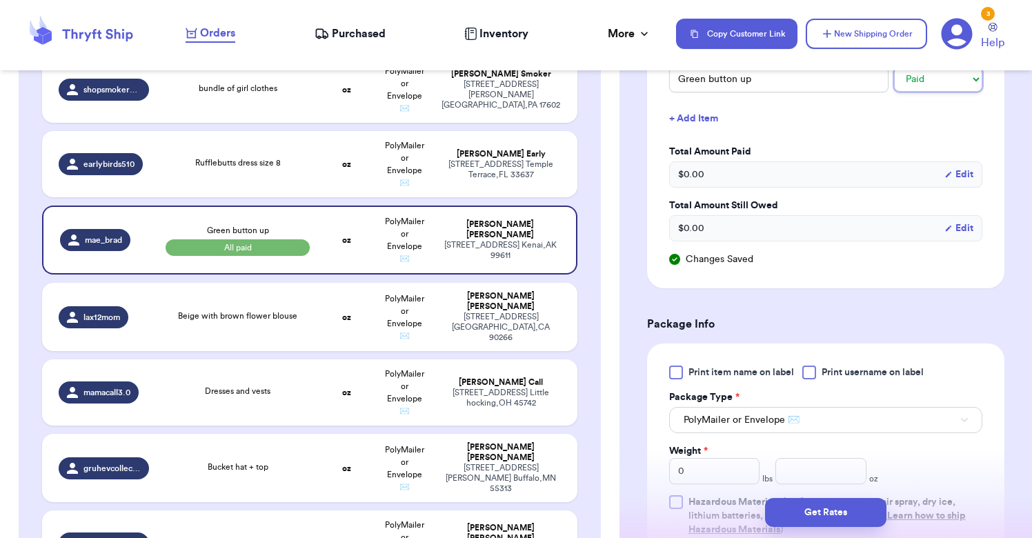
scroll to position [609, 0]
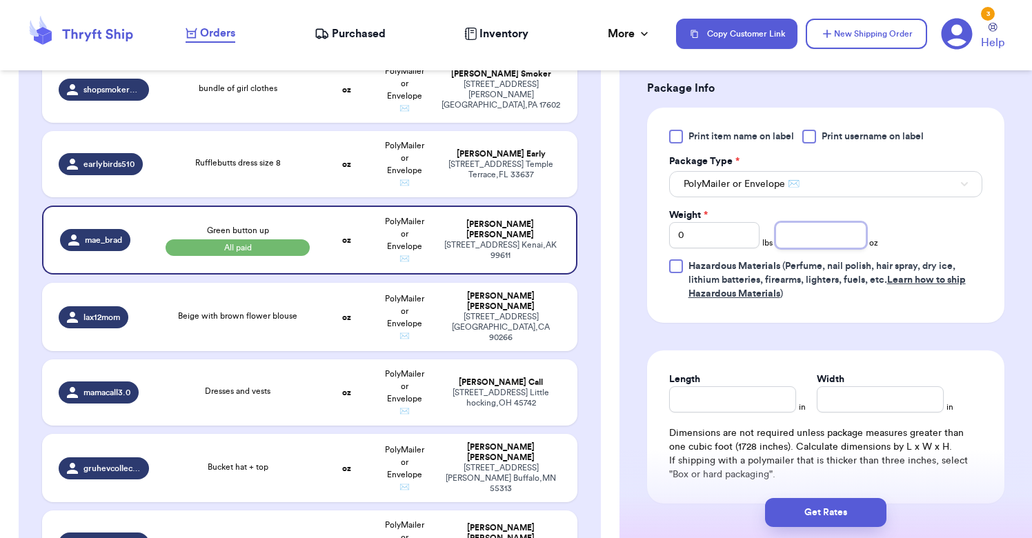
click at [798, 245] on input "number" at bounding box center [821, 235] width 90 height 26
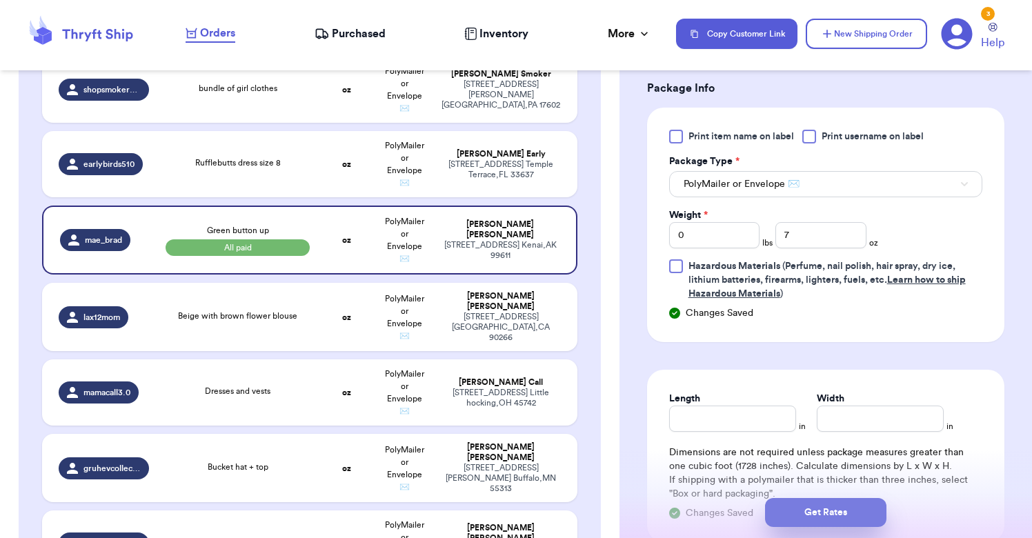
click at [836, 511] on button "Get Rates" at bounding box center [825, 512] width 121 height 29
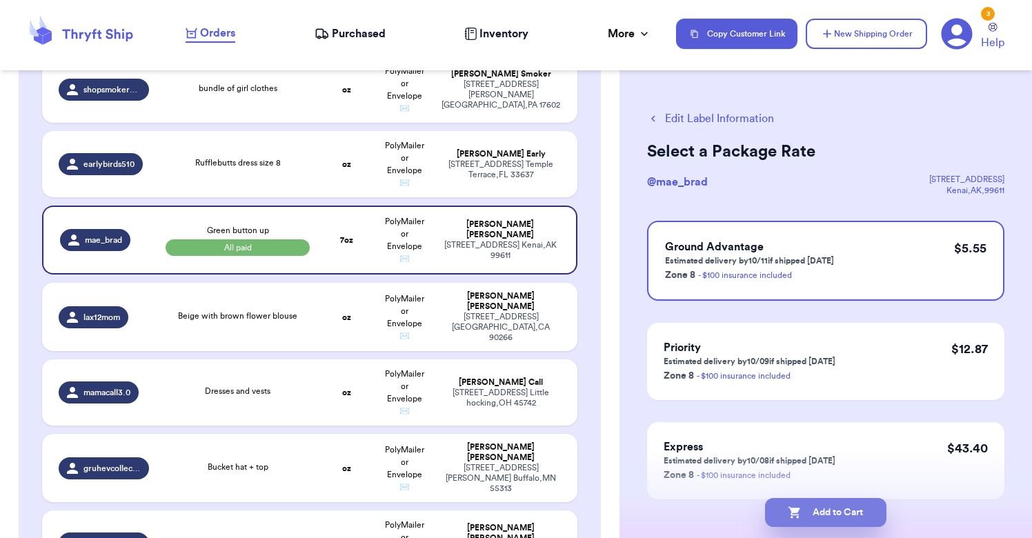
click at [839, 513] on button "Add to Cart" at bounding box center [825, 512] width 121 height 29
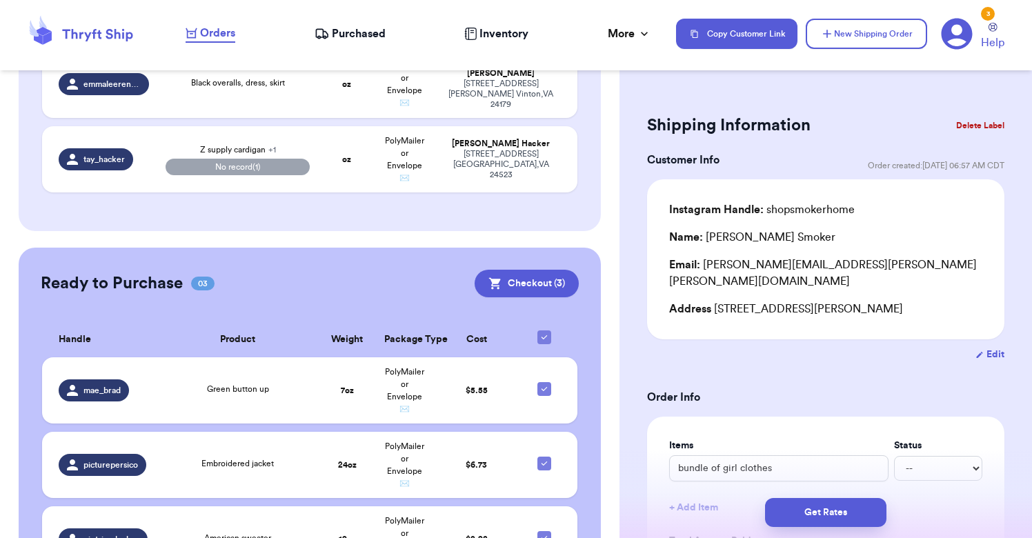
scroll to position [944, 0]
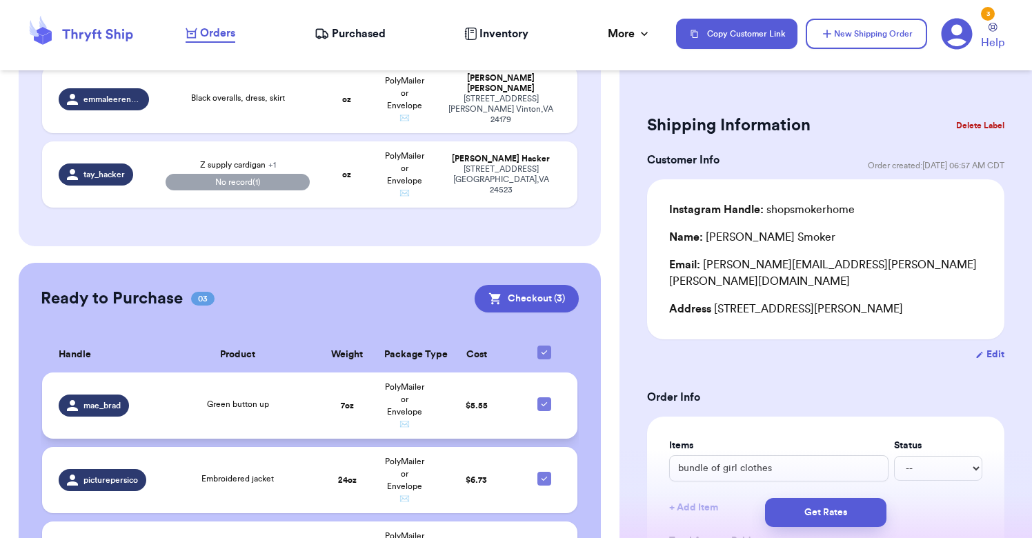
click at [259, 405] on span "Green button up" at bounding box center [238, 404] width 62 height 8
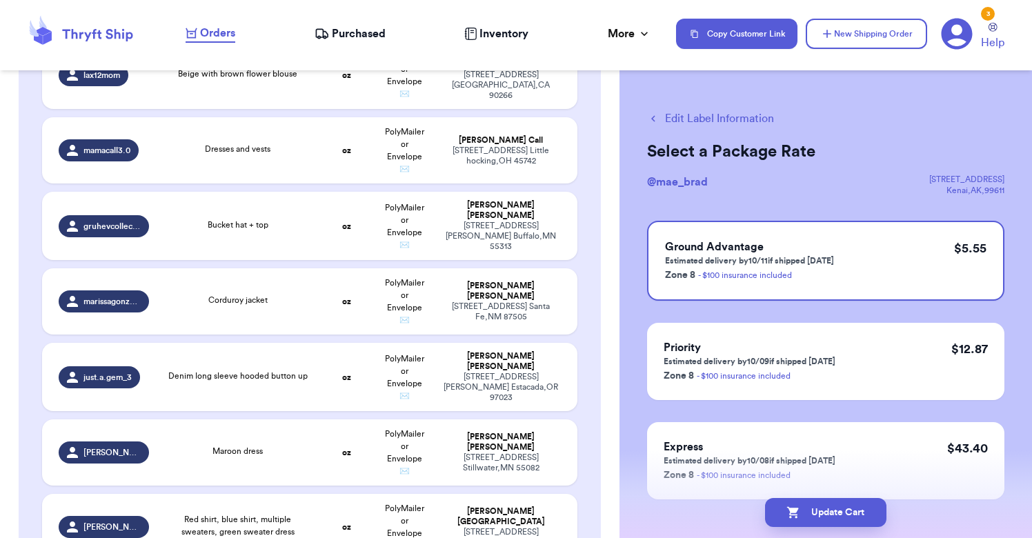
scroll to position [426, 0]
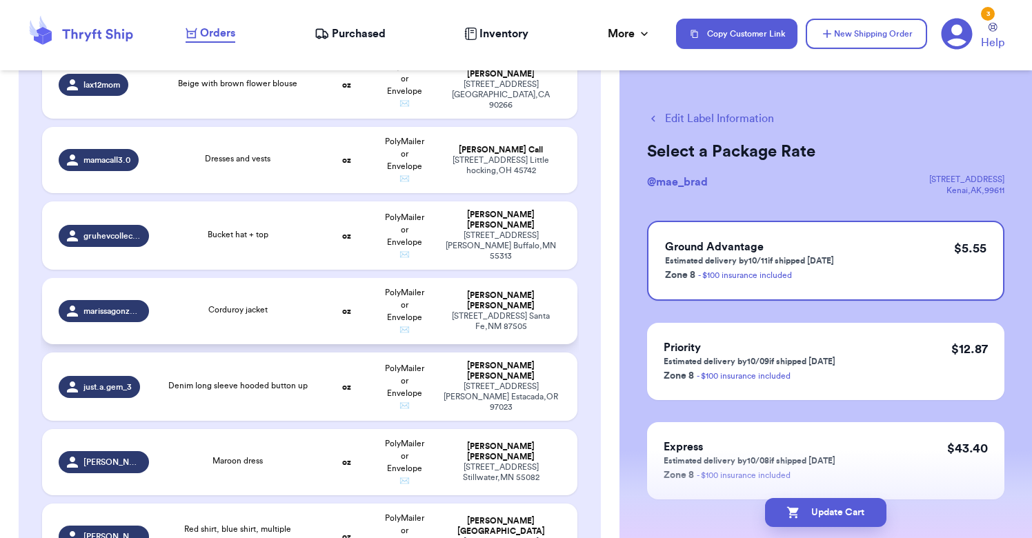
click at [322, 308] on td "oz" at bounding box center [346, 311] width 57 height 66
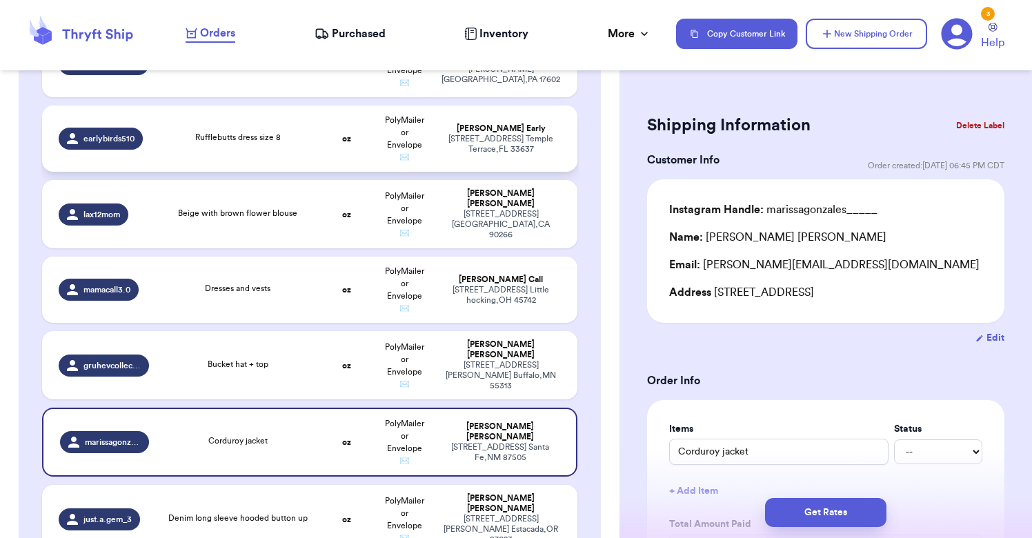
scroll to position [297, 0]
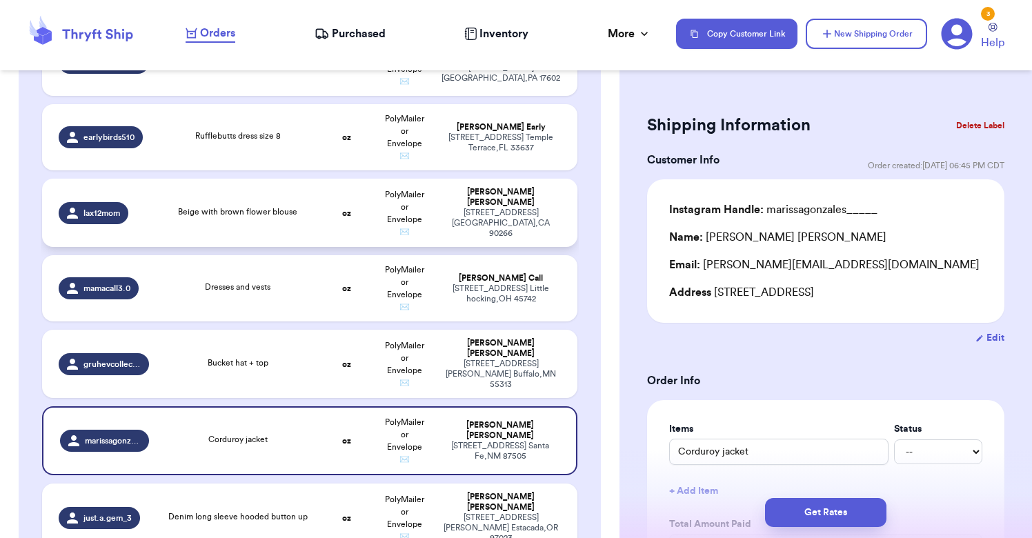
click at [322, 213] on td "oz" at bounding box center [346, 213] width 57 height 68
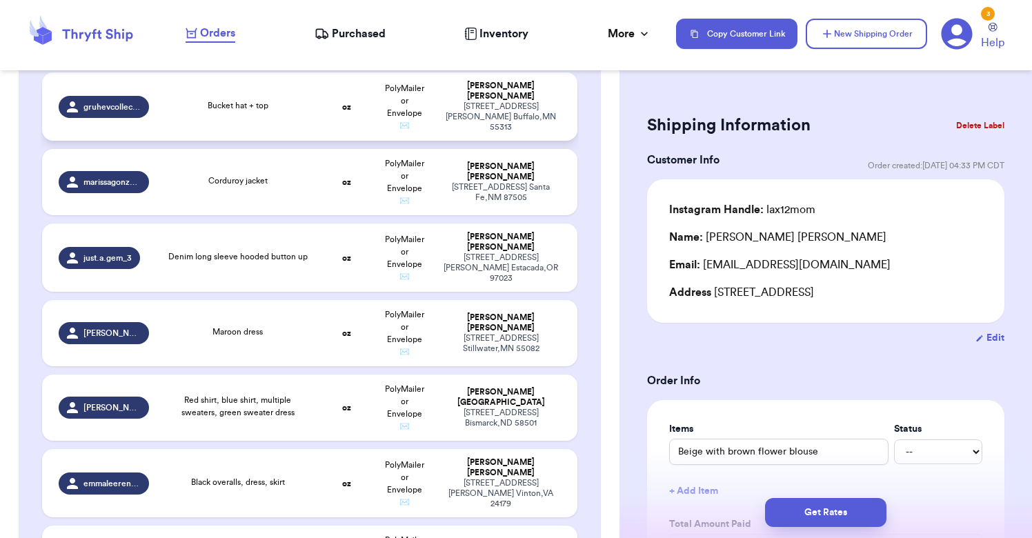
scroll to position [597, 0]
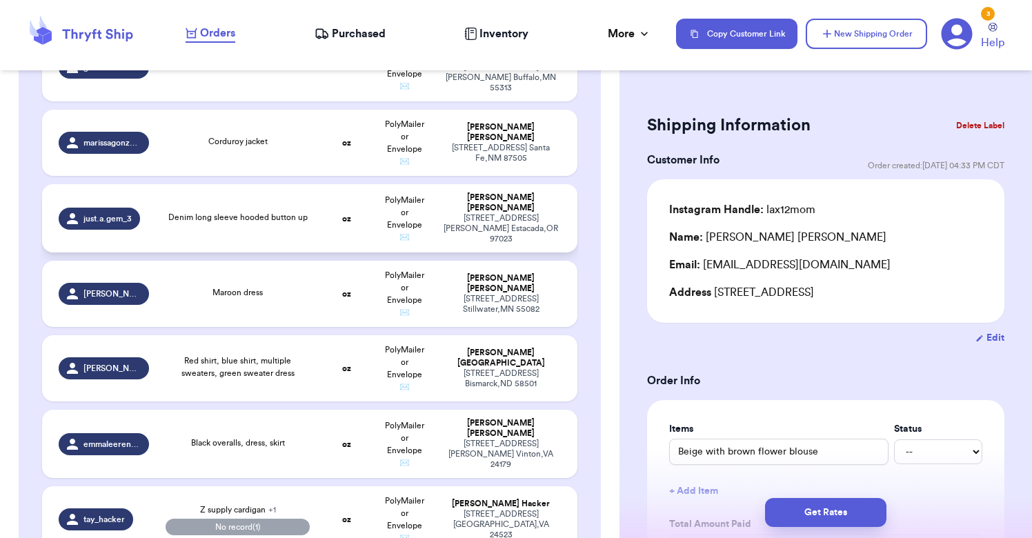
click at [483, 212] on div "[PERSON_NAME]" at bounding box center [501, 203] width 119 height 21
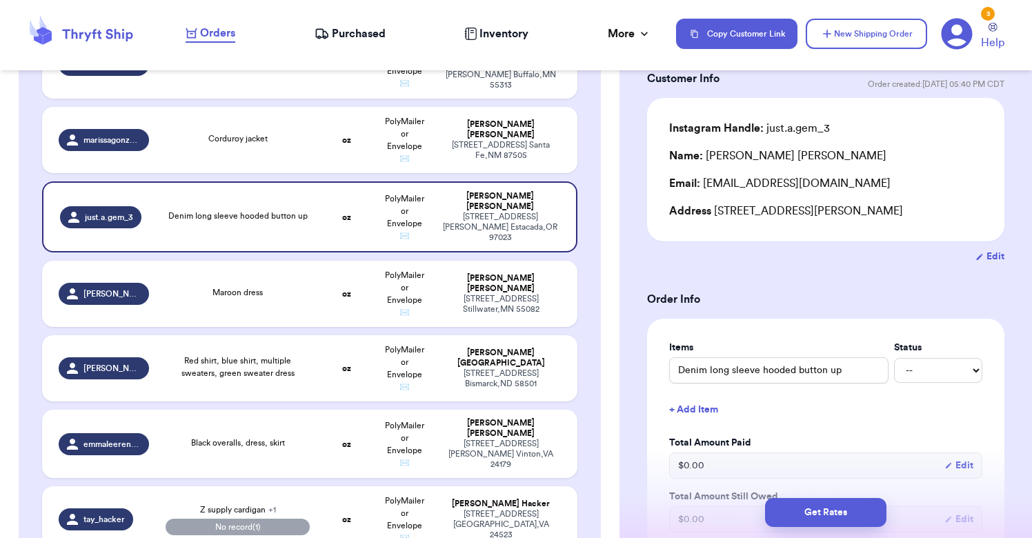
scroll to position [95, 0]
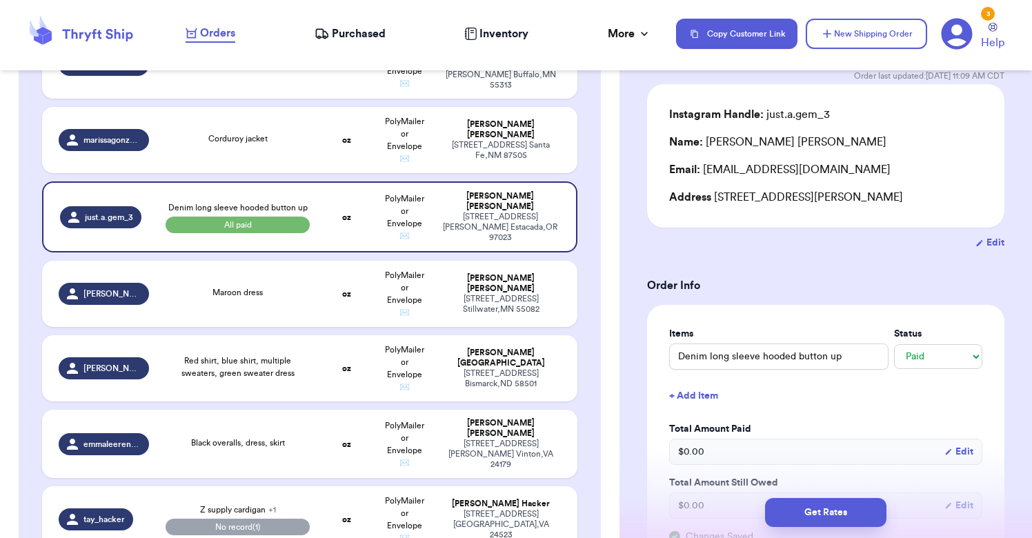
click at [929, 373] on div "Items Status Denim long sleeve hooded button up -- Paid Owes + Add Item Total A…" at bounding box center [825, 435] width 313 height 217
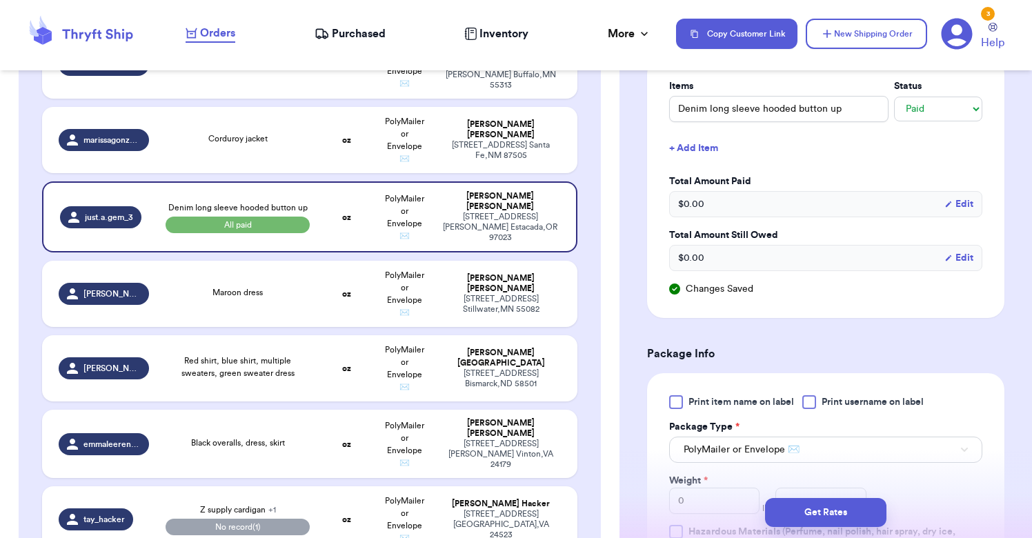
scroll to position [461, 0]
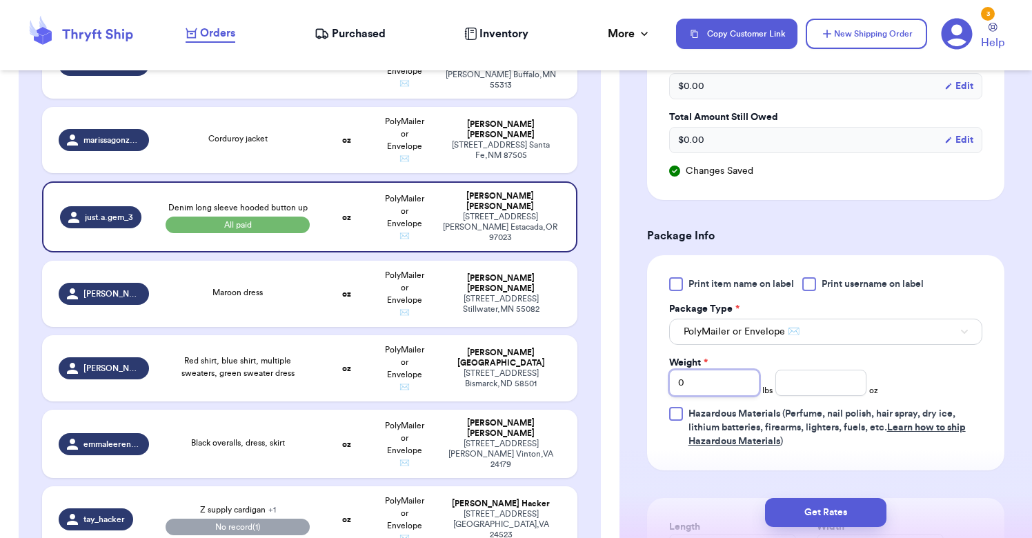
drag, startPoint x: 724, startPoint y: 390, endPoint x: 649, endPoint y: 388, distance: 75.9
click at [649, 388] on div "Print item name on label Print username on label Package Type * PolyMailer or E…" at bounding box center [825, 362] width 357 height 215
click at [812, 379] on input "number" at bounding box center [821, 383] width 90 height 26
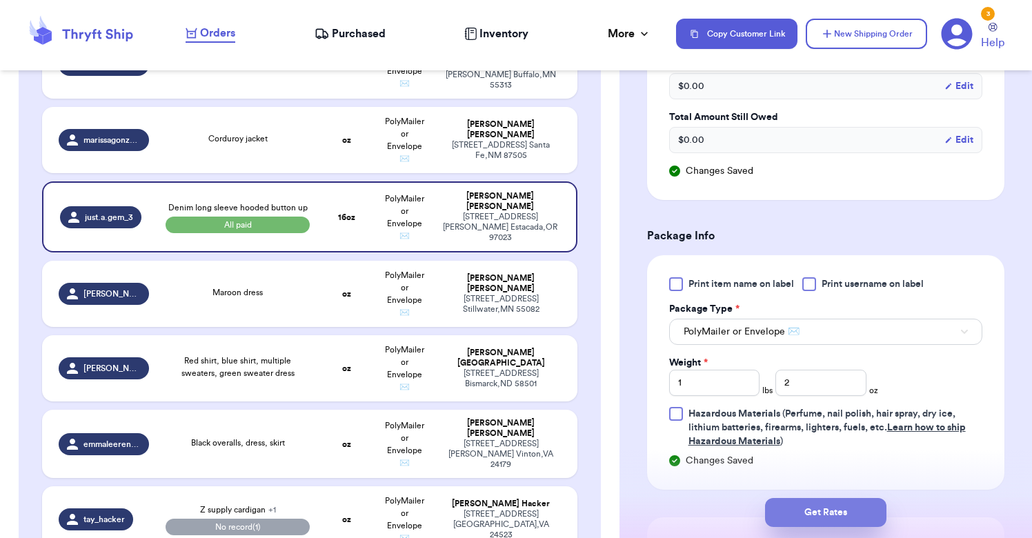
click at [820, 514] on button "Get Rates" at bounding box center [825, 512] width 121 height 29
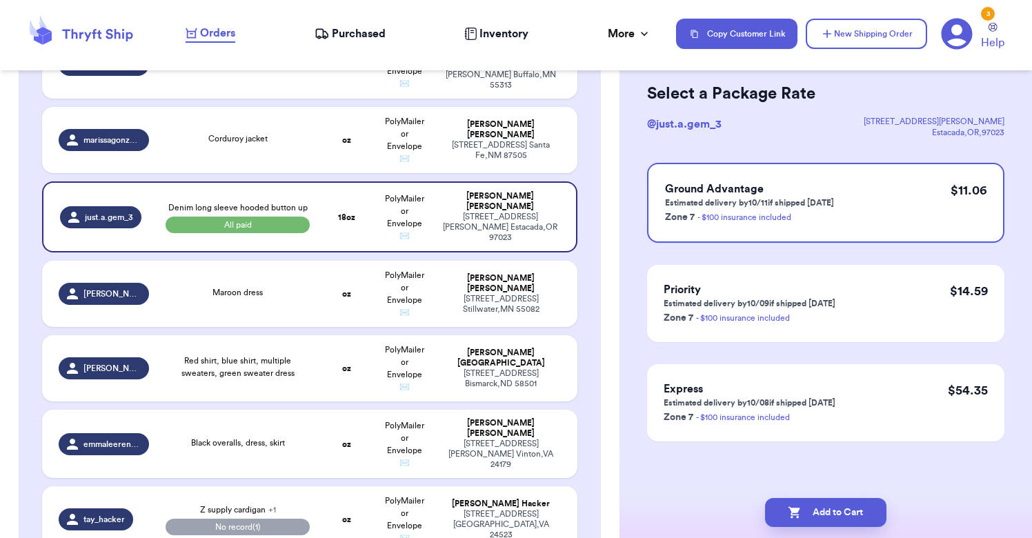
scroll to position [0, 0]
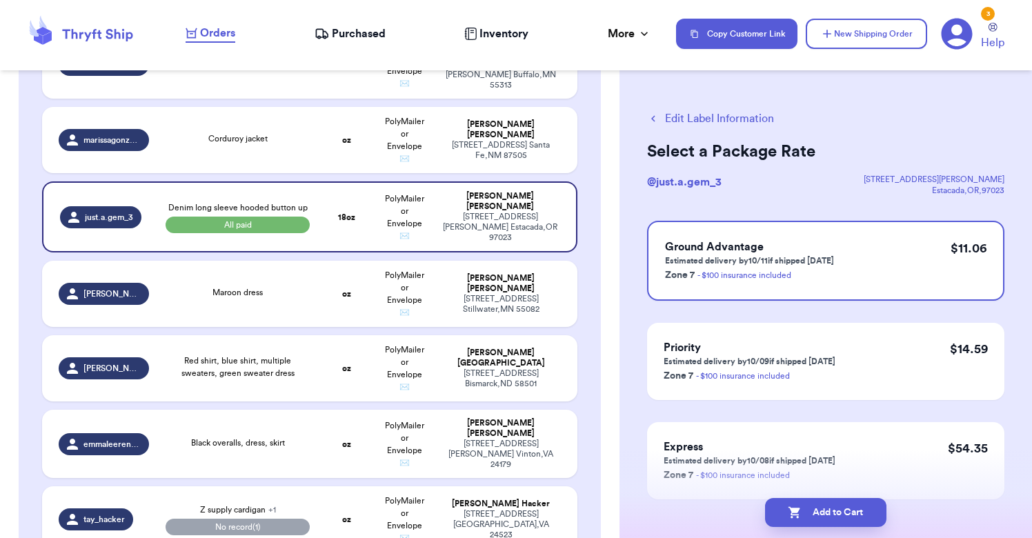
click at [658, 117] on icon "button" at bounding box center [653, 118] width 12 height 12
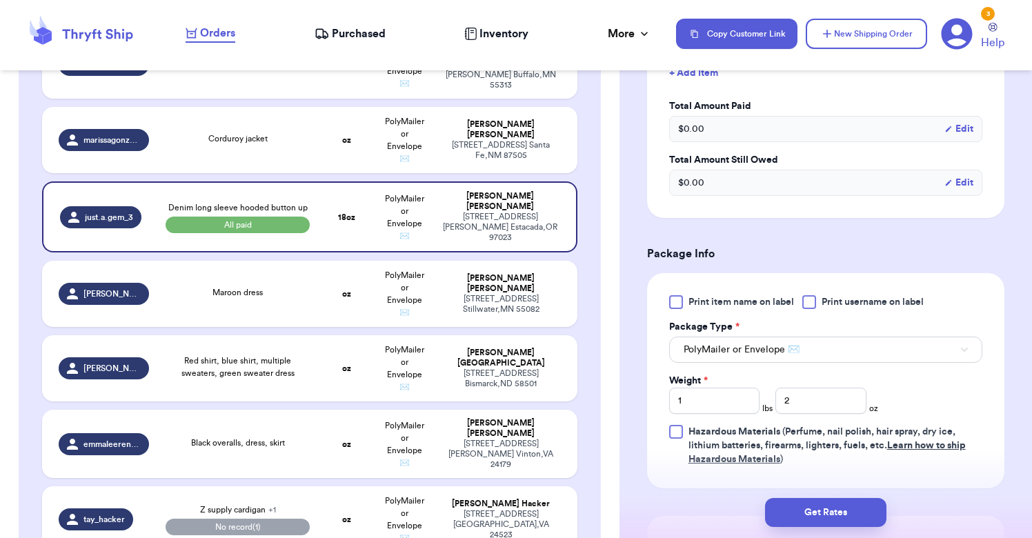
scroll to position [458, 0]
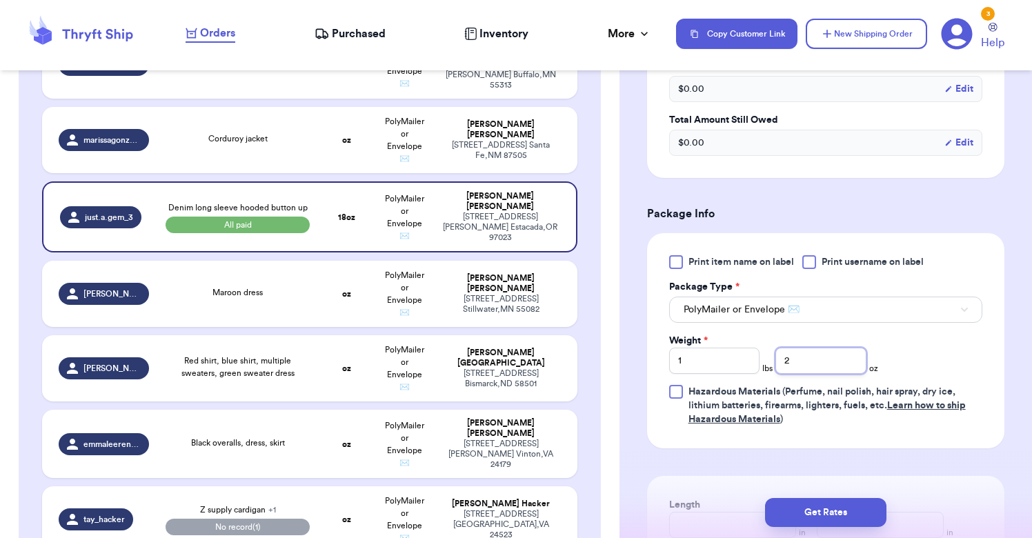
drag, startPoint x: 804, startPoint y: 375, endPoint x: 770, endPoint y: 373, distance: 33.9
click at [770, 373] on div "Weight * 1 lbs 2 oz" at bounding box center [773, 354] width 209 height 40
drag, startPoint x: 809, startPoint y: 358, endPoint x: 779, endPoint y: 359, distance: 30.4
click at [779, 359] on input "2" at bounding box center [821, 361] width 90 height 26
click at [828, 513] on button "Get Rates" at bounding box center [825, 512] width 121 height 29
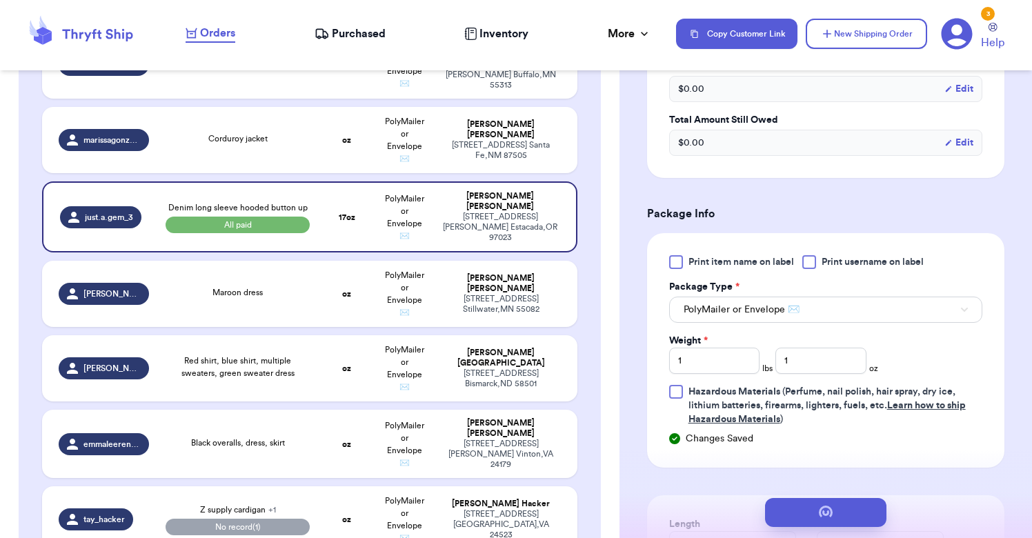
scroll to position [0, 0]
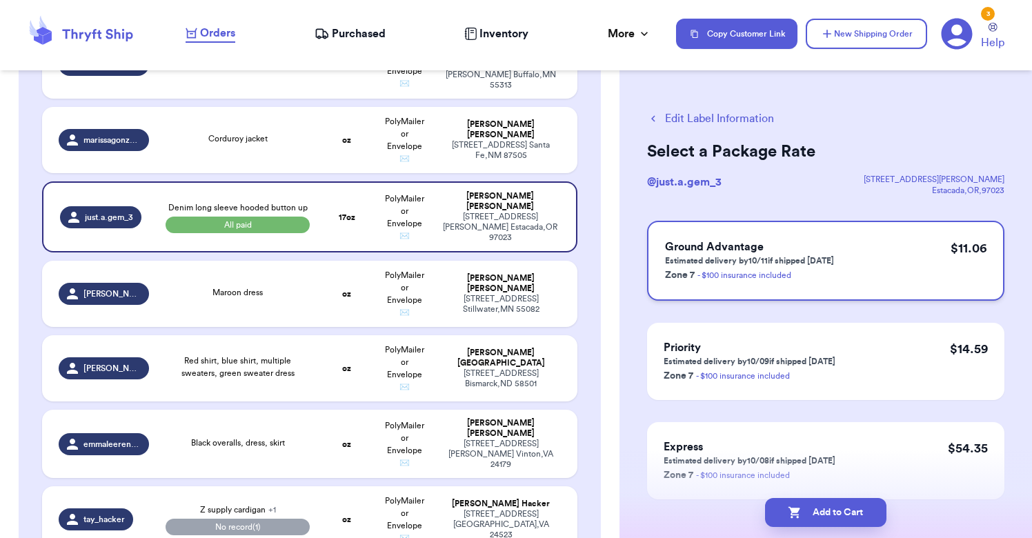
click at [835, 239] on div "Ground Advantage Estimated delivery by 10/11 if shipped [DATE] Zone 7 - $100 in…" at bounding box center [825, 261] width 357 height 80
click at [831, 511] on button "Add to Cart" at bounding box center [825, 512] width 121 height 29
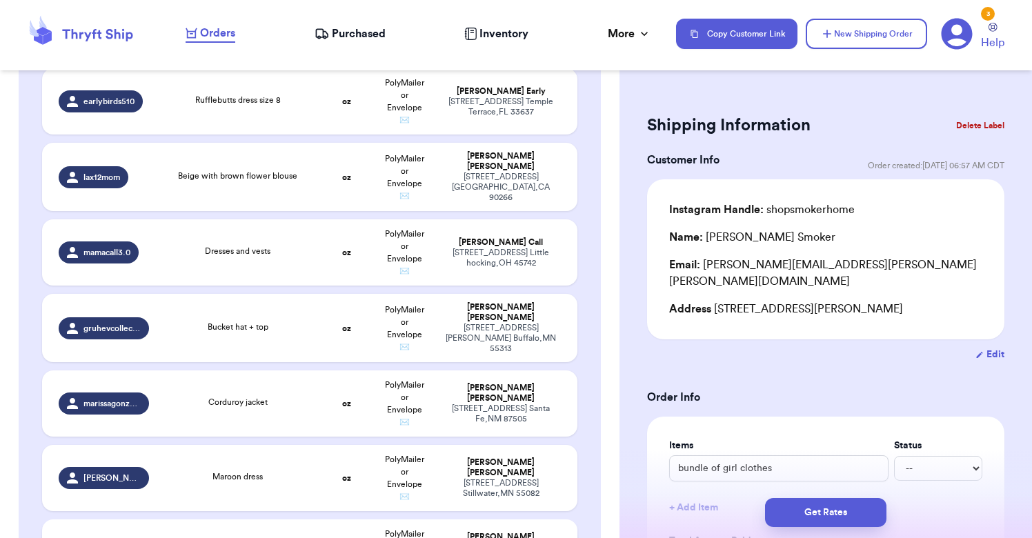
scroll to position [326, 0]
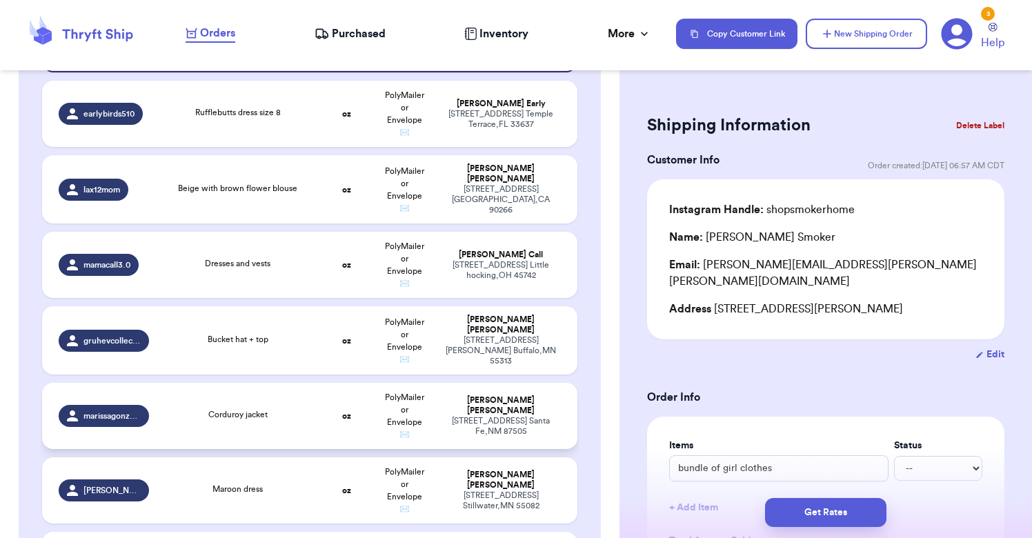
click at [517, 420] on div "[STREET_ADDRESS]" at bounding box center [501, 426] width 119 height 21
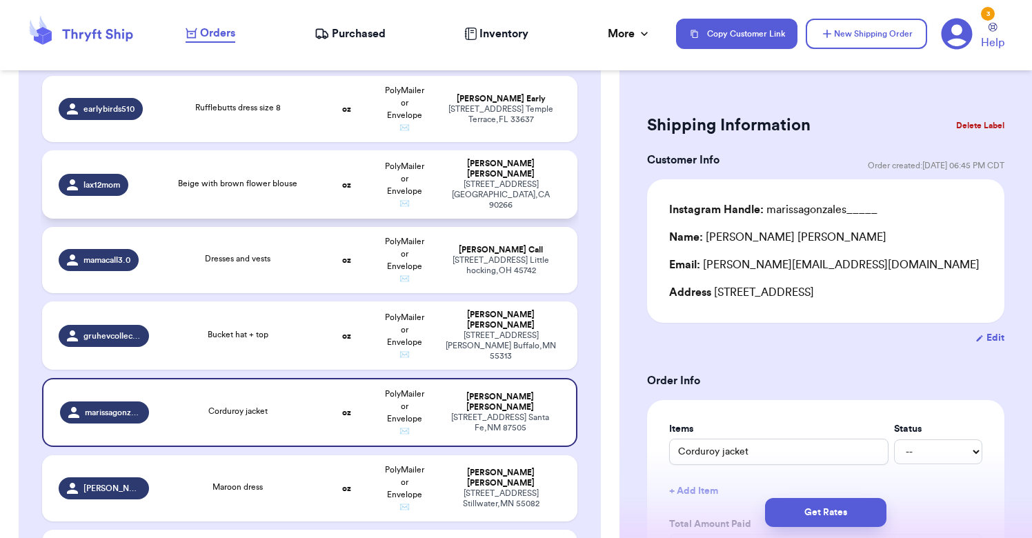
click at [291, 188] on span "Beige with brown flower blouse" at bounding box center [237, 183] width 119 height 8
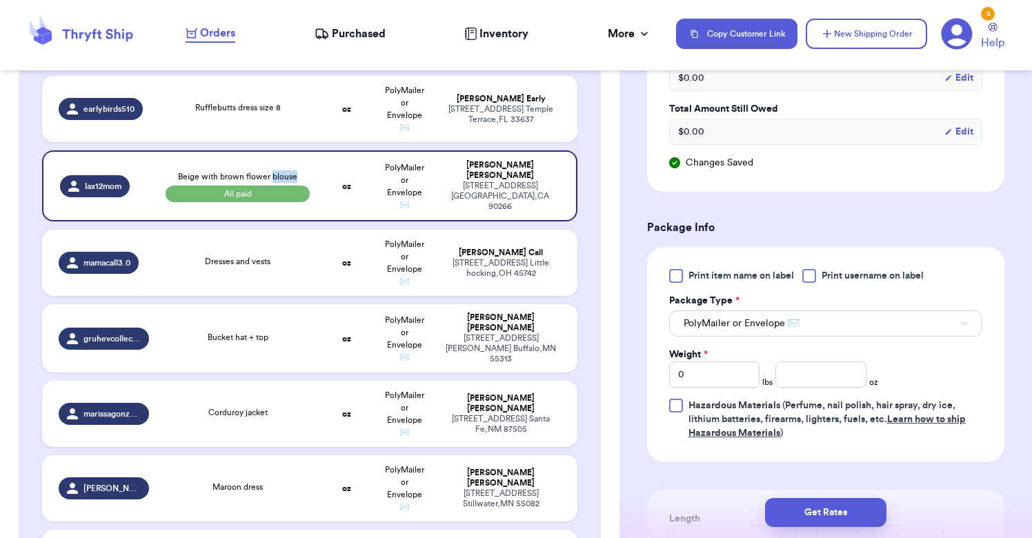
scroll to position [482, 0]
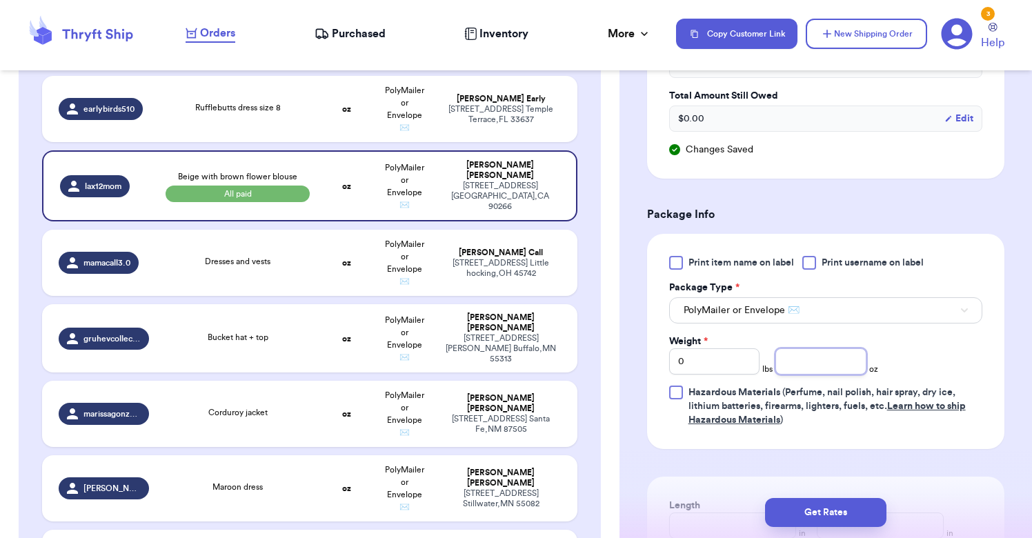
click at [834, 372] on input "number" at bounding box center [821, 361] width 90 height 26
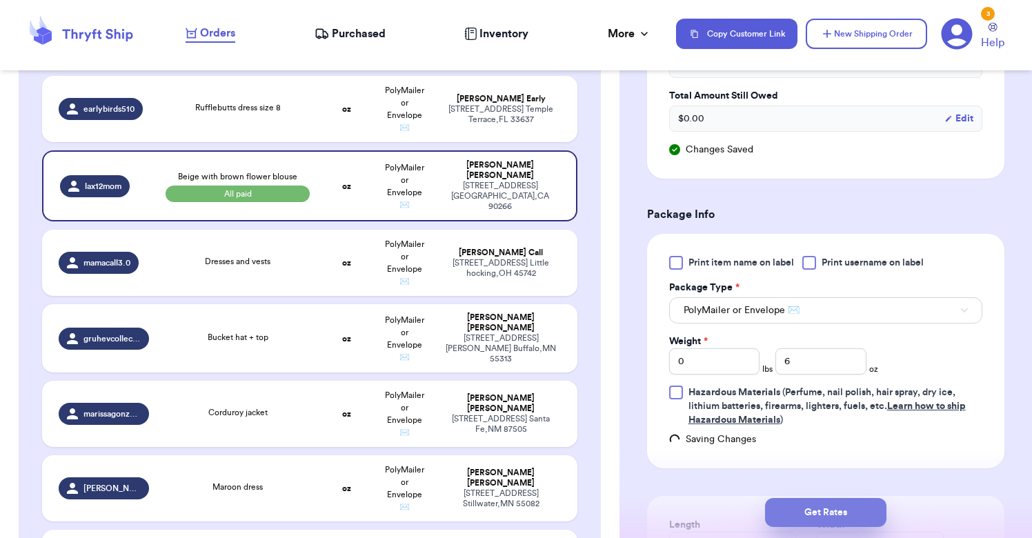
click at [833, 509] on button "Get Rates" at bounding box center [825, 512] width 121 height 29
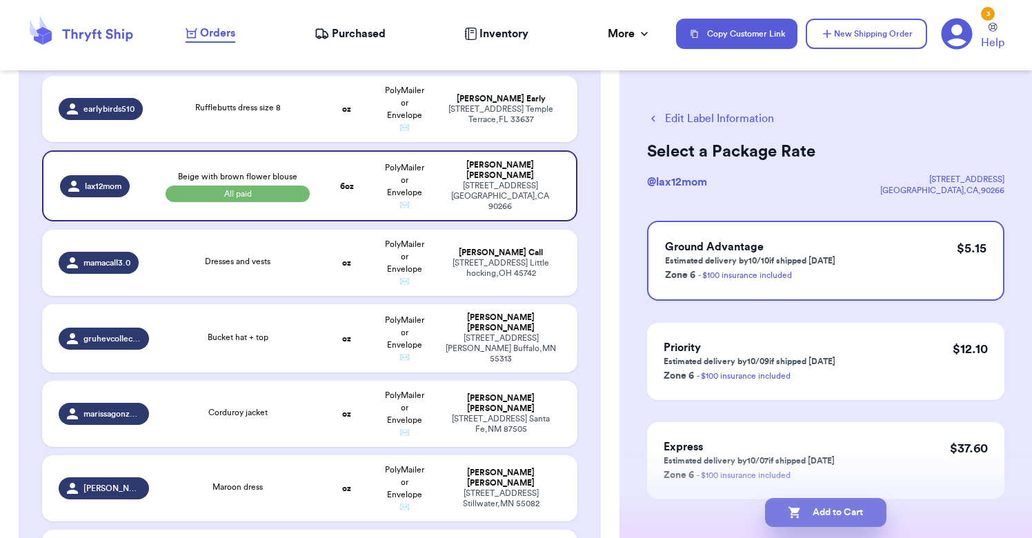
click at [831, 513] on button "Add to Cart" at bounding box center [825, 512] width 121 height 29
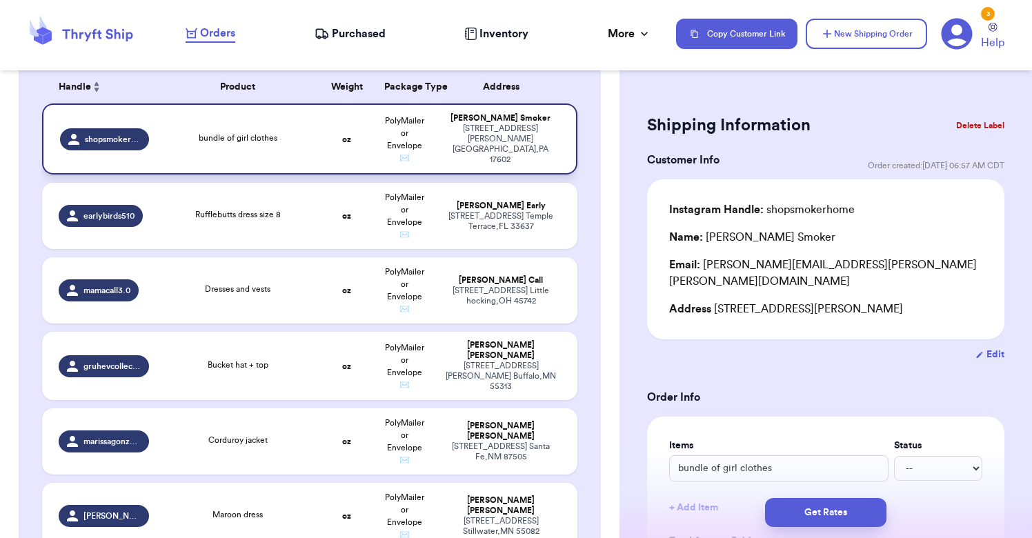
scroll to position [248, 0]
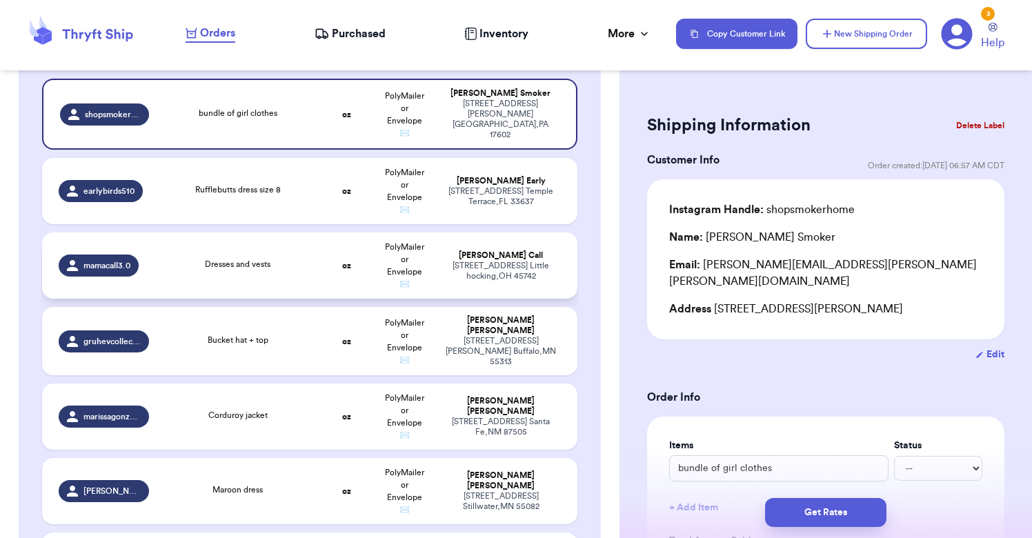
click at [402, 278] on span "PolyMailer or Envelope ✉️" at bounding box center [404, 266] width 39 height 46
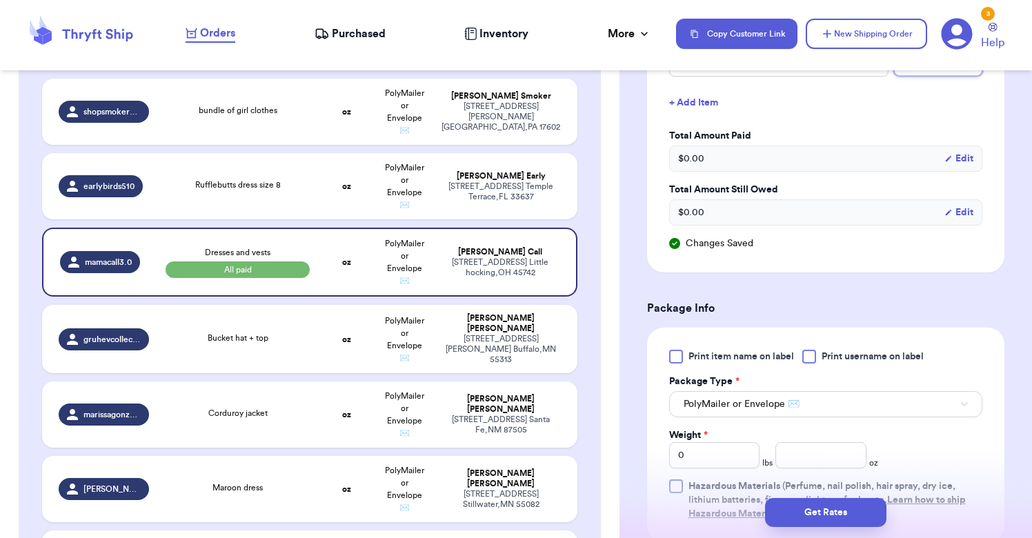
scroll to position [408, 0]
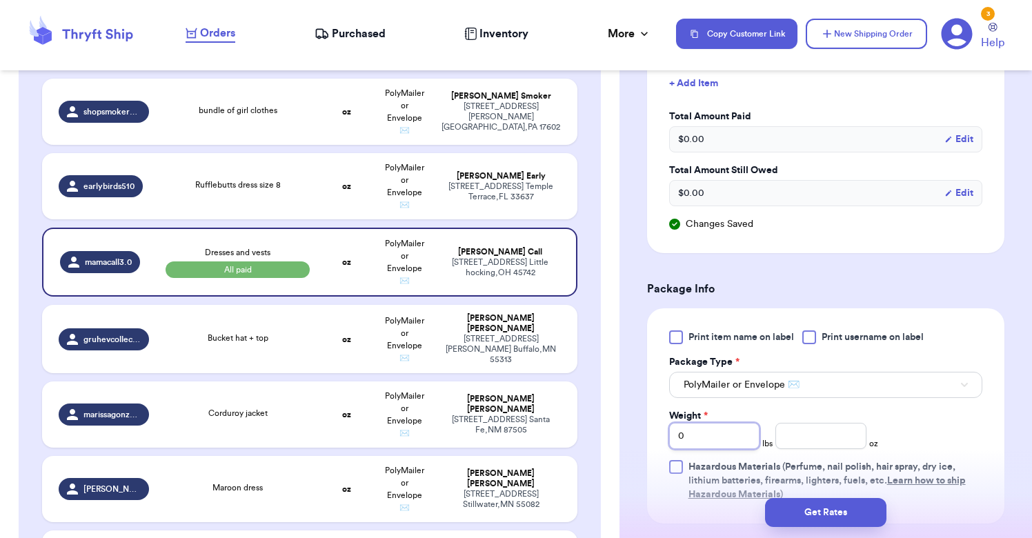
click at [718, 442] on input "0" at bounding box center [714, 436] width 90 height 26
click at [789, 435] on input "number" at bounding box center [821, 436] width 90 height 26
click at [815, 517] on button "Get Rates" at bounding box center [825, 512] width 121 height 29
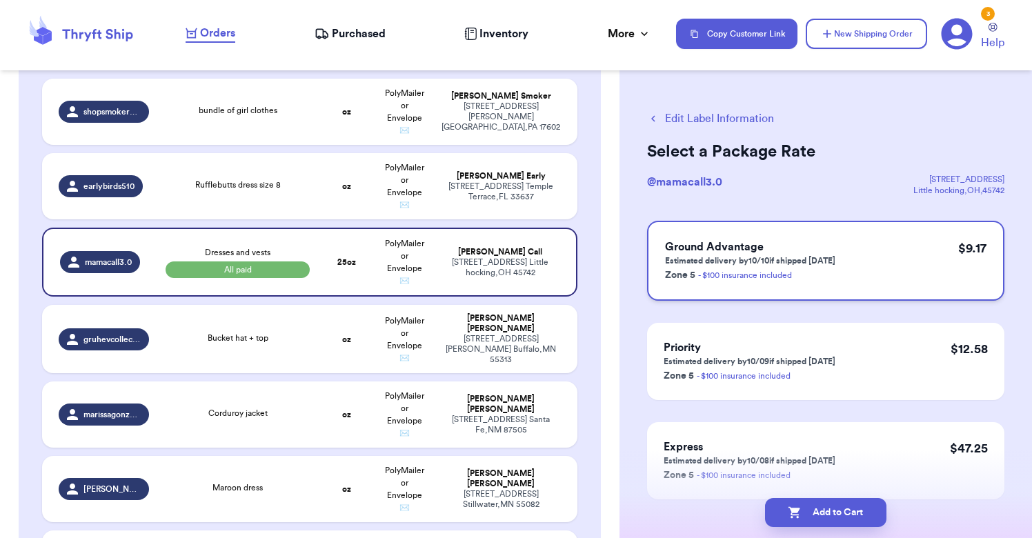
click at [724, 254] on h3 "Ground Advantage" at bounding box center [750, 247] width 170 height 17
click at [834, 515] on button "Add to Cart" at bounding box center [825, 512] width 121 height 29
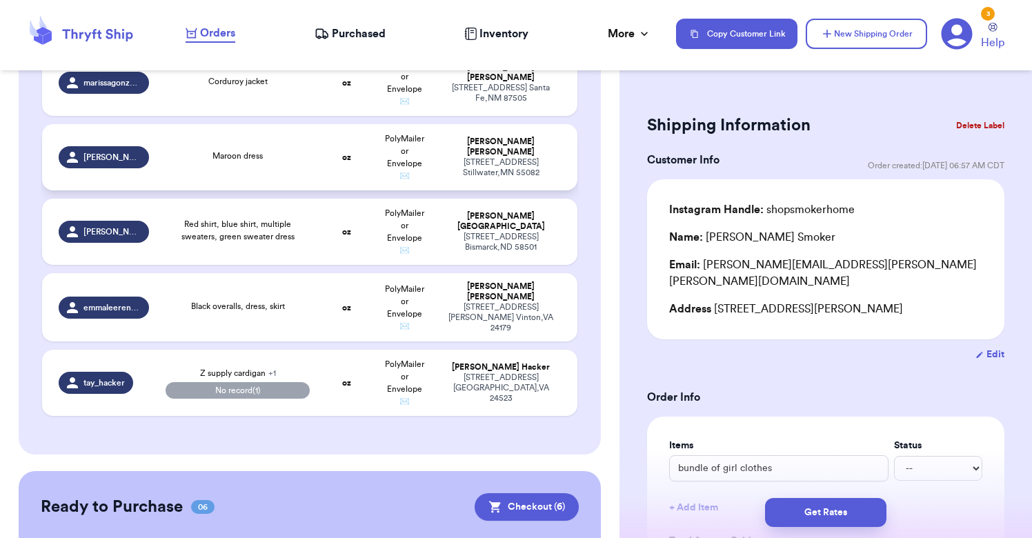
scroll to position [509, 0]
click at [329, 370] on td "oz" at bounding box center [346, 382] width 57 height 66
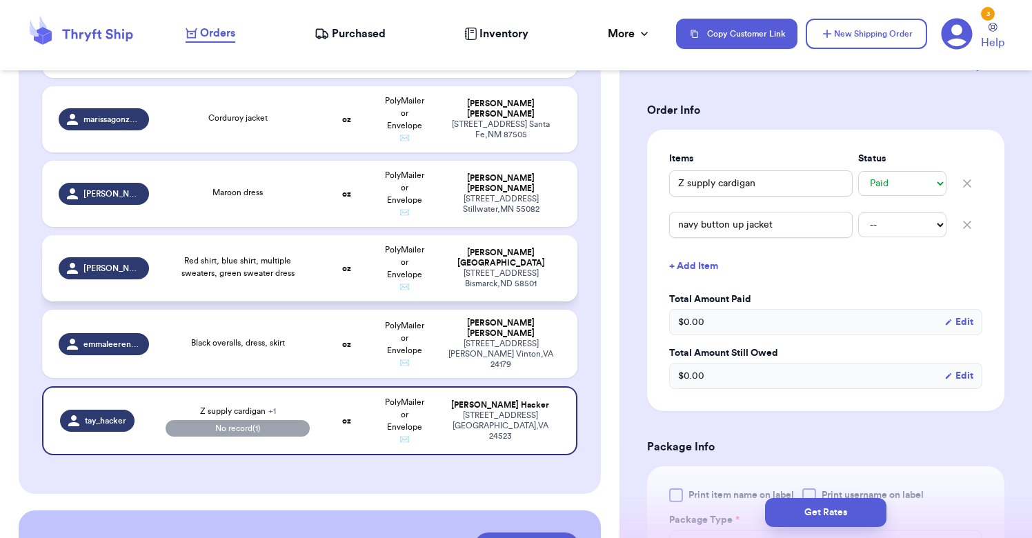
scroll to position [492, 0]
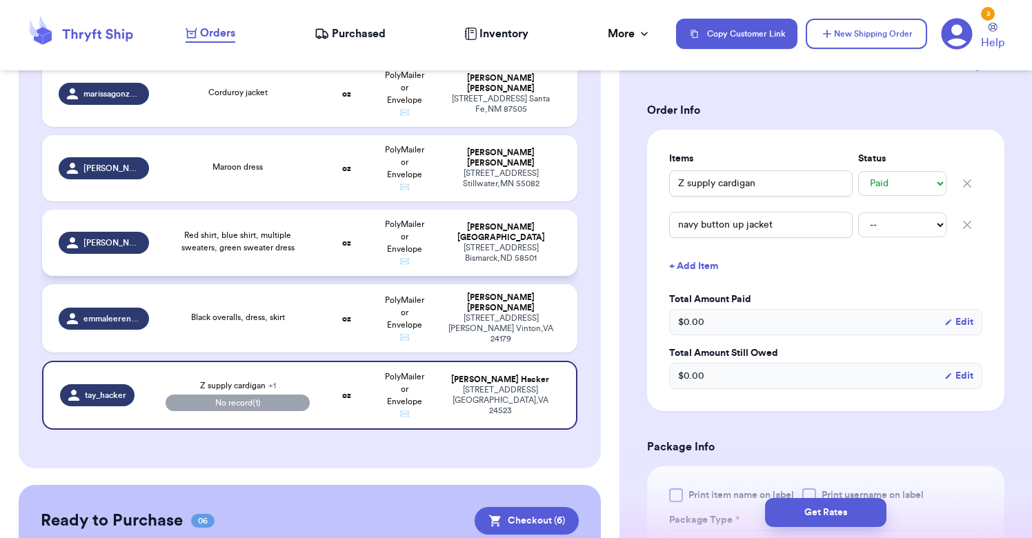
click at [304, 253] on div "Red shirt, blue shirt, multiple sweaters, green sweater dress" at bounding box center [238, 241] width 145 height 25
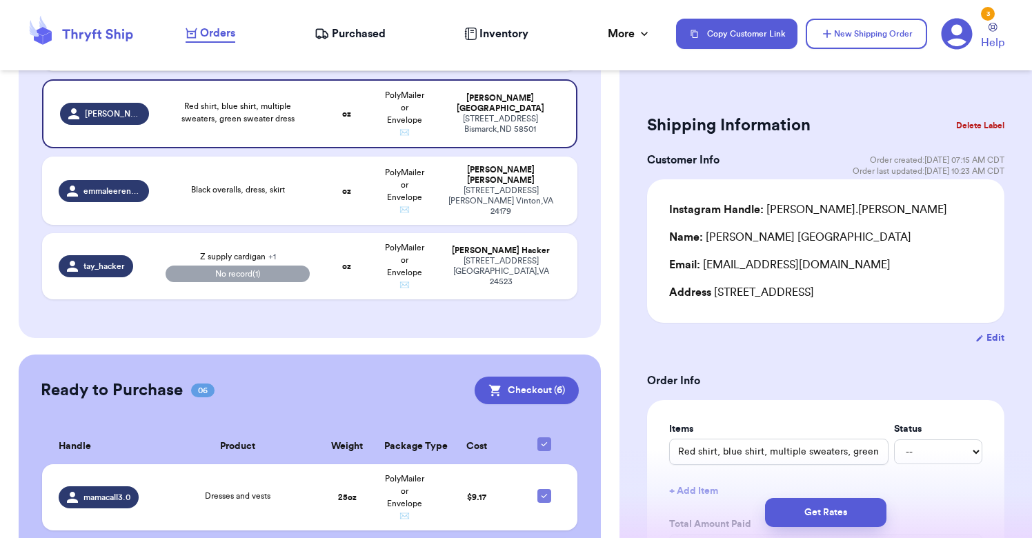
scroll to position [791, 0]
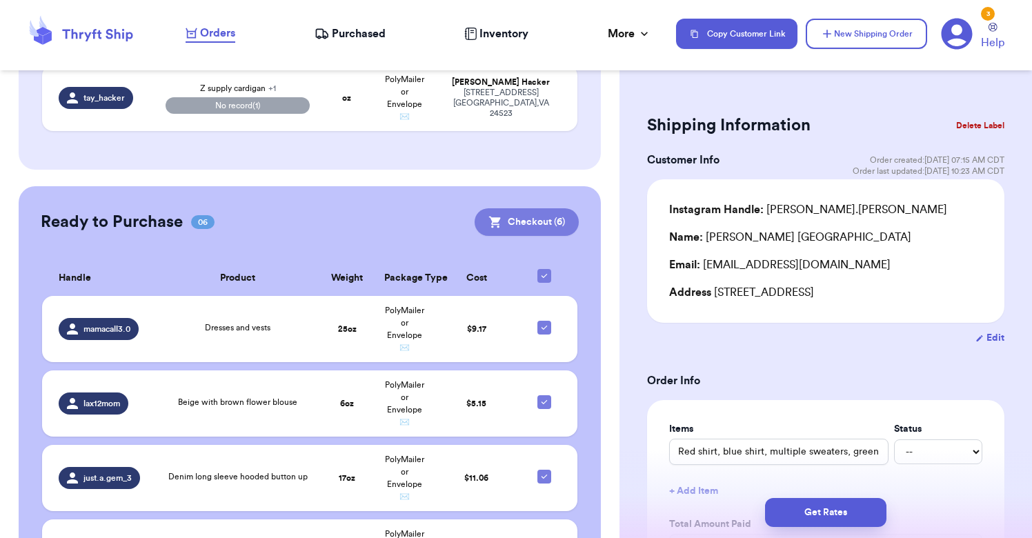
click at [543, 221] on button "Checkout ( 6 )" at bounding box center [527, 222] width 104 height 28
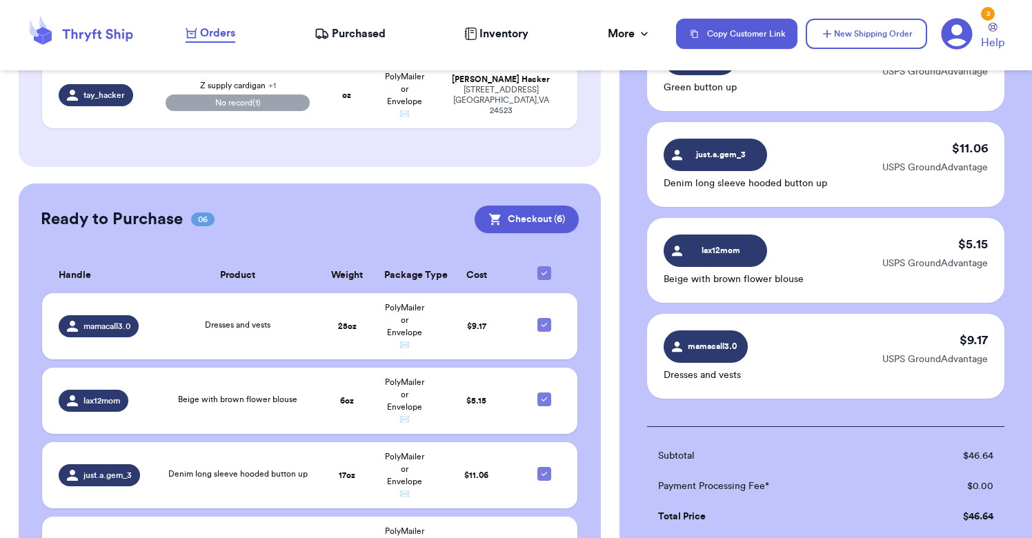
scroll to position [561, 0]
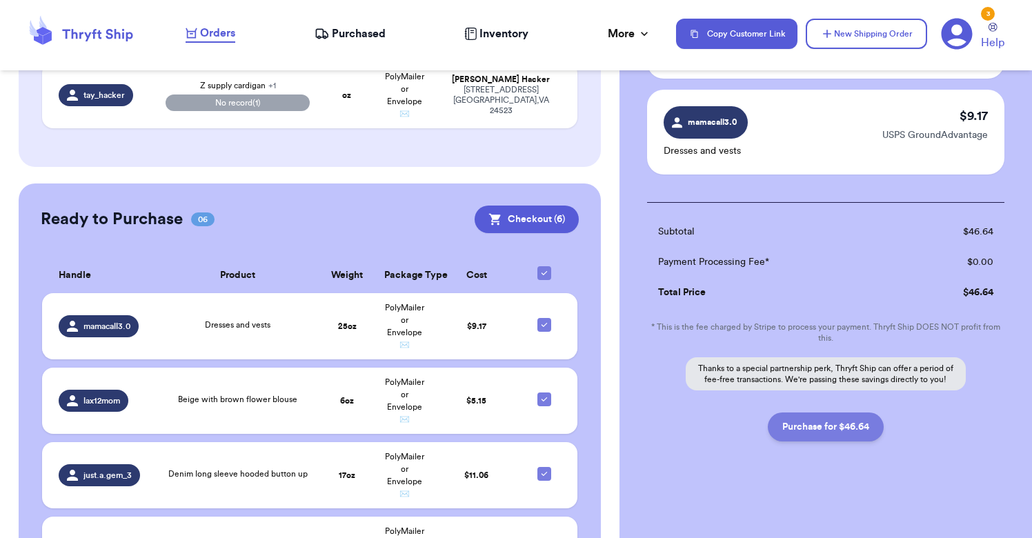
click at [821, 428] on button "Purchase for $46.64" at bounding box center [826, 427] width 116 height 29
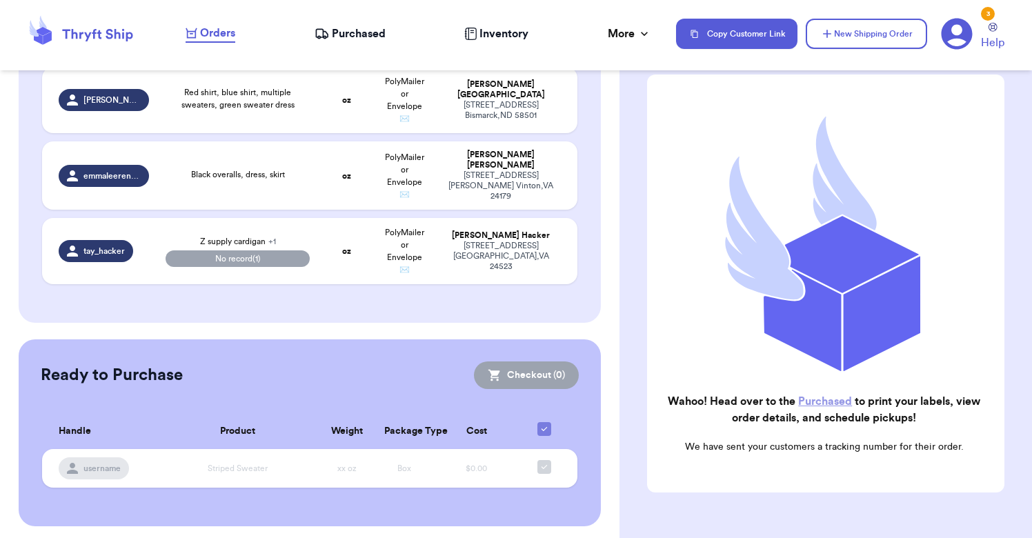
scroll to position [73, 0]
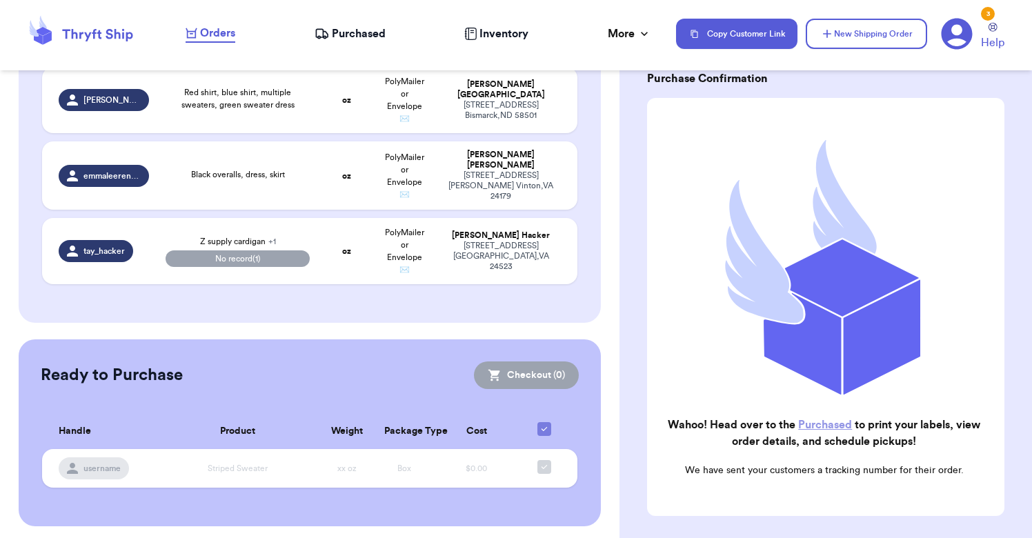
click at [824, 424] on link "Purchased" at bounding box center [825, 425] width 54 height 11
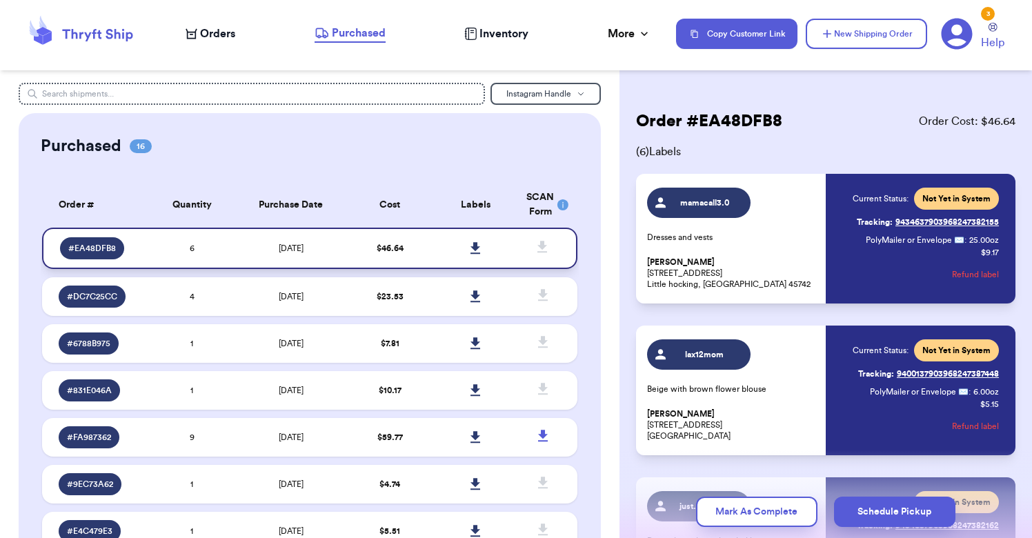
click at [475, 250] on link at bounding box center [475, 248] width 30 height 30
click at [185, 95] on input "text" at bounding box center [252, 94] width 466 height 22
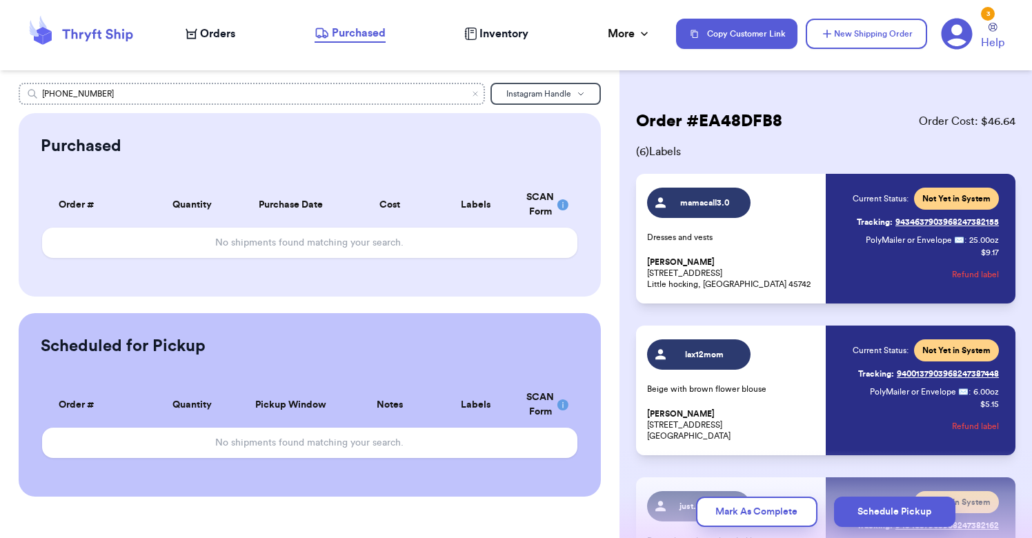
drag, startPoint x: 121, startPoint y: 95, endPoint x: 10, endPoint y: 93, distance: 111.8
click at [10, 93] on div "[PHONE_NUMBER] Instagram Handle Purchased Order # Qty Labels SCAN No shipments …" at bounding box center [310, 290] width 620 height 414
